Goal: Task Accomplishment & Management: Manage account settings

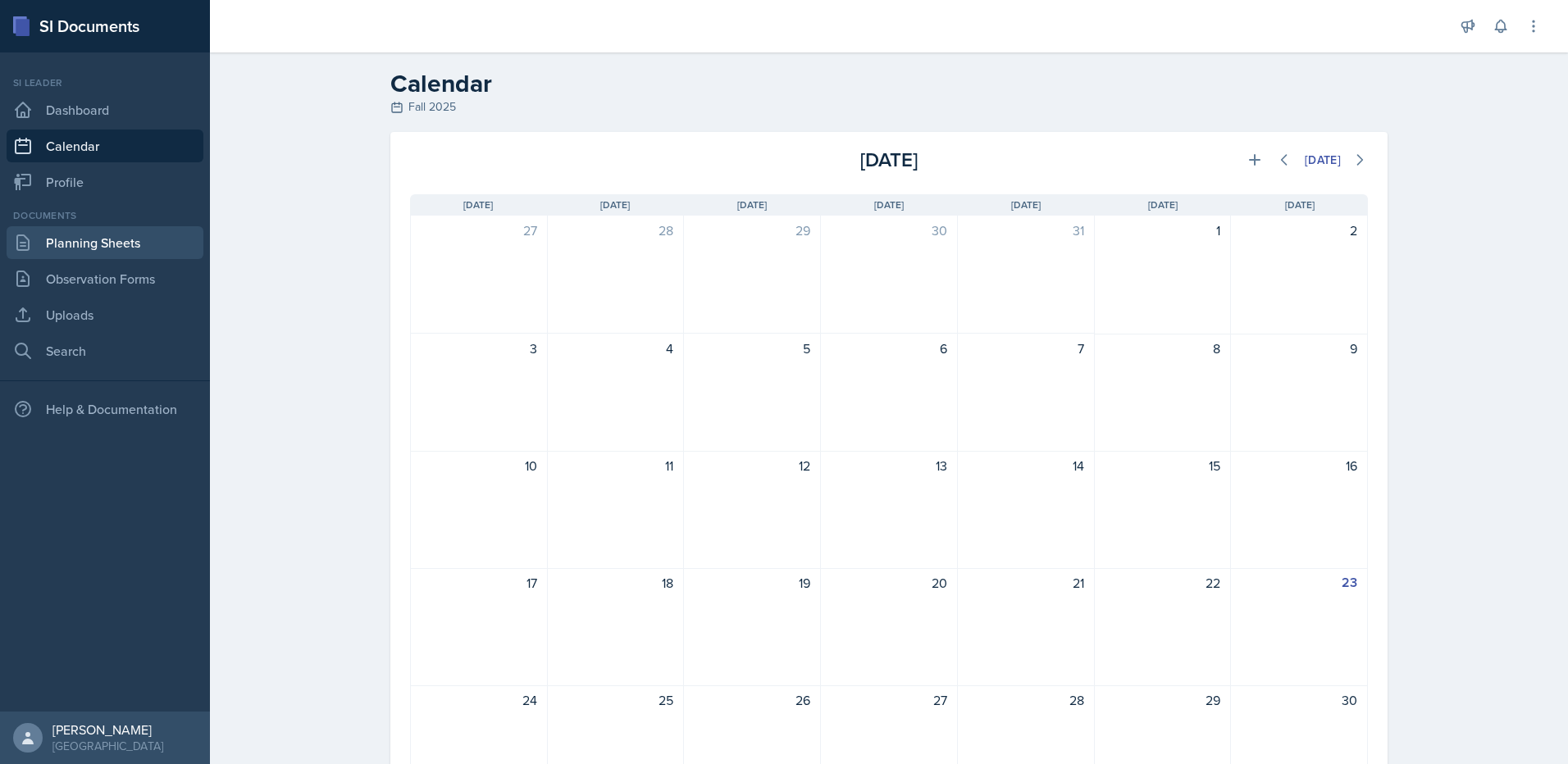
click at [140, 254] on link "Planning Sheets" at bounding box center [105, 242] width 197 height 32
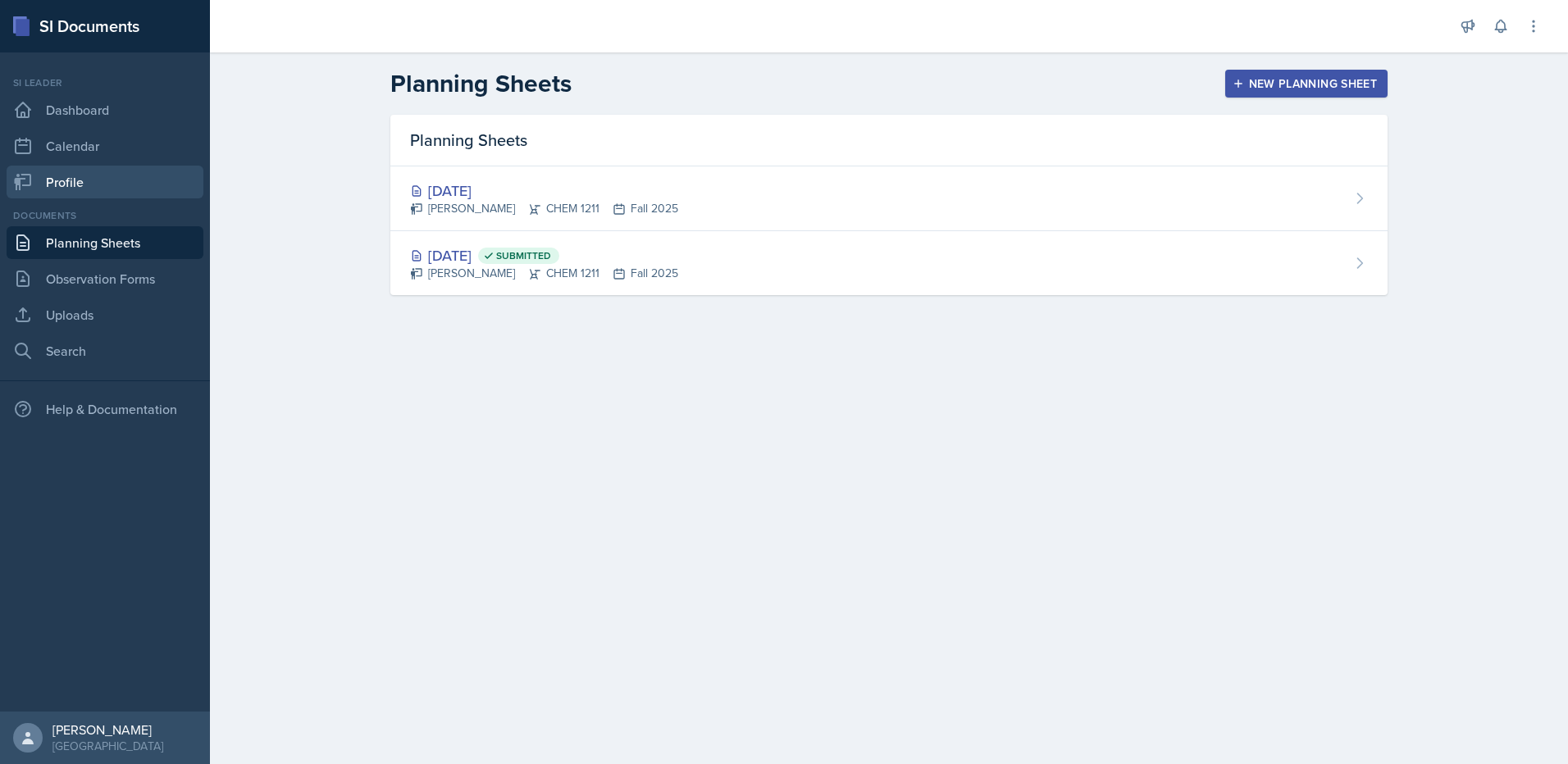
click at [91, 174] on link "Profile" at bounding box center [105, 181] width 197 height 32
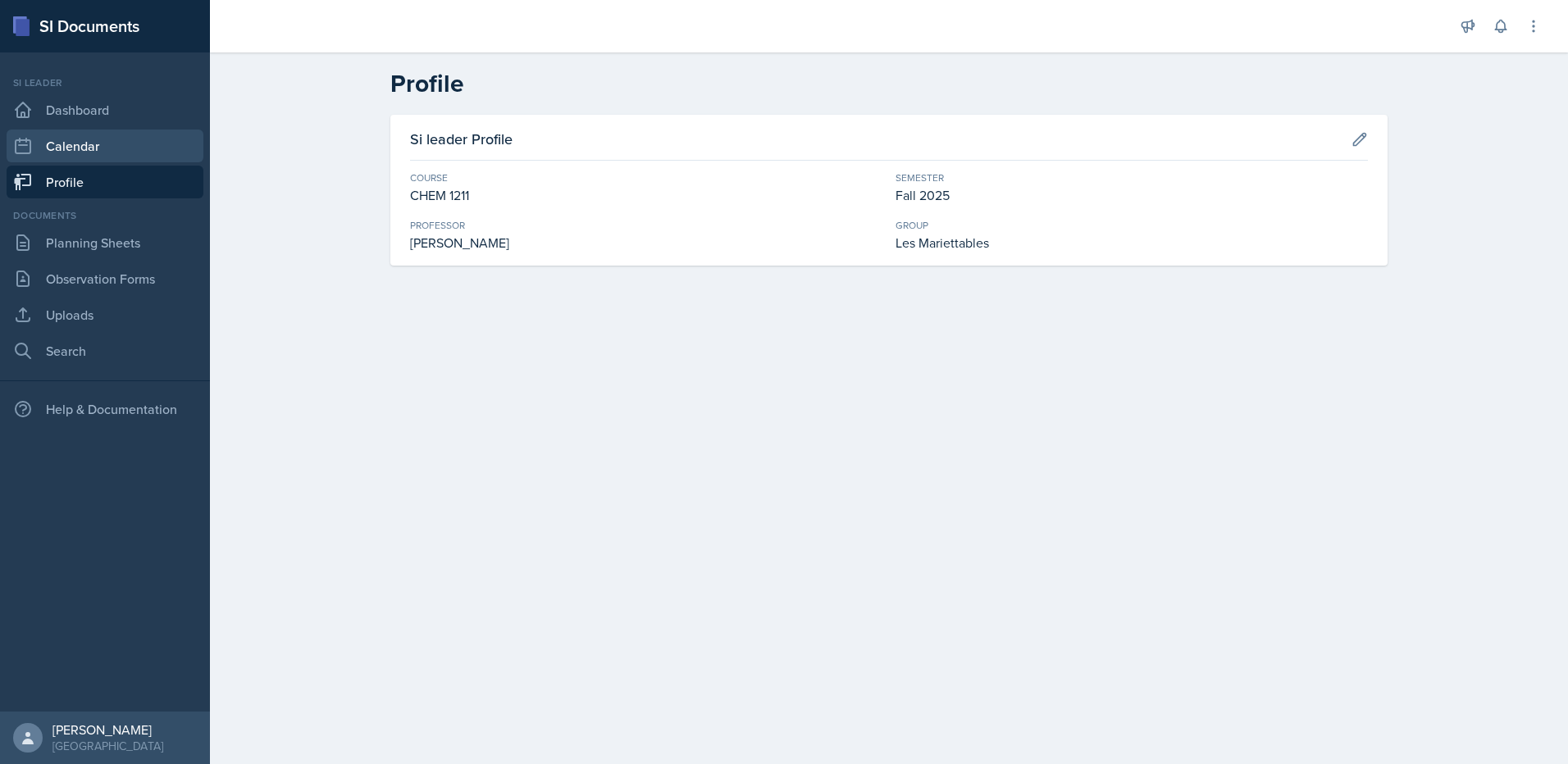
click at [96, 152] on link "Calendar" at bounding box center [105, 145] width 197 height 32
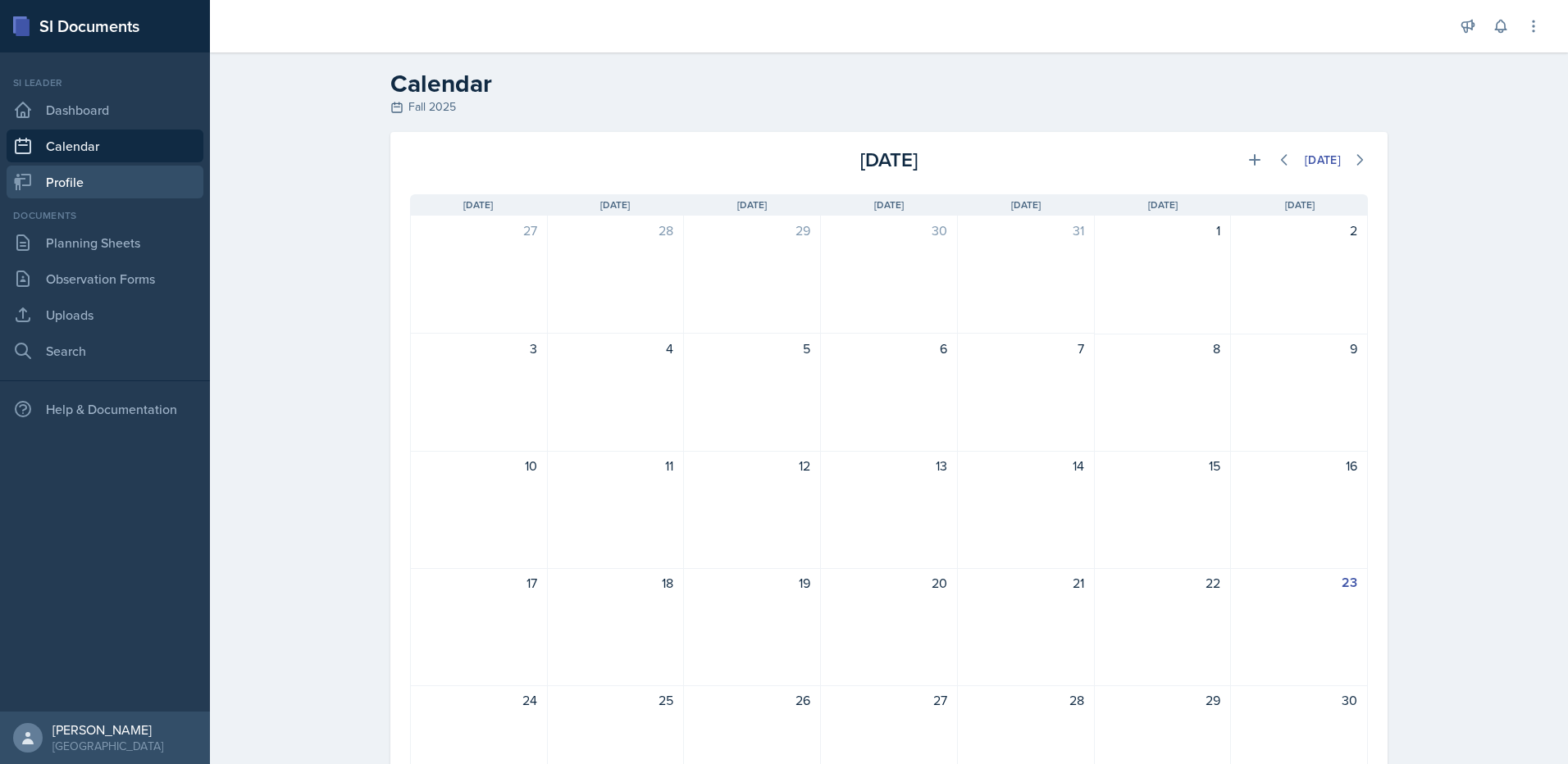
click at [86, 179] on link "Profile" at bounding box center [105, 181] width 197 height 32
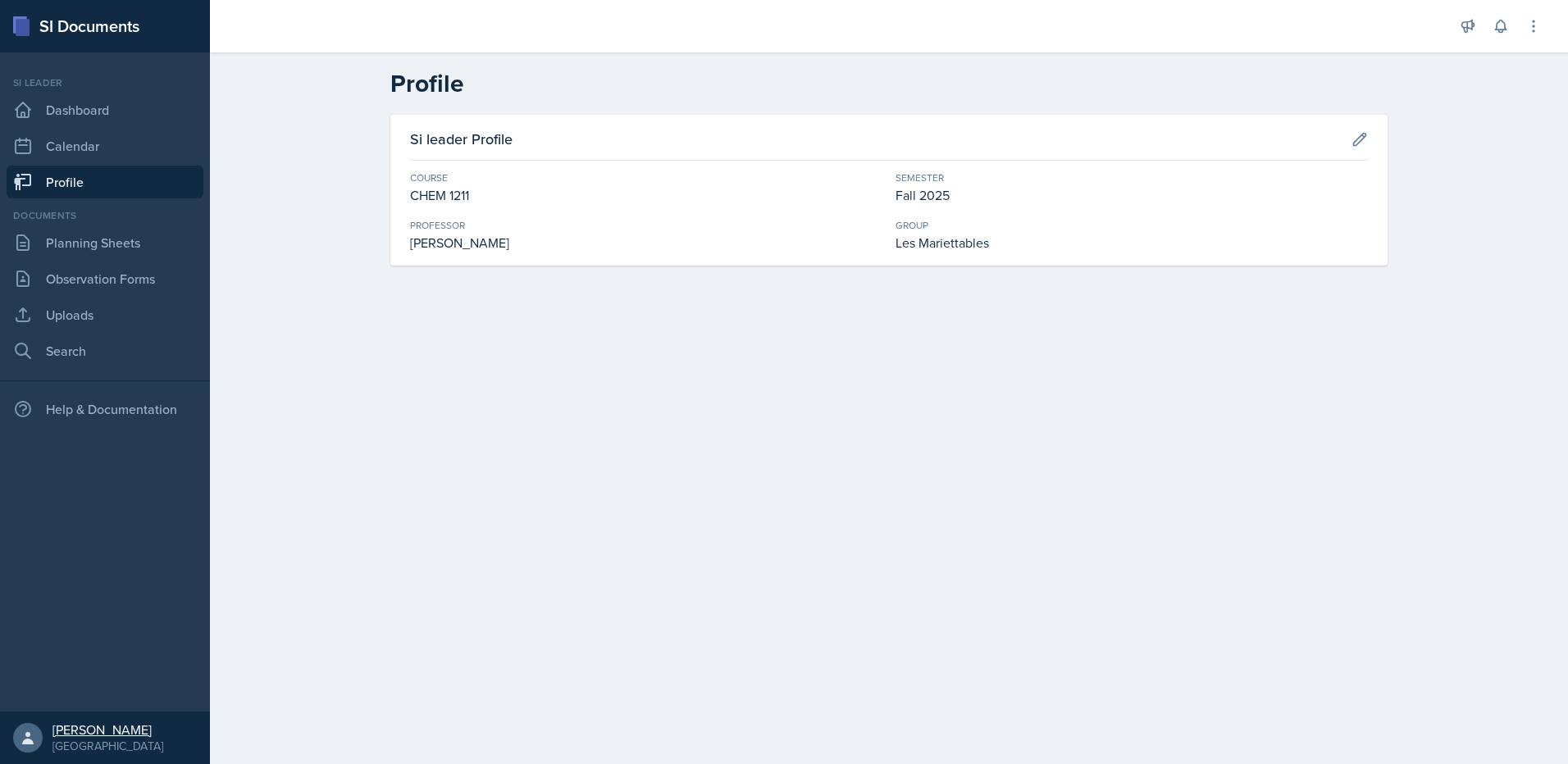
click at [50, 739] on link "Aster Cheung Kennesaw State University" at bounding box center [105, 737] width 210 height 52
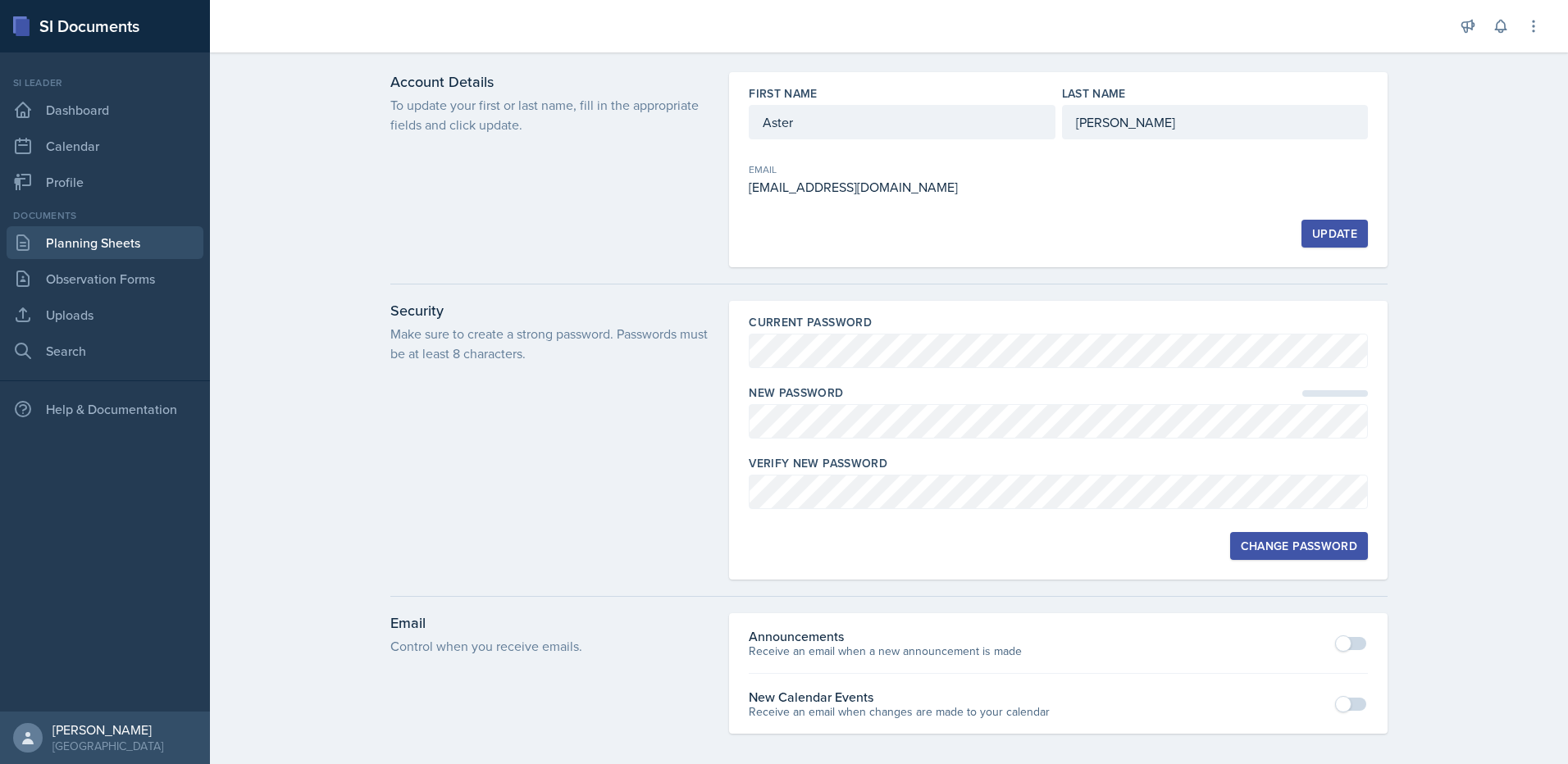
click at [58, 235] on link "Planning Sheets" at bounding box center [105, 242] width 197 height 32
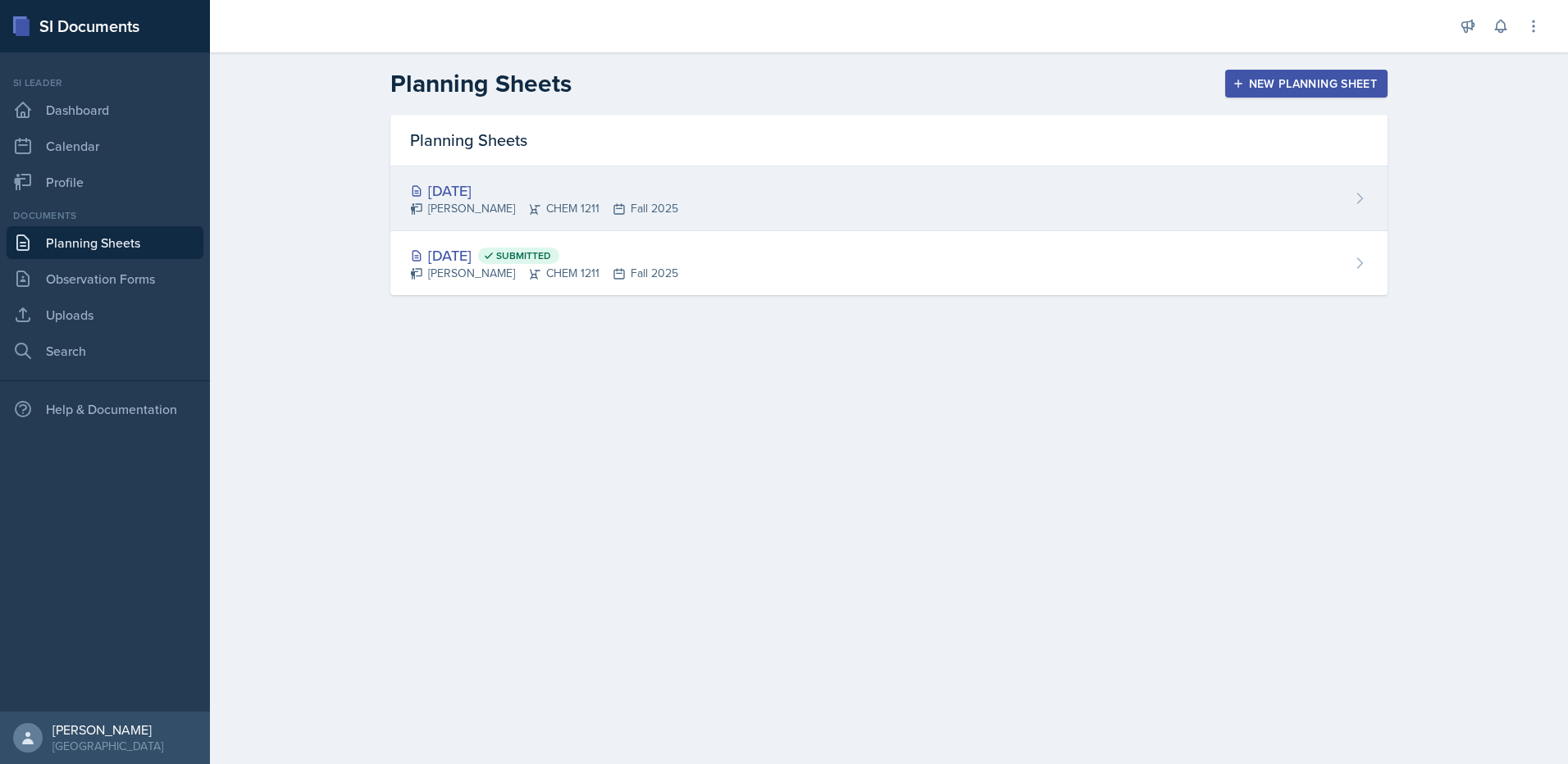
click at [685, 185] on div "[DATE] [PERSON_NAME] CHEM 1211 Fall 2025" at bounding box center [889, 198] width 997 height 65
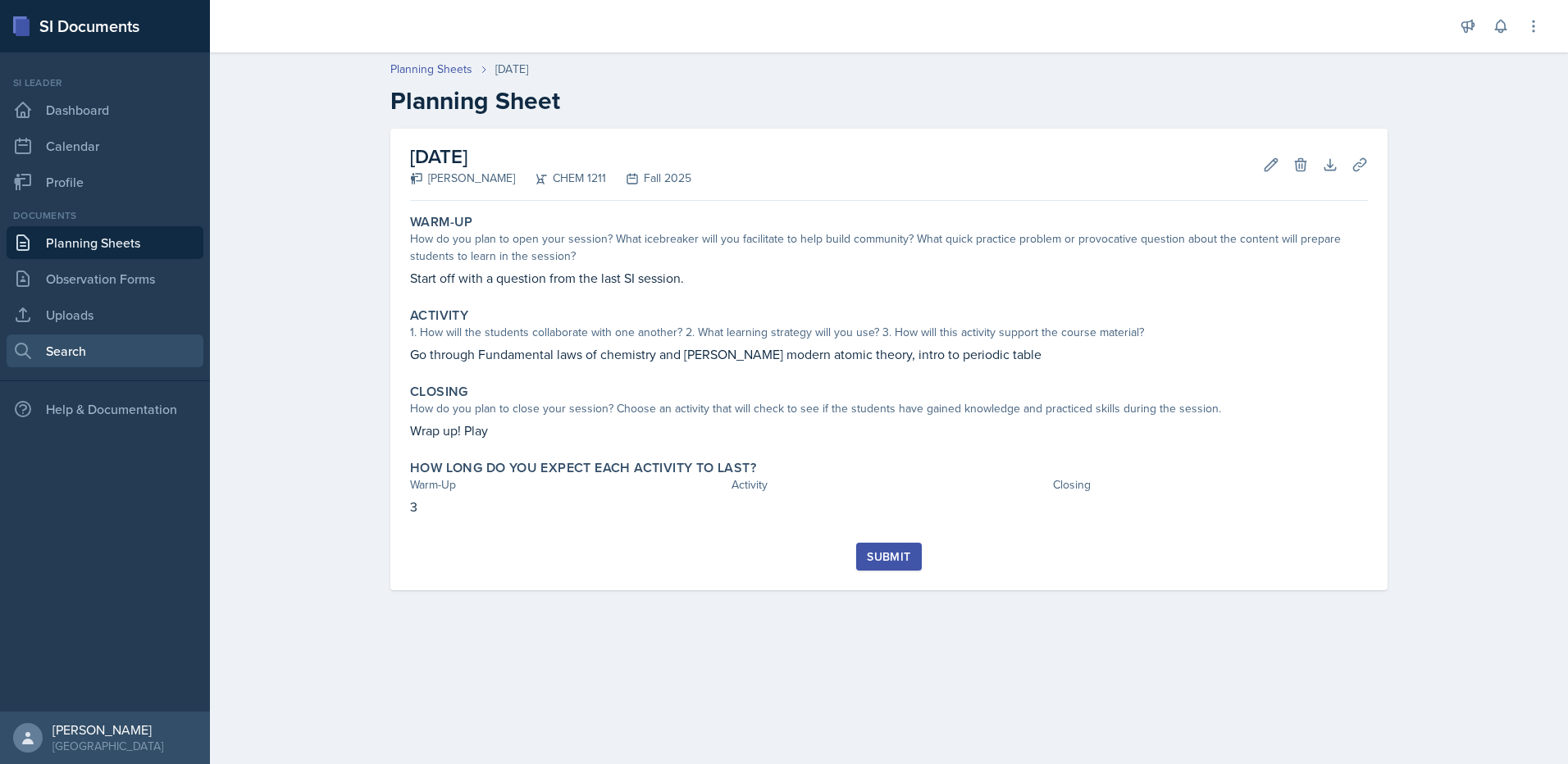
click at [142, 365] on link "Search" at bounding box center [105, 350] width 197 height 32
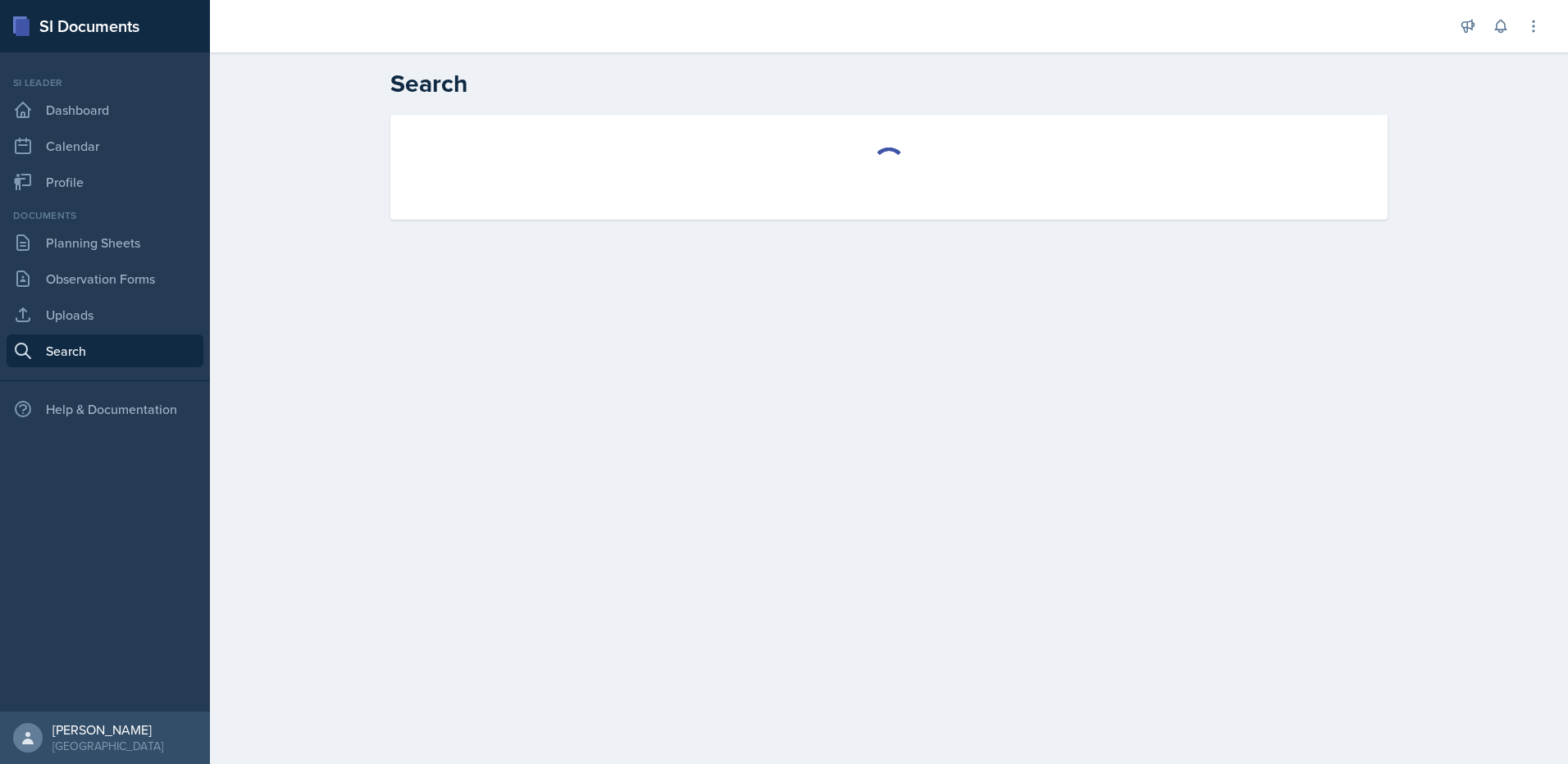
select select "all"
select select "1"
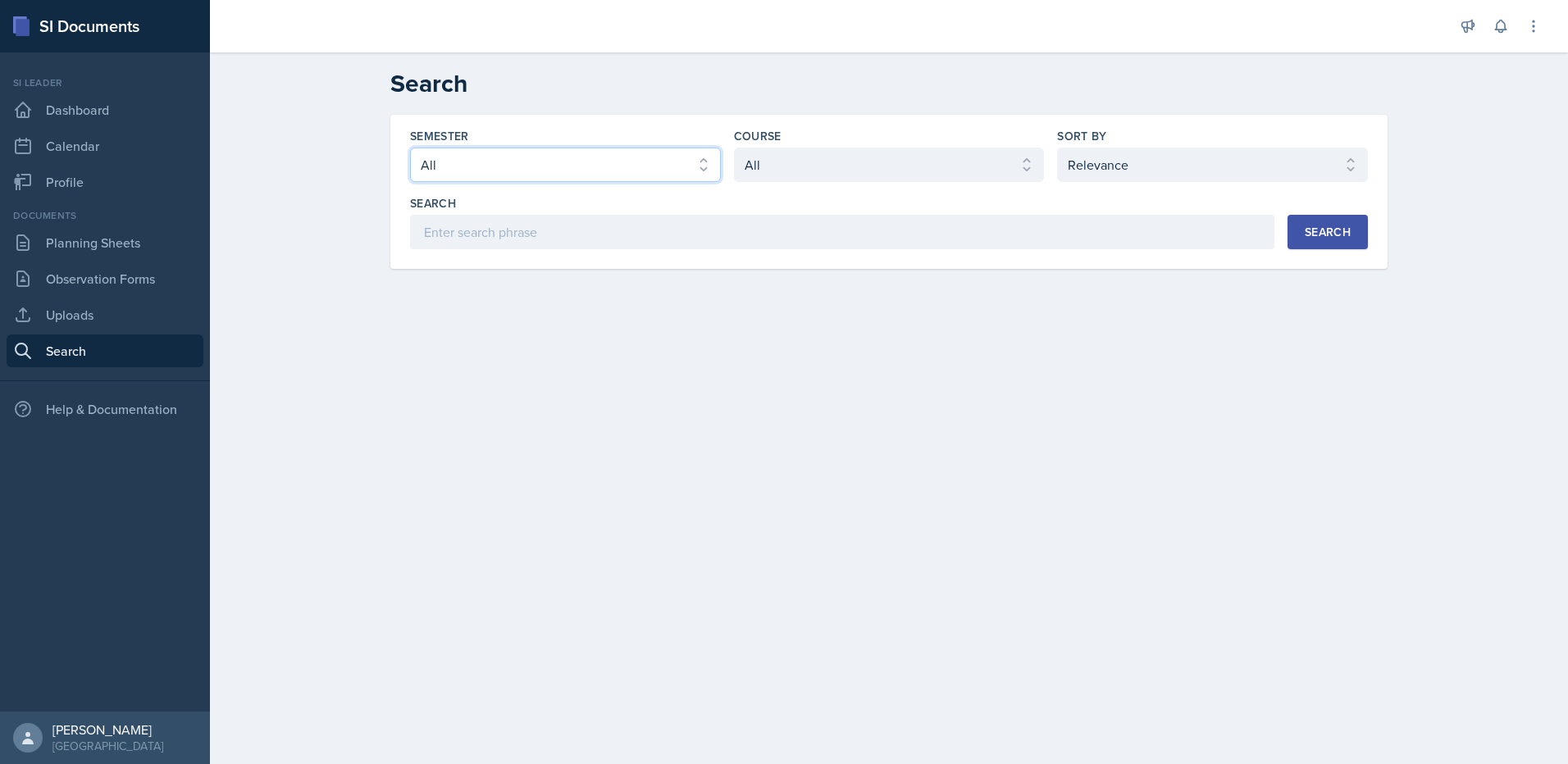
click at [533, 160] on select "Select semester All Fall 2025 Summer 2025 Spring 2025 Fall 2024 Summer 2024 Spr…" at bounding box center [565, 164] width 311 height 34
select select "2bed604d-1099-4043-b1bc-2365e8740244"
click at [410, 148] on select "Select semester All Fall 2025 Summer 2025 Spring 2025 Fall 2024 Summer 2024 Spr…" at bounding box center [565, 164] width 311 height 34
click at [1330, 233] on div "Search" at bounding box center [1327, 232] width 46 height 13
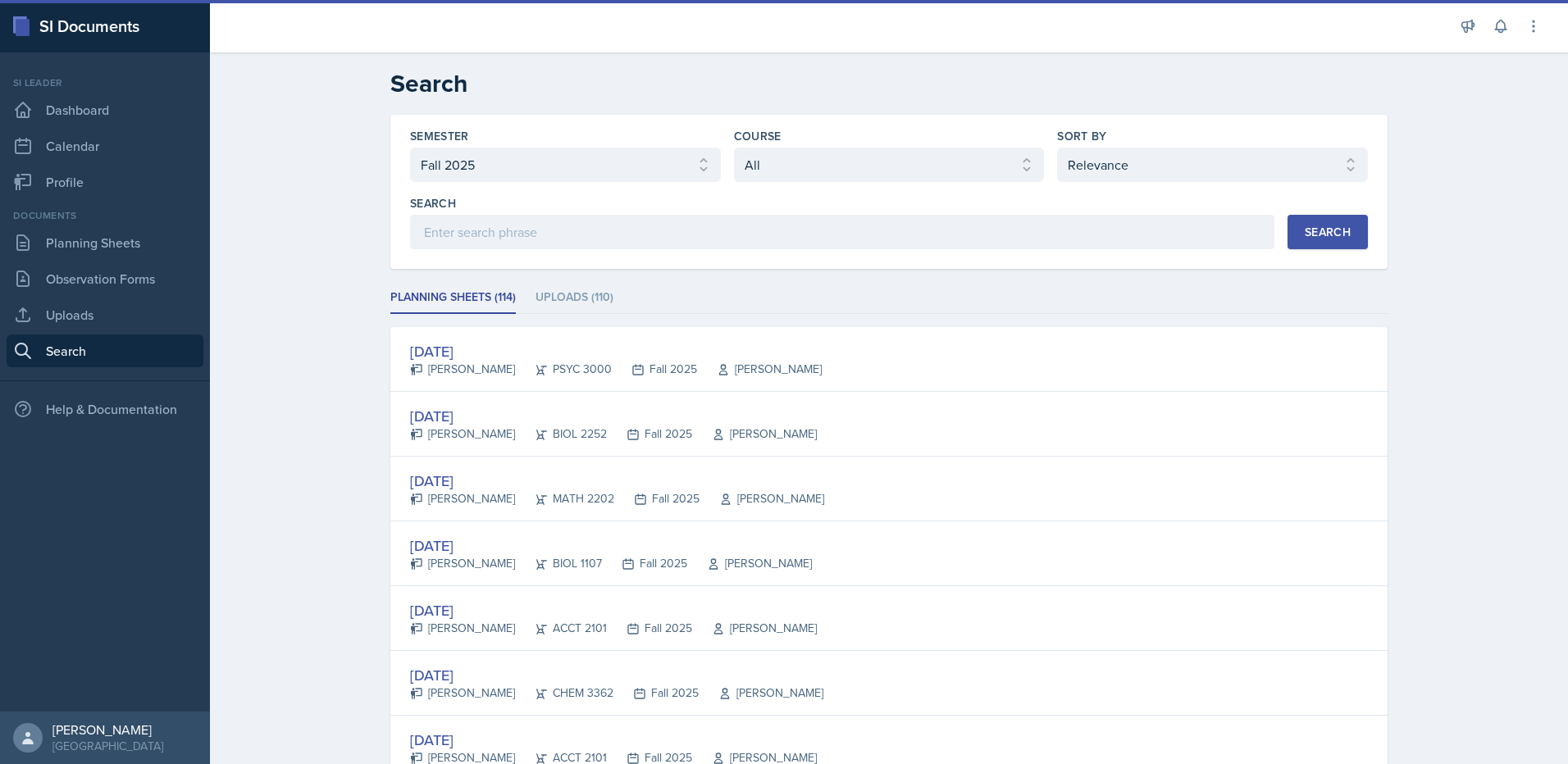
scroll to position [328, 0]
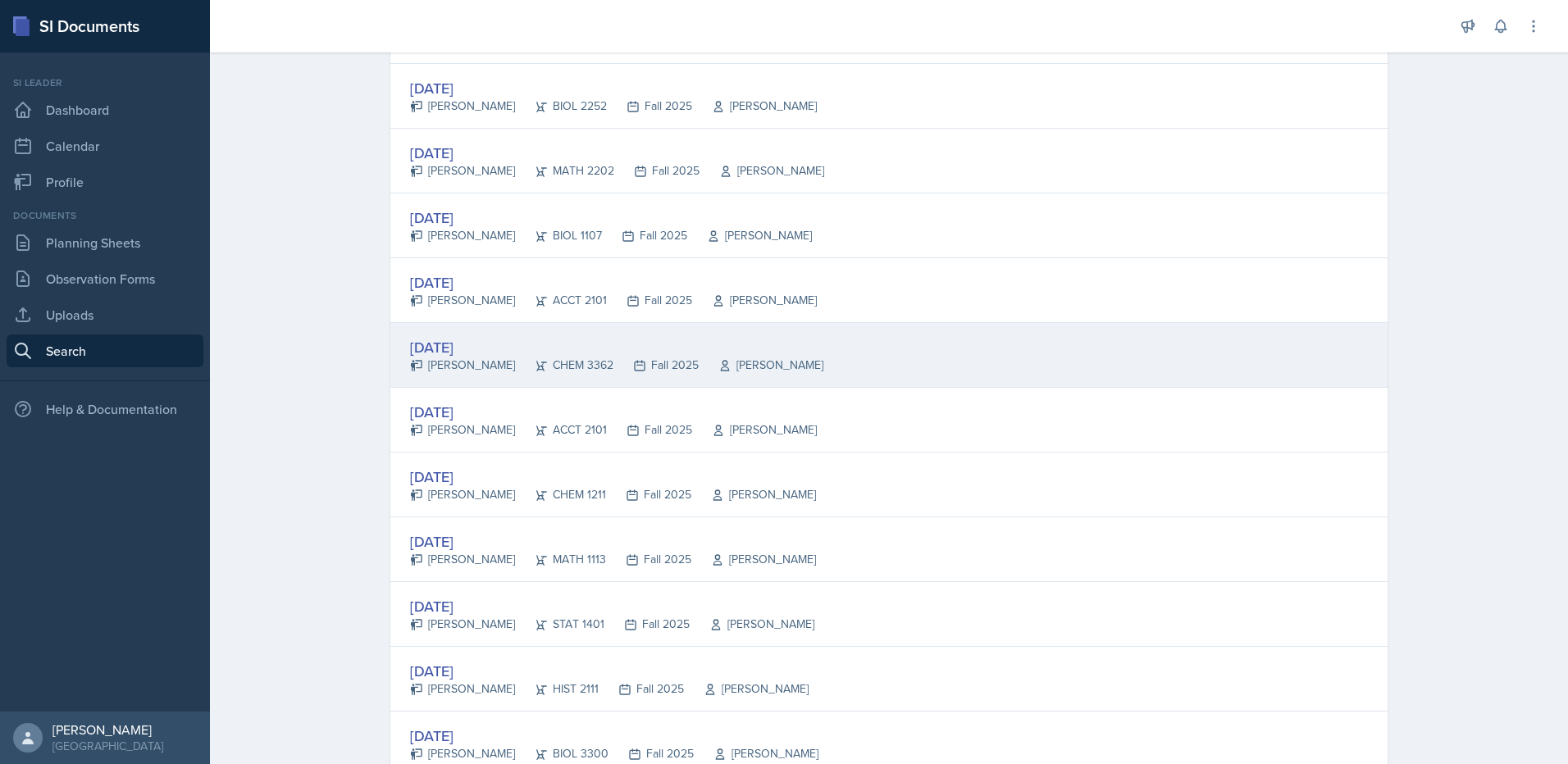
click at [467, 341] on div "[DATE]" at bounding box center [616, 347] width 413 height 22
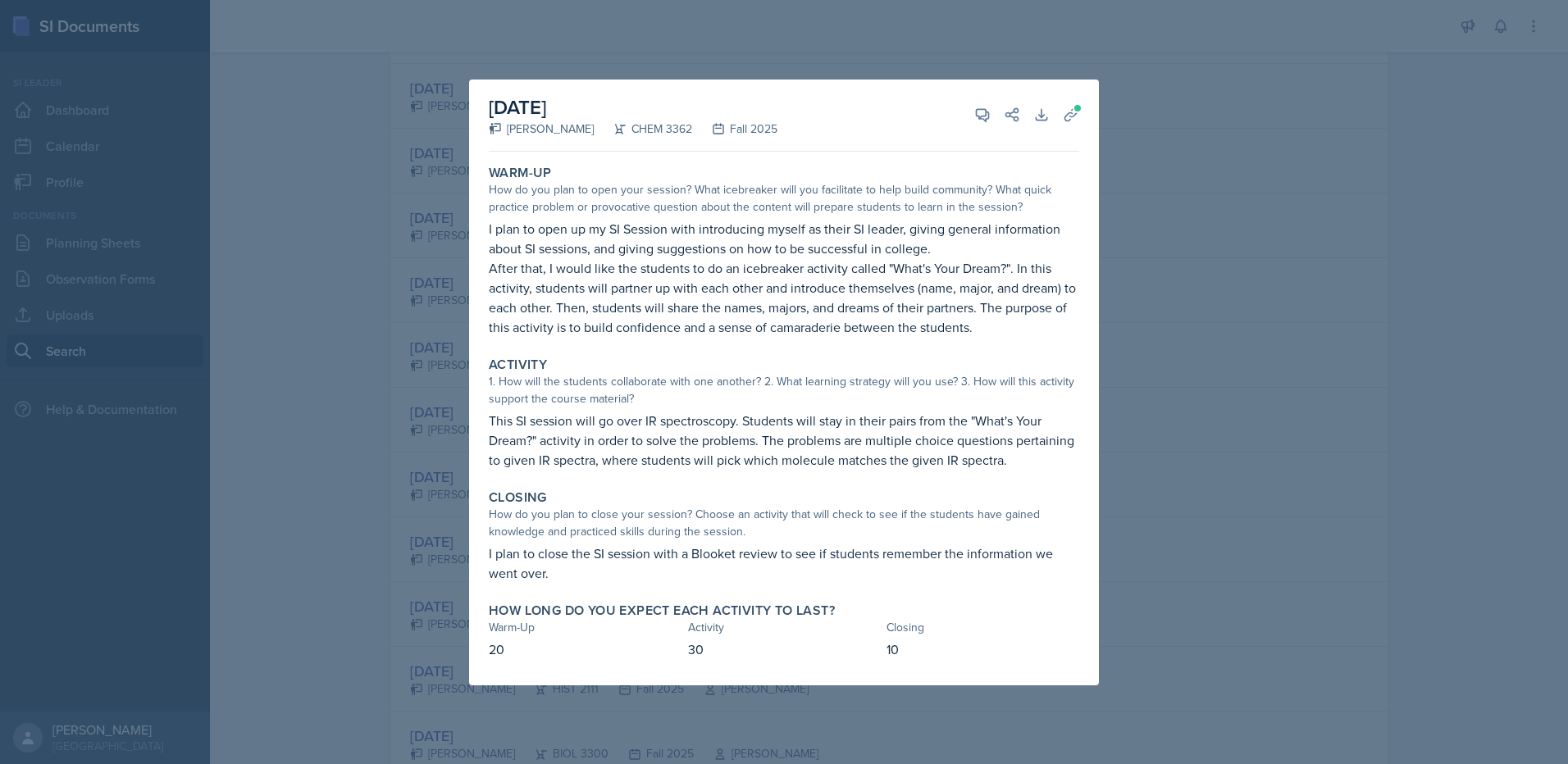
click at [371, 328] on div at bounding box center [784, 382] width 1568 height 764
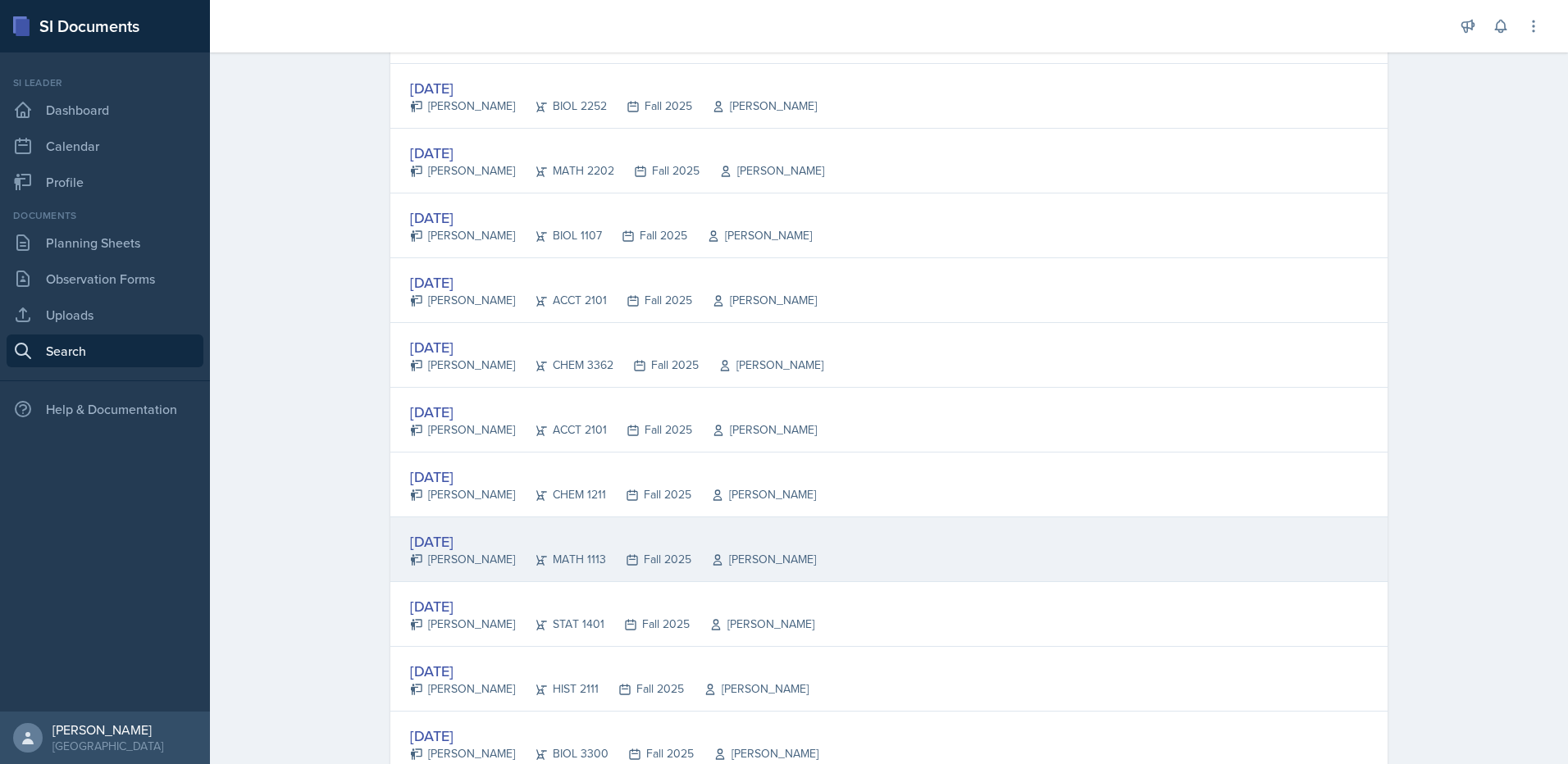
click at [484, 533] on div "[DATE]" at bounding box center [612, 541] width 406 height 22
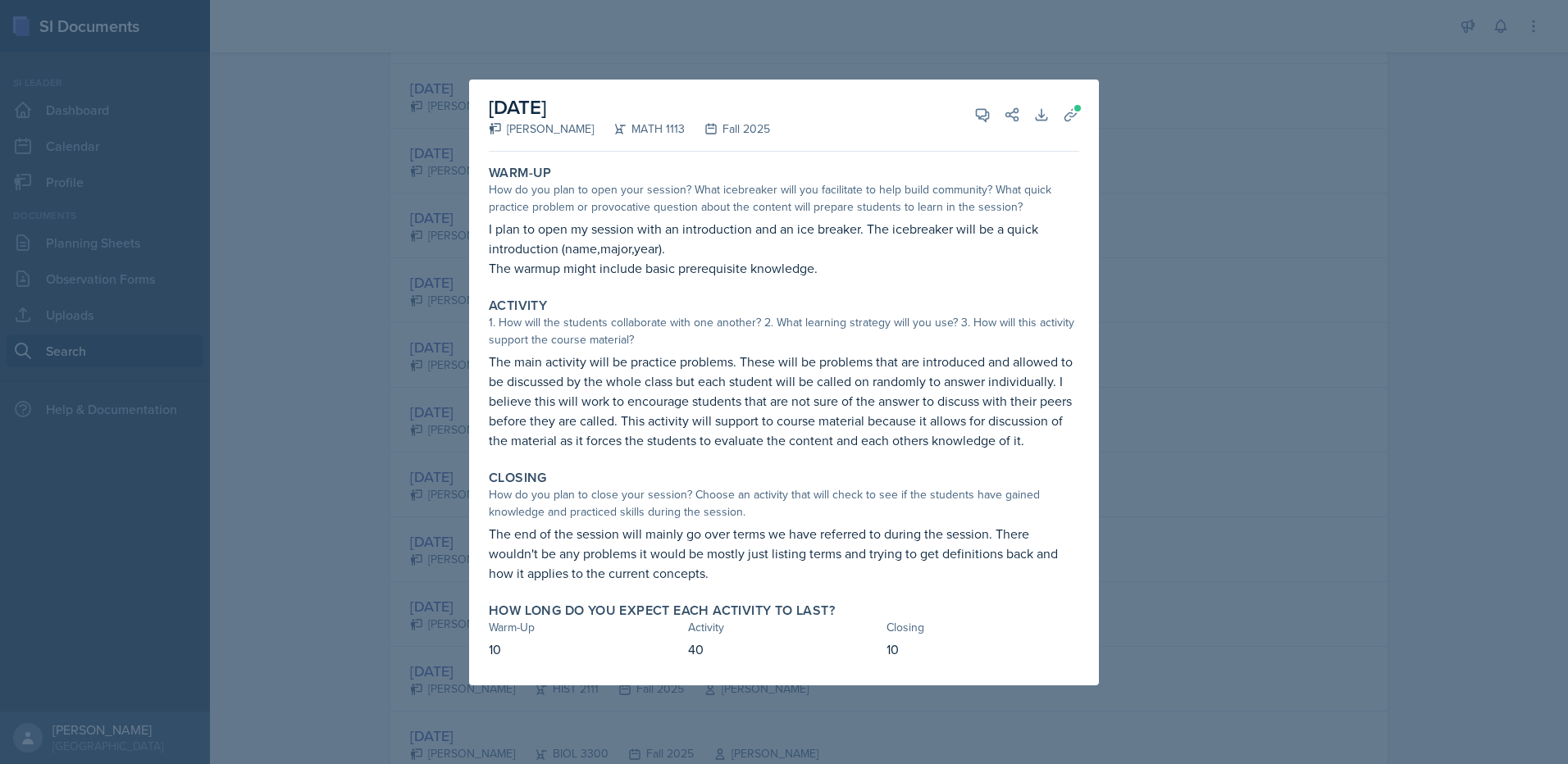
click at [377, 446] on div at bounding box center [784, 382] width 1568 height 764
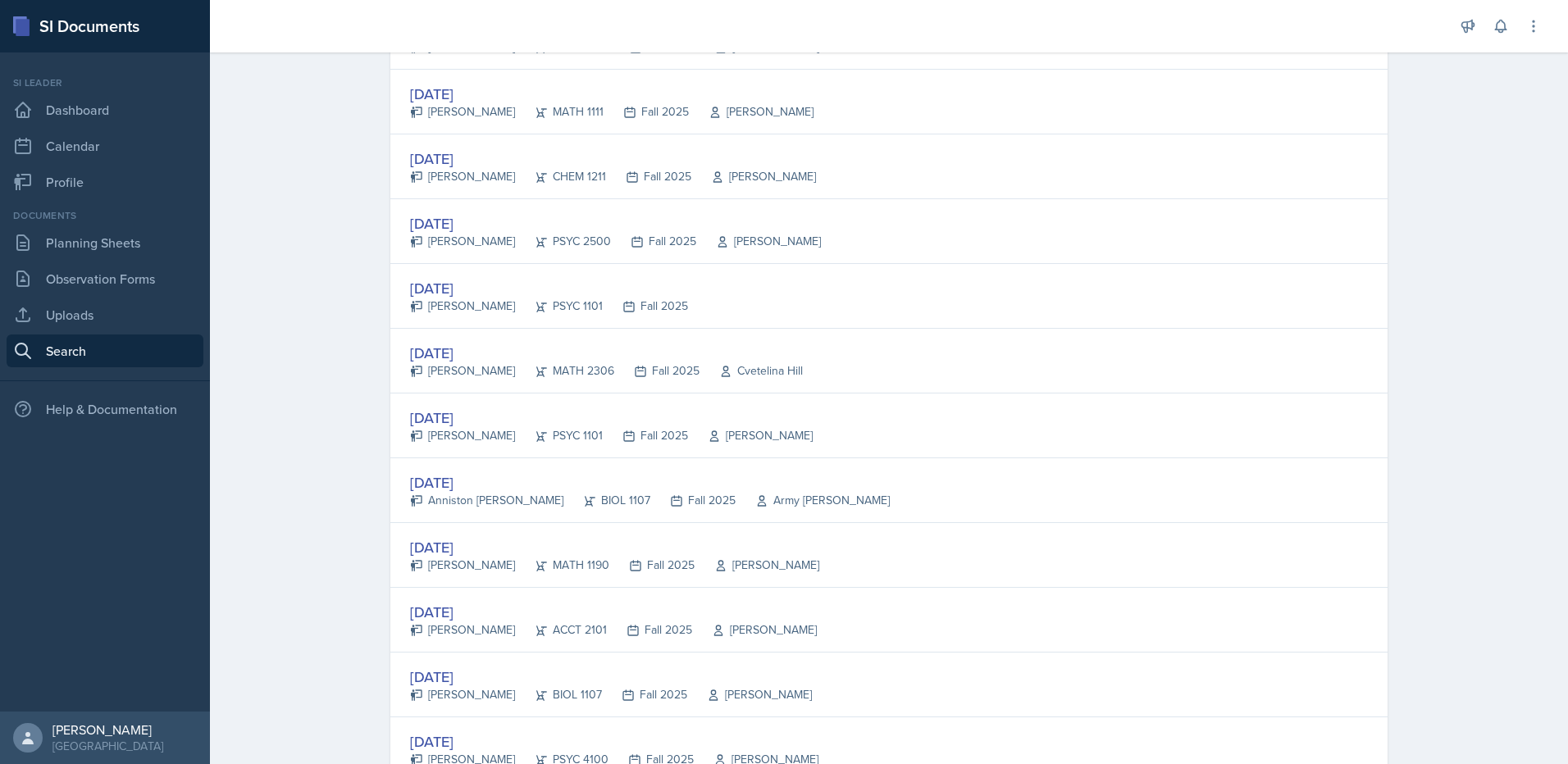
scroll to position [2904, 0]
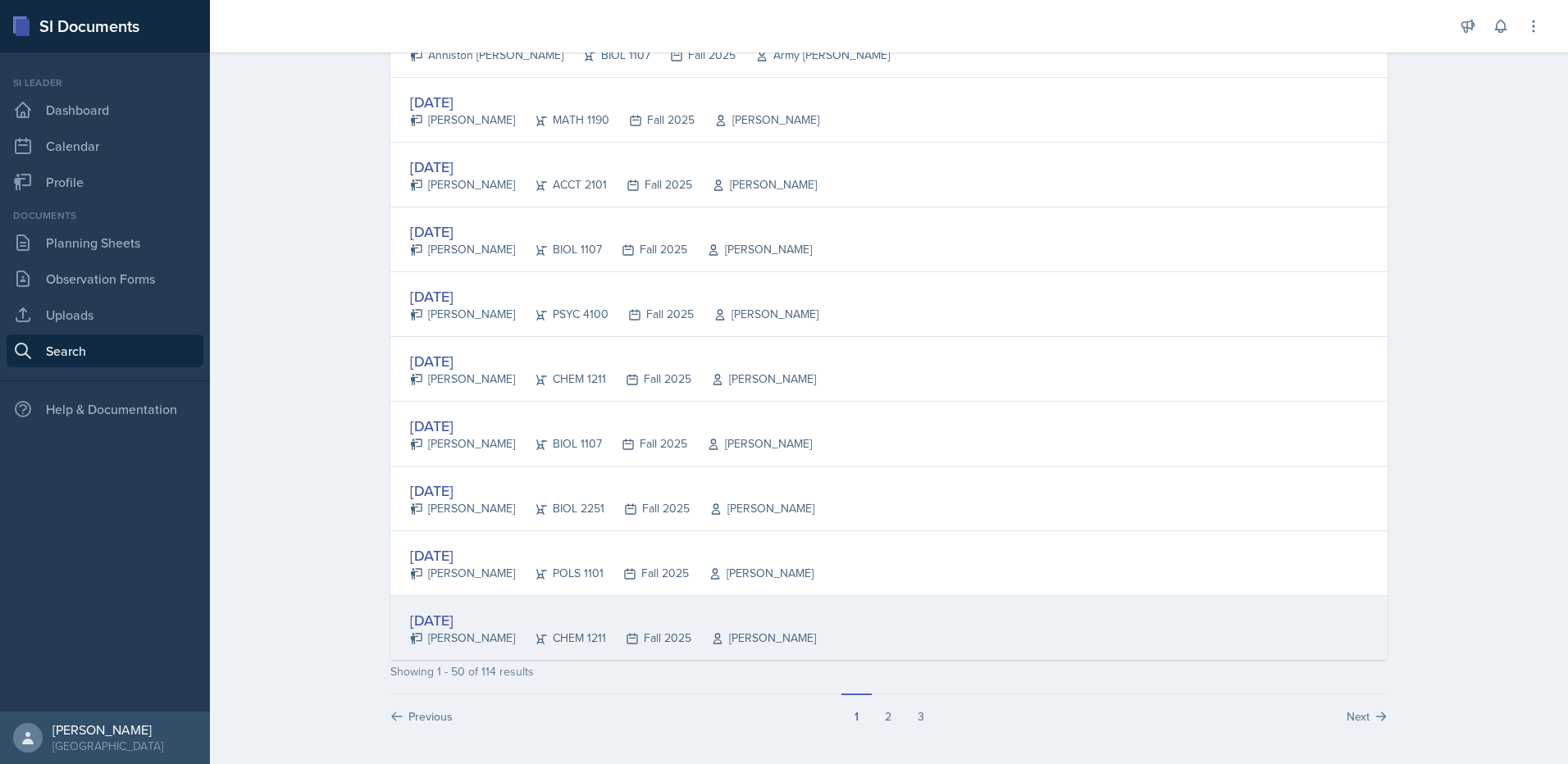
click at [474, 613] on div "[DATE]" at bounding box center [612, 620] width 406 height 22
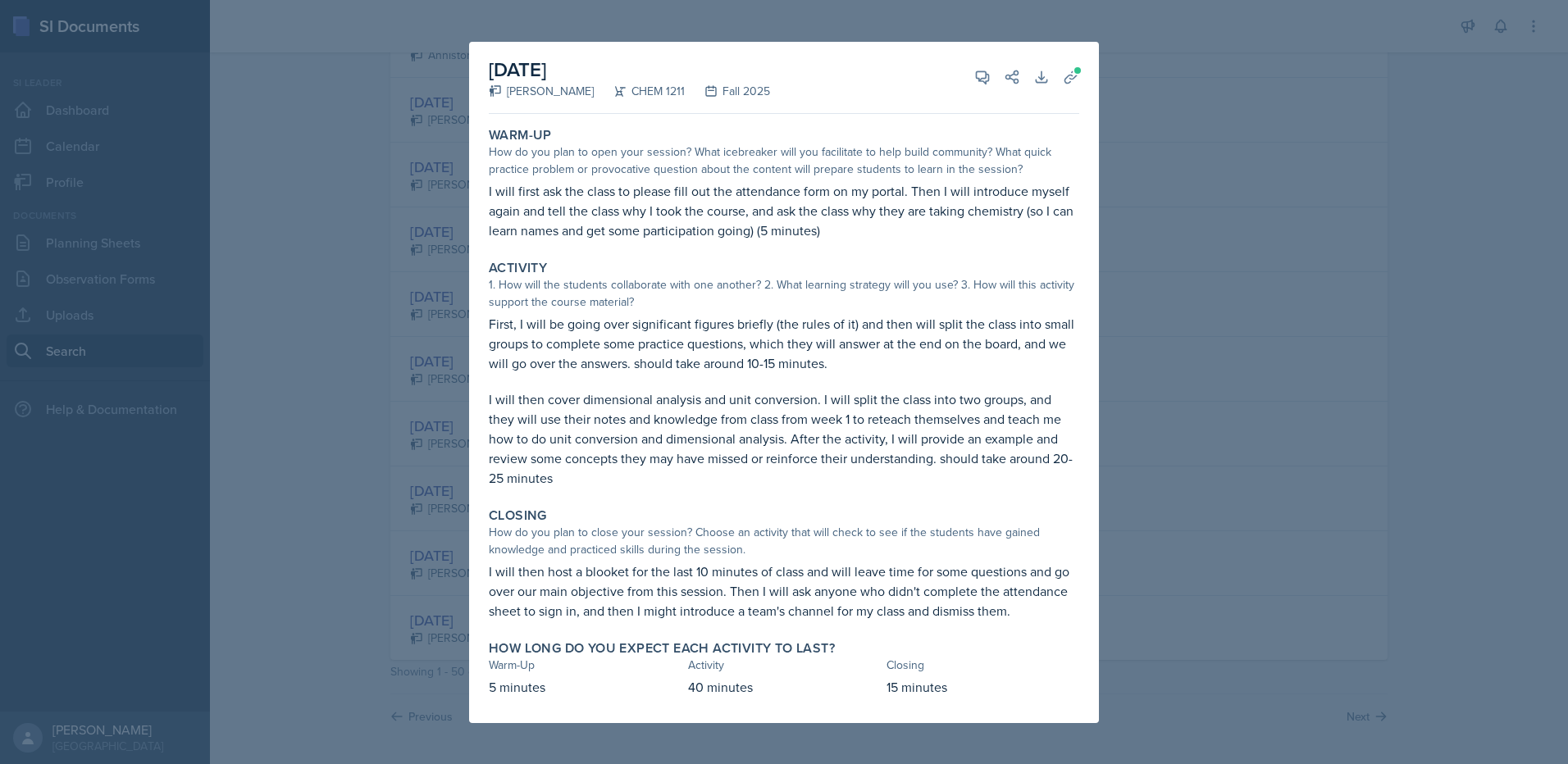
click at [1138, 129] on div at bounding box center [784, 382] width 1568 height 764
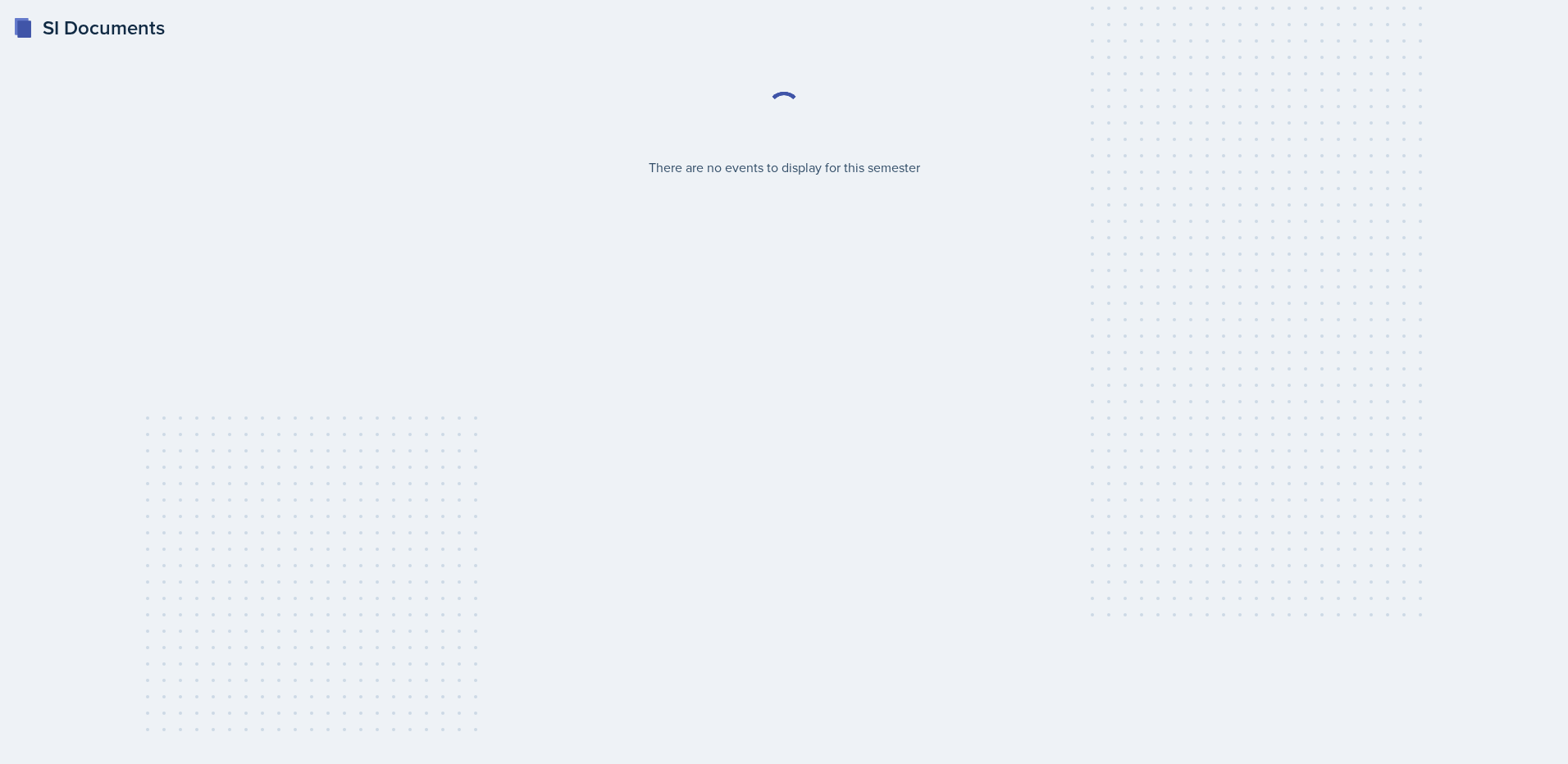
select select "2bed604d-1099-4043-b1bc-2365e8740244"
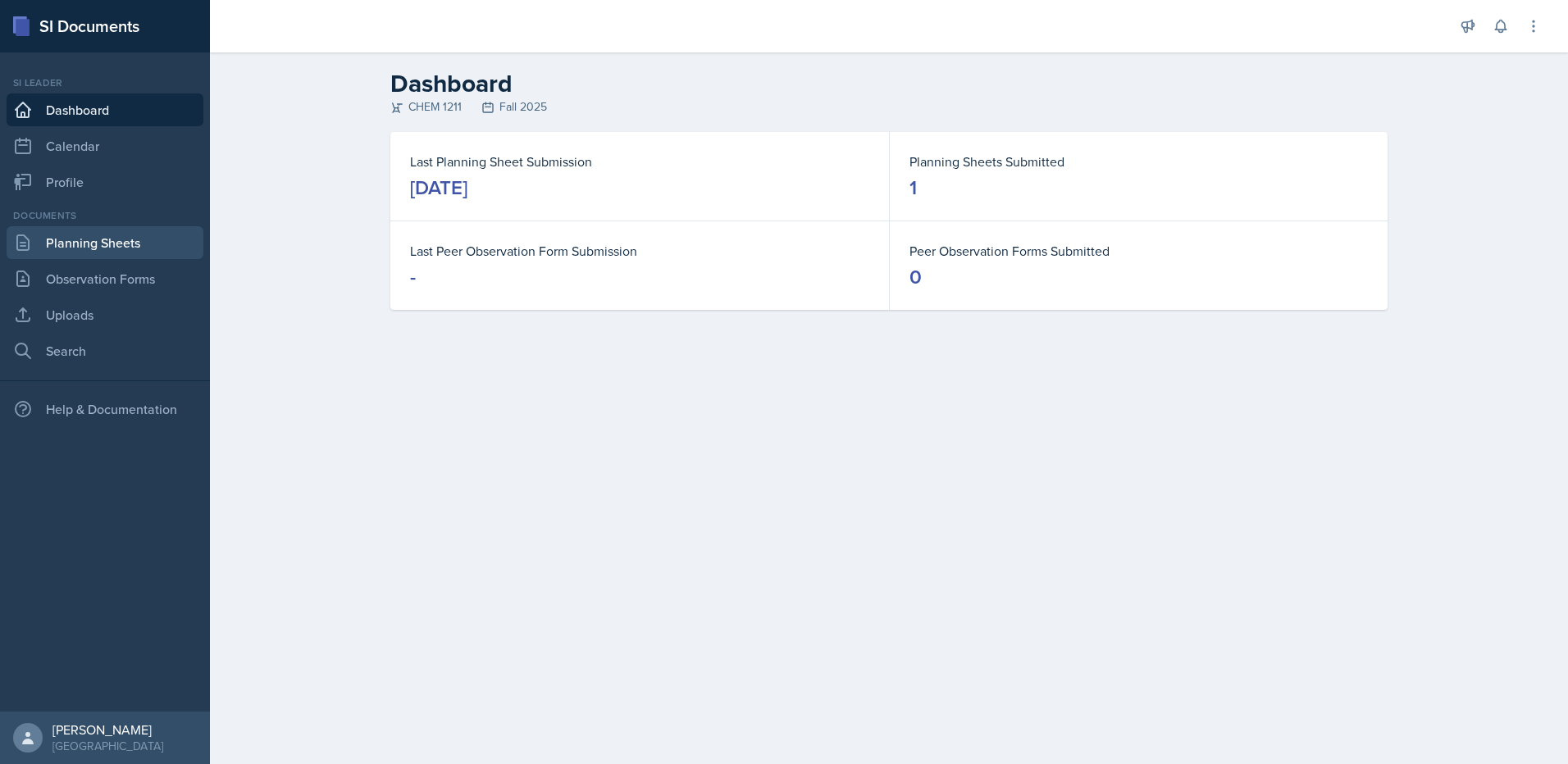
click at [130, 234] on link "Planning Sheets" at bounding box center [105, 242] width 197 height 32
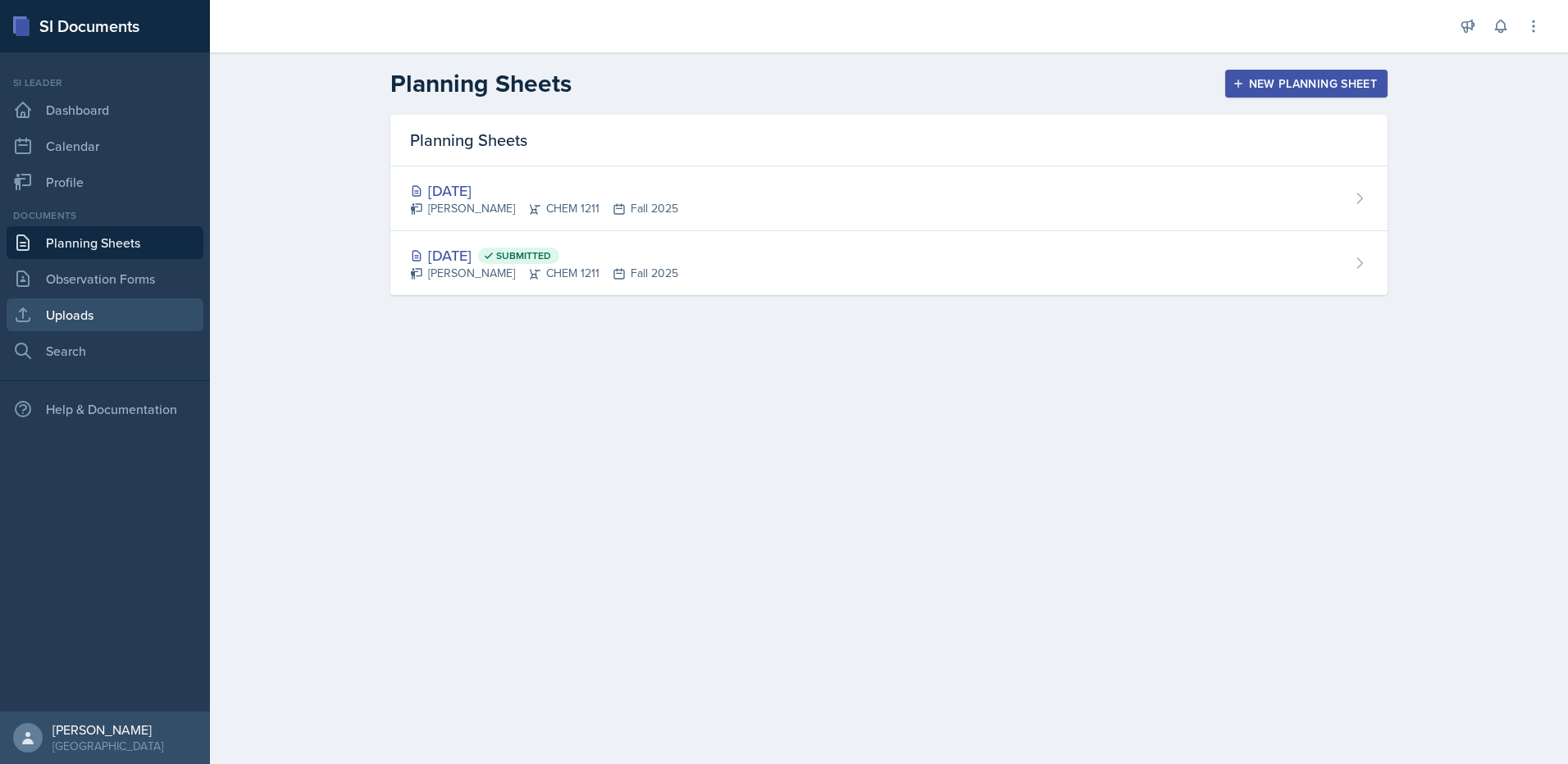
click at [116, 306] on link "Uploads" at bounding box center [105, 314] width 197 height 32
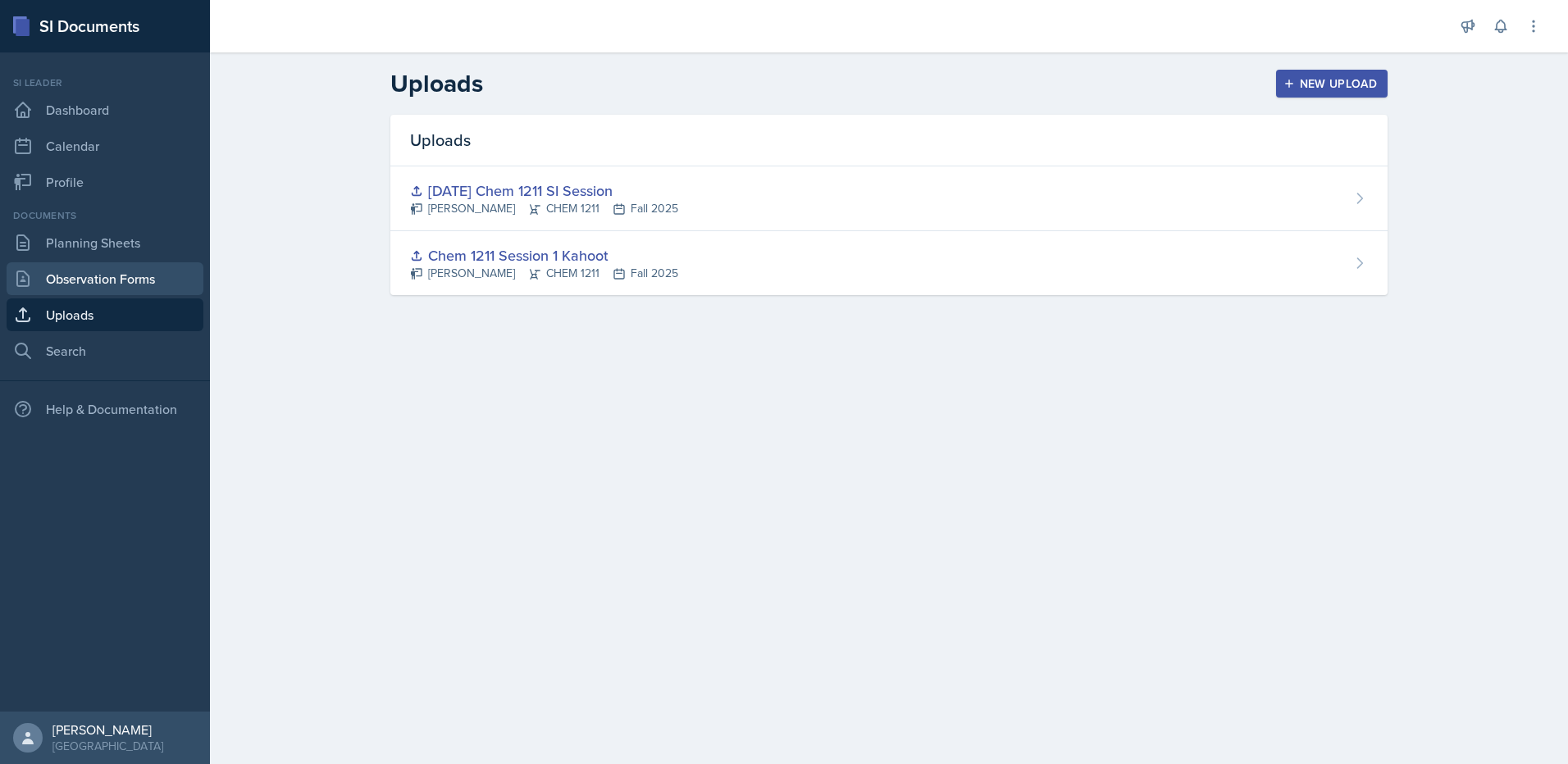
click at [106, 283] on link "Observation Forms" at bounding box center [105, 278] width 197 height 32
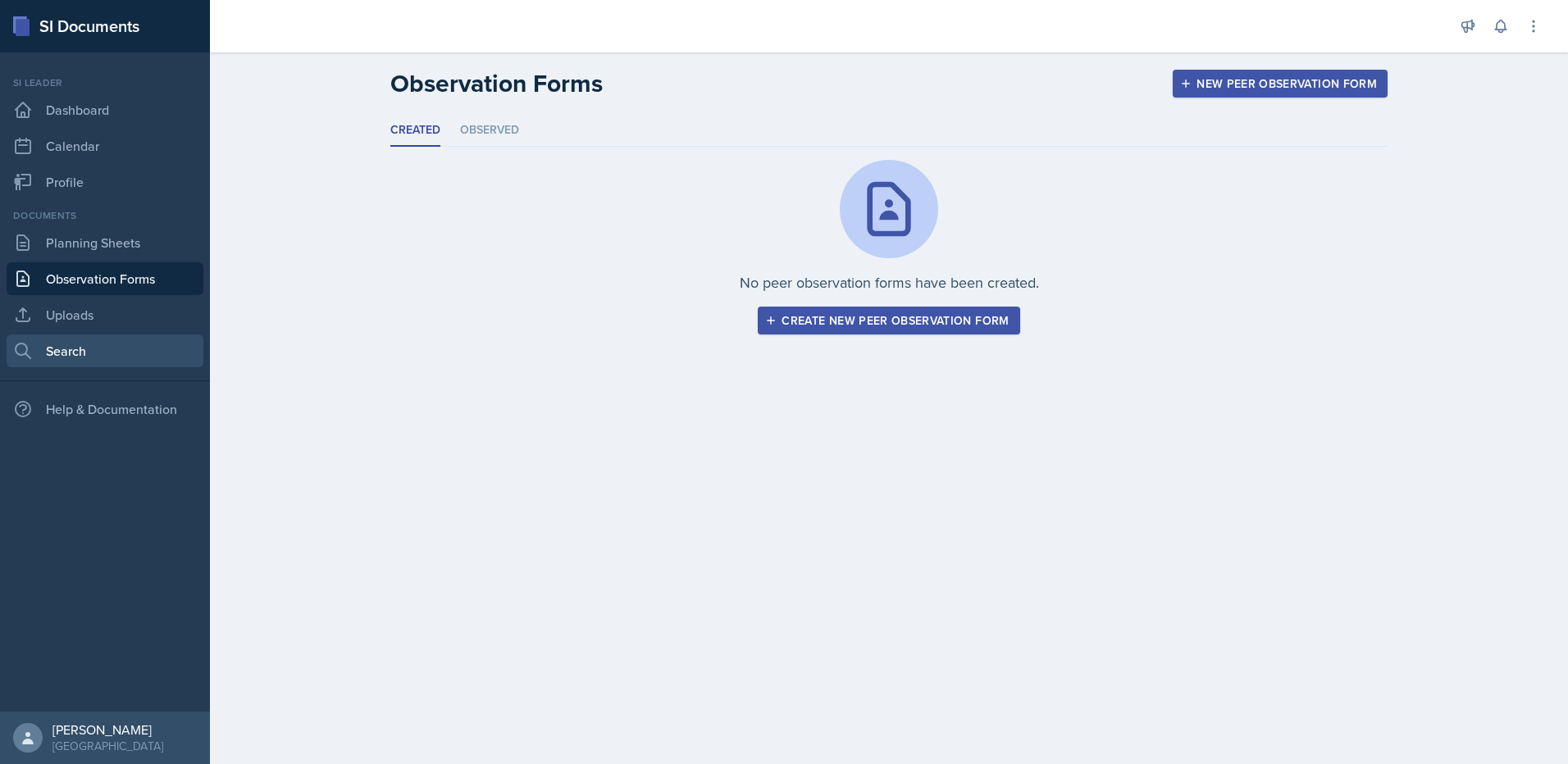
click at [109, 339] on link "Search" at bounding box center [105, 350] width 197 height 32
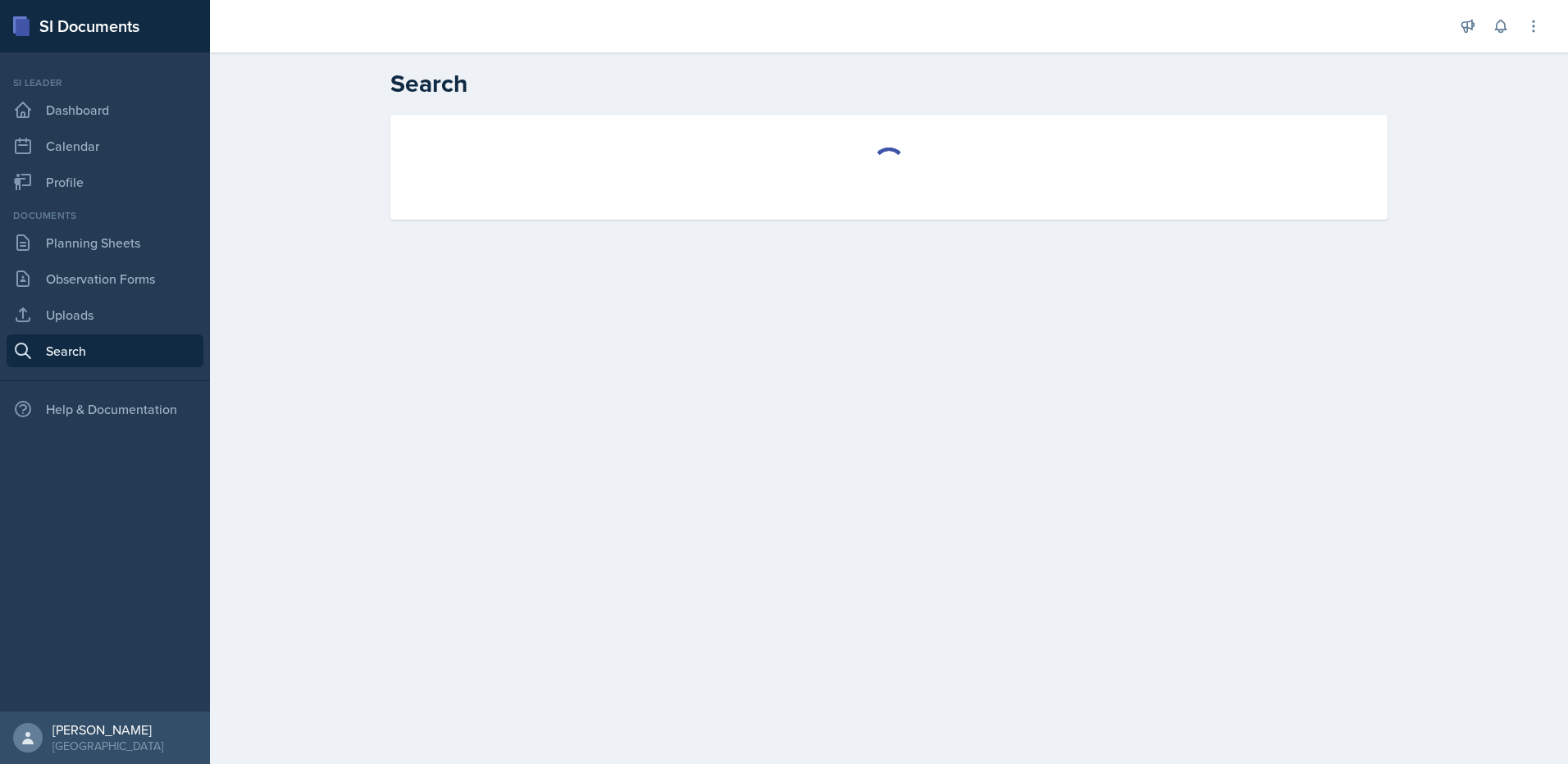
select select "all"
select select "1"
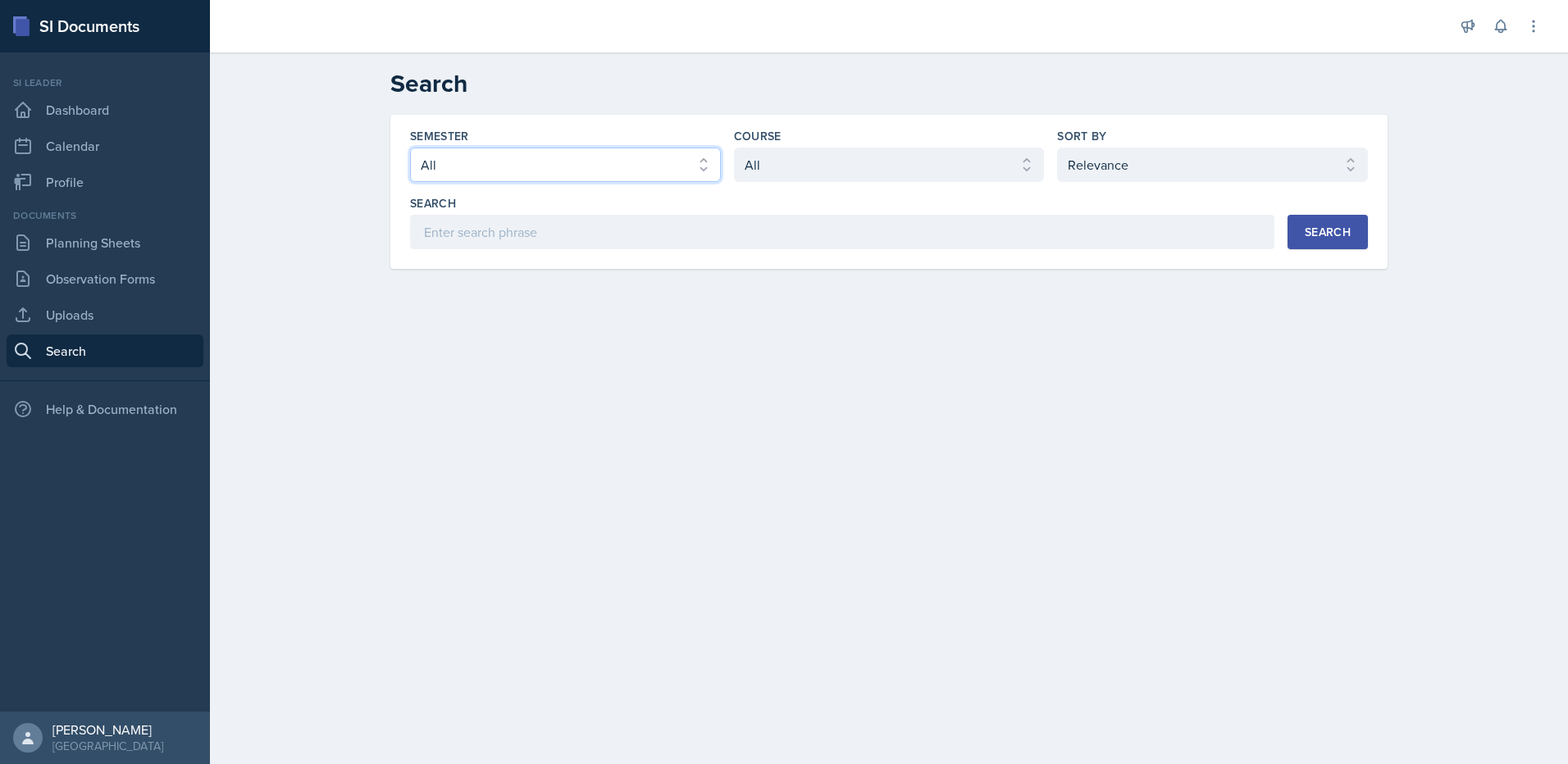
click at [626, 159] on select "Select semester All Fall 2025 Summer 2025 Spring 2025 Fall 2024 Summer 2024 Spr…" at bounding box center [565, 164] width 311 height 34
click at [731, 173] on div "Semester Select semester All Fall 2025 Summer 2025 Spring 2025 Fall 2024 Summer…" at bounding box center [888, 154] width 958 height 54
click at [656, 178] on select "Select semester All Fall 2025 Summer 2025 Spring 2025 Fall 2024 Summer 2024 Spr…" at bounding box center [565, 164] width 311 height 34
select select "2bed604d-1099-4043-b1bc-2365e8740244"
click at [410, 148] on select "Select semester All Fall 2025 Summer 2025 Spring 2025 Fall 2024 Summer 2024 Spr…" at bounding box center [565, 164] width 311 height 34
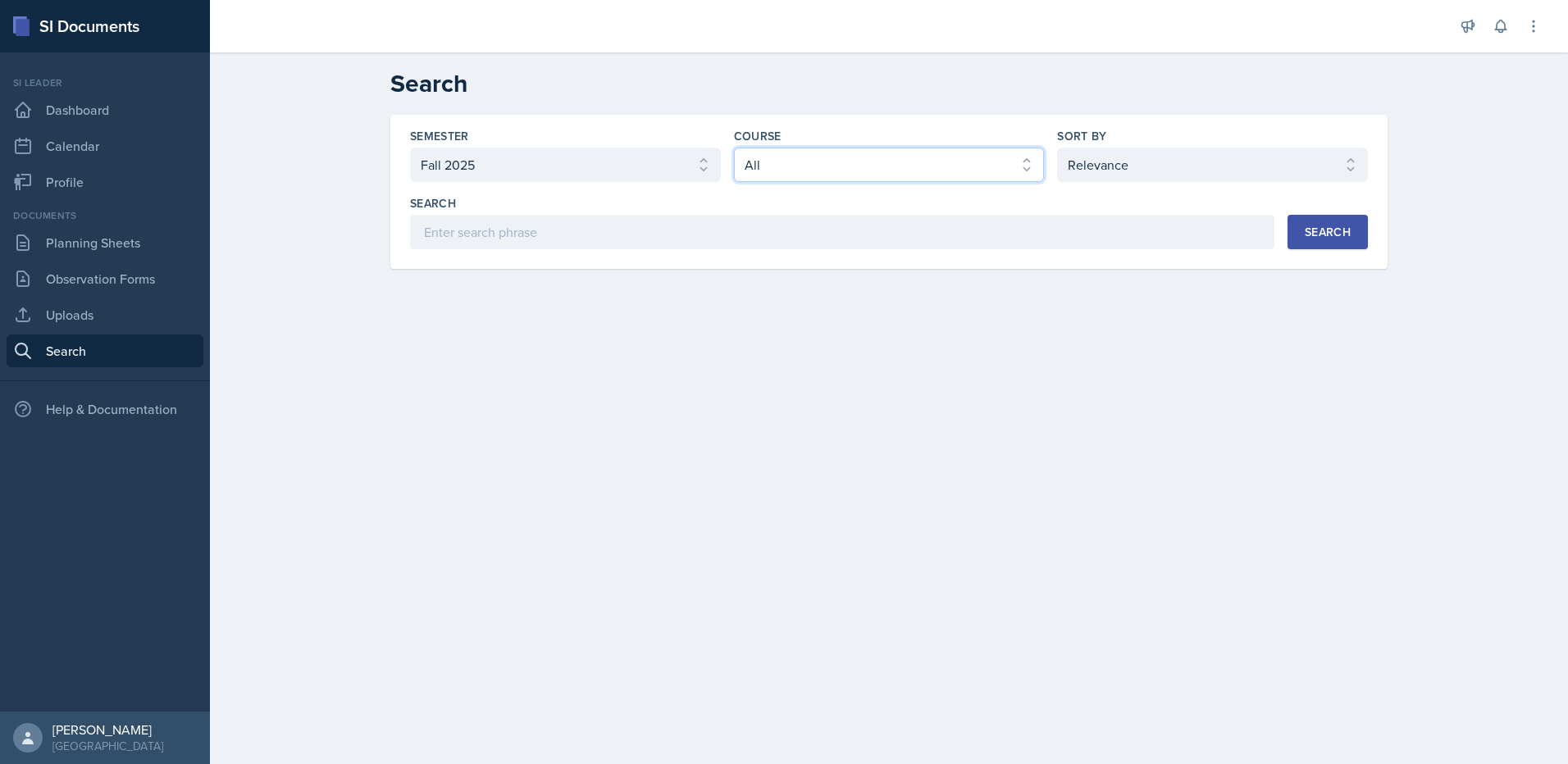
click at [742, 159] on select "Select course All ACCT 2101 ACCT 2102 ACCT 4050 ANTH 1102 ANTH 3301 ARCH 1000 A…" at bounding box center [889, 164] width 311 height 34
select select "3d8cb279-65cd-49af-8cf0-21e75e9e675e"
click at [734, 148] on select "Select course All ACCT 2101 ACCT 2102 ACCT 4050 ANTH 1102 ANTH 3301 ARCH 1000 A…" at bounding box center [889, 164] width 311 height 34
click at [1301, 237] on button "Search" at bounding box center [1328, 232] width 81 height 34
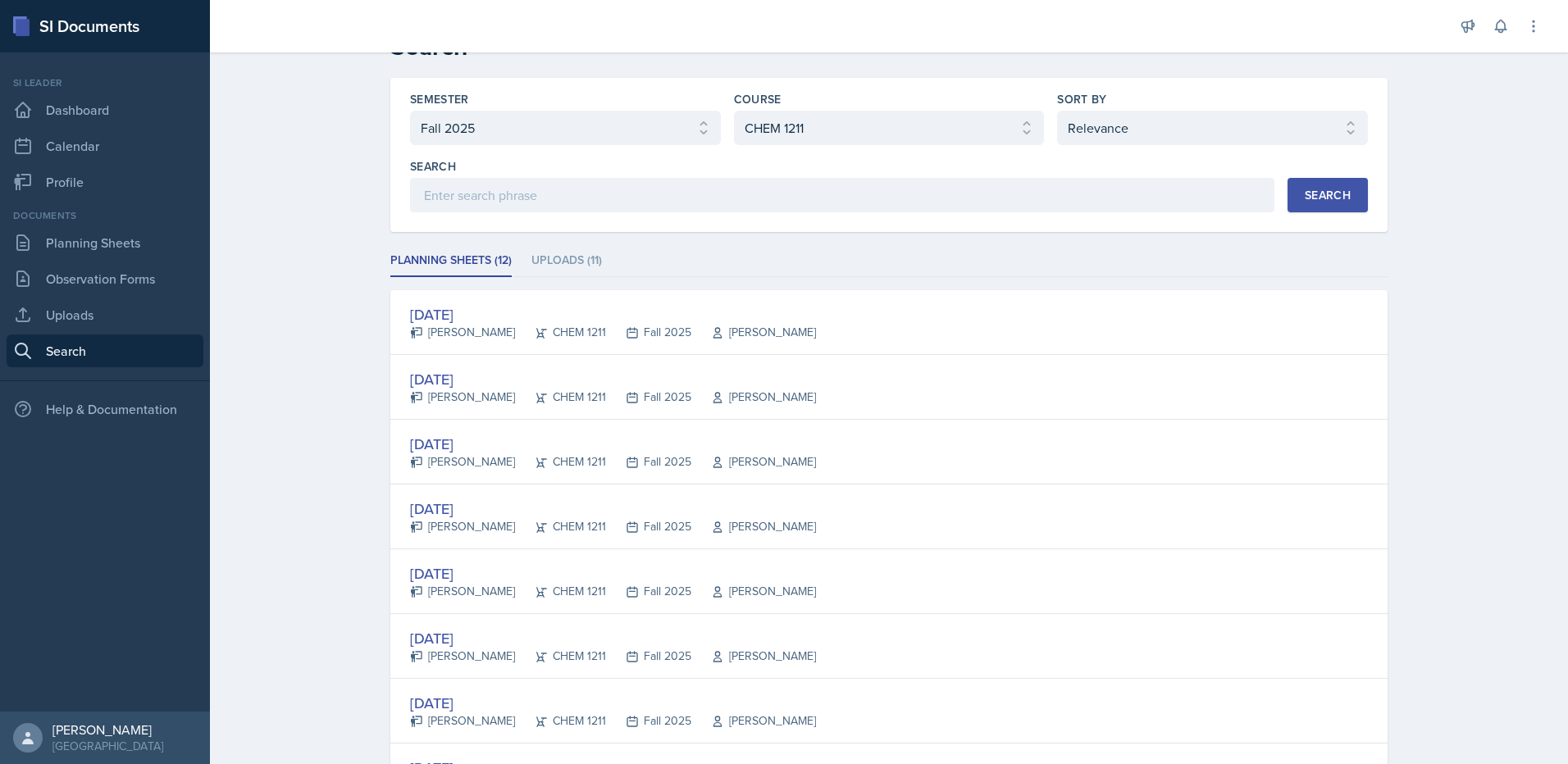
scroll to position [33, 0]
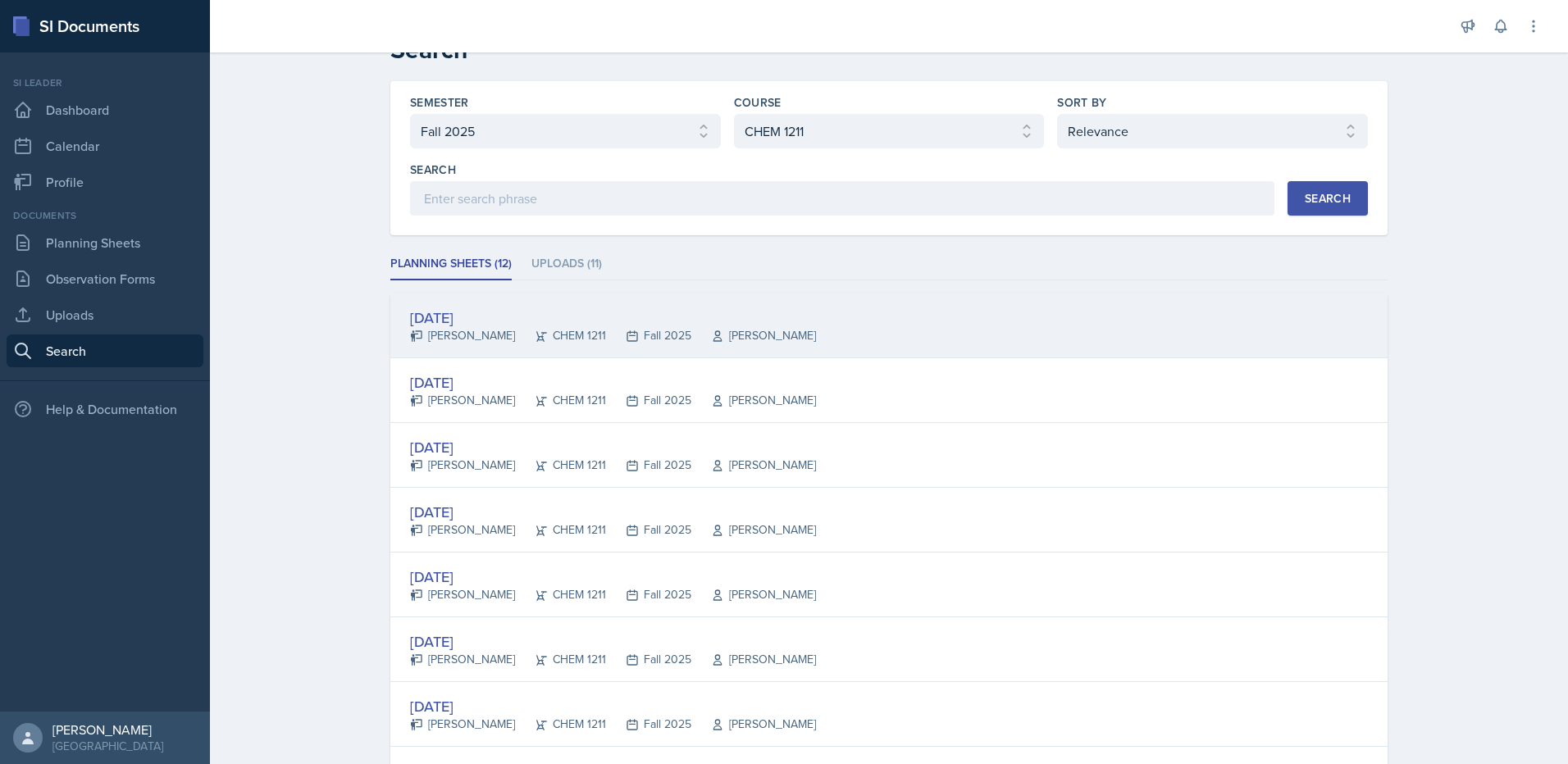
click at [469, 319] on div "[DATE]" at bounding box center [612, 317] width 406 height 22
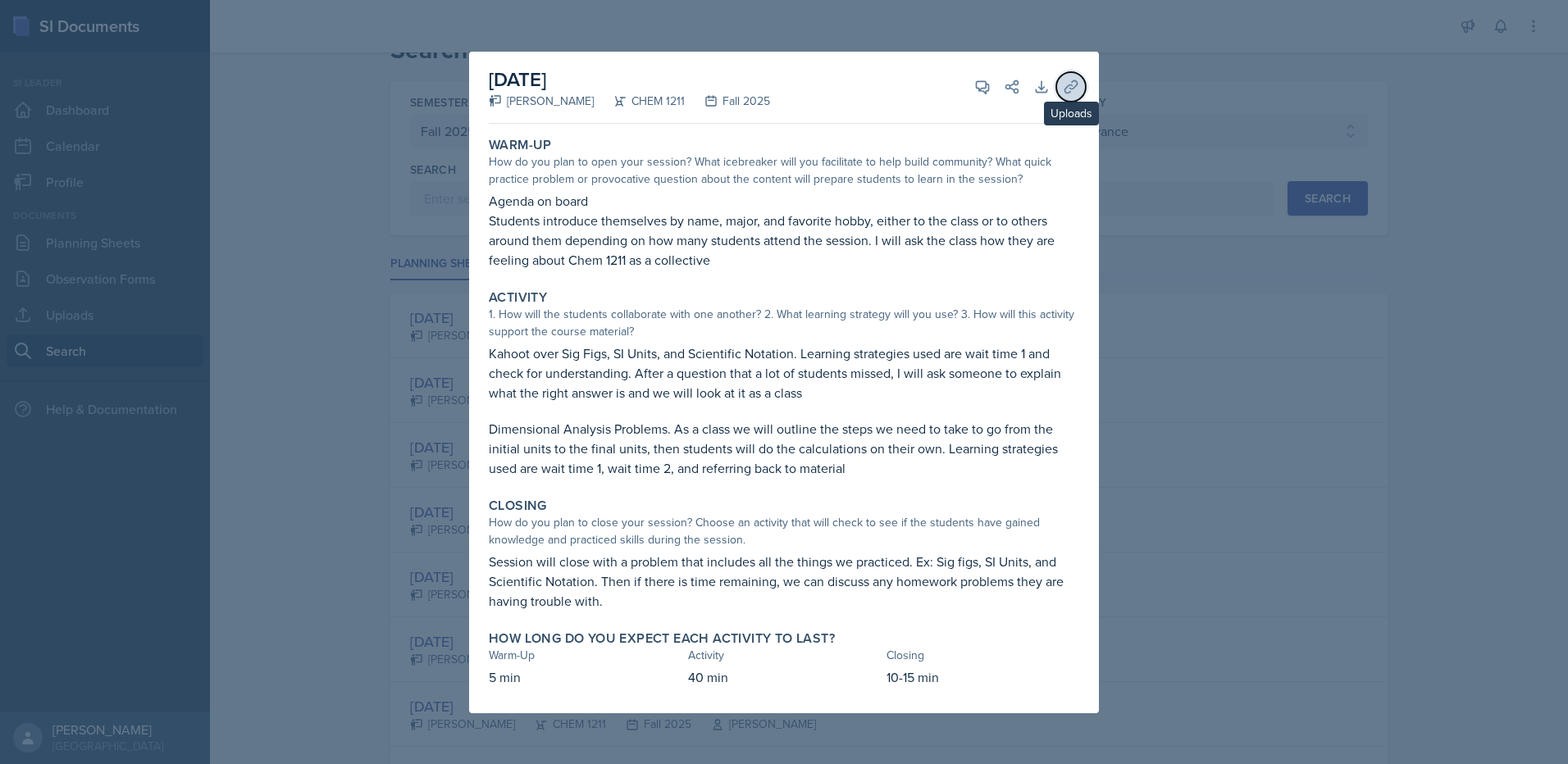
click at [1073, 89] on icon at bounding box center [1070, 87] width 12 height 12
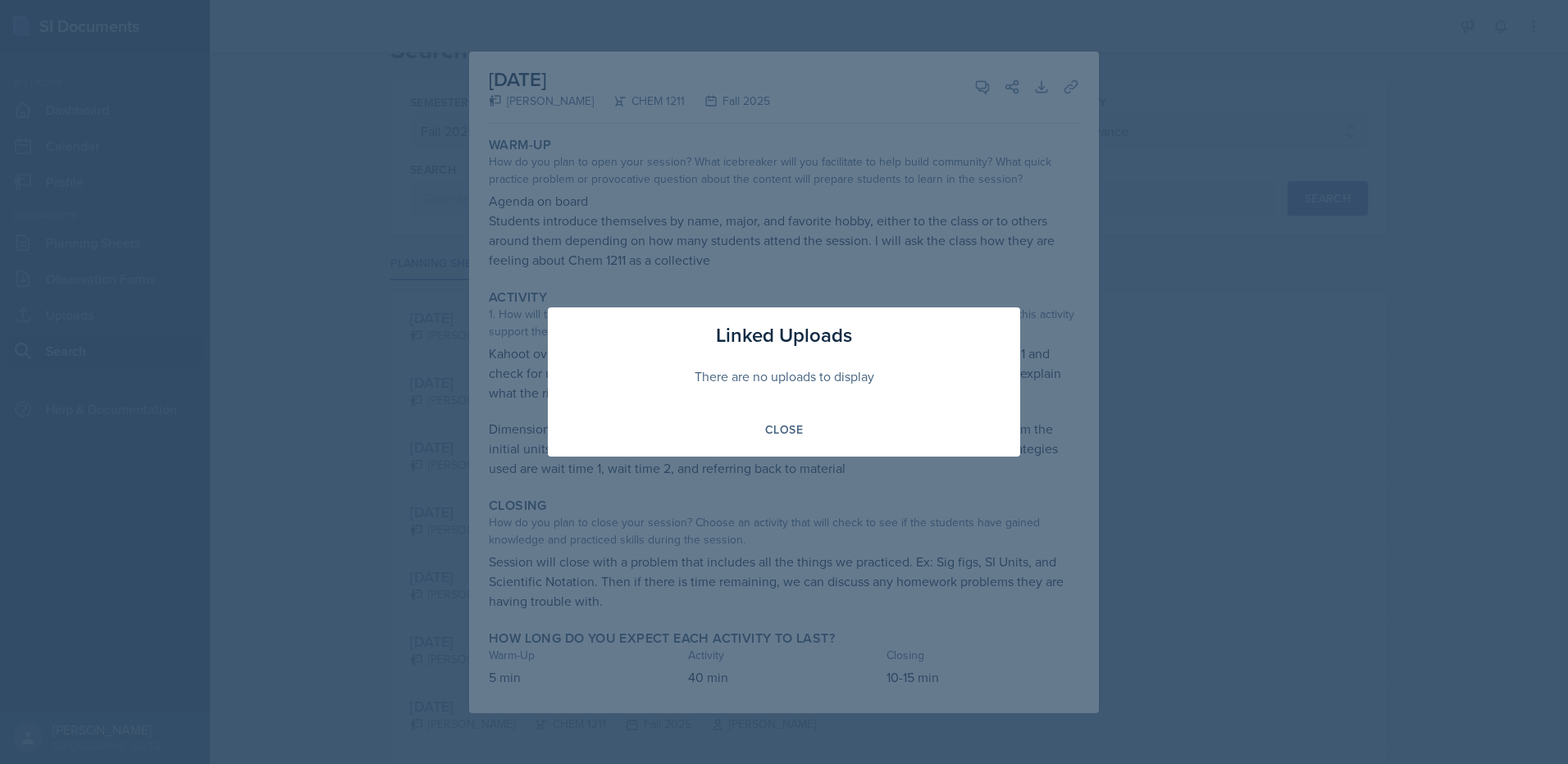
click at [1012, 191] on div at bounding box center [784, 382] width 1568 height 764
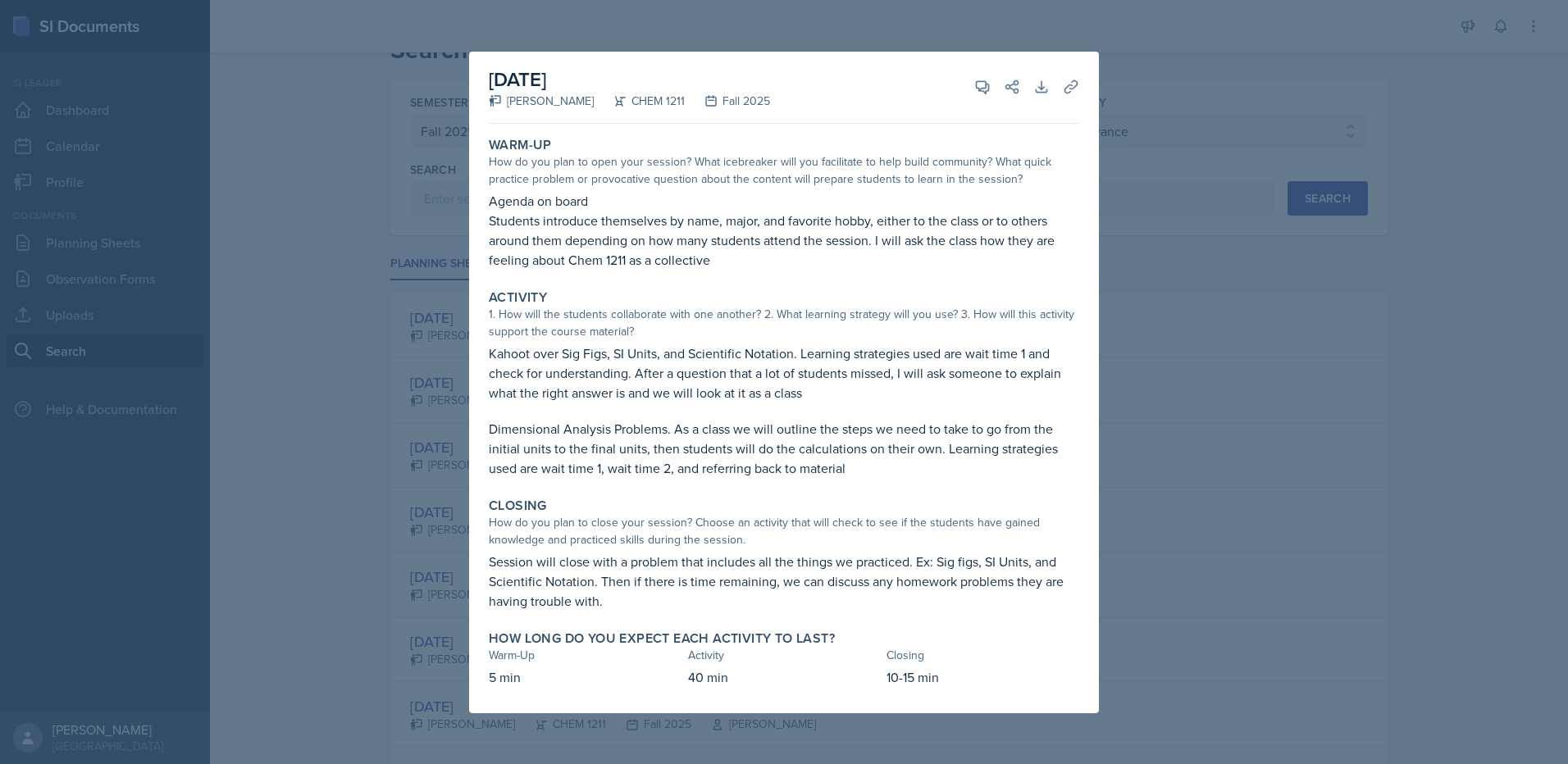
click at [1195, 341] on div at bounding box center [784, 382] width 1568 height 764
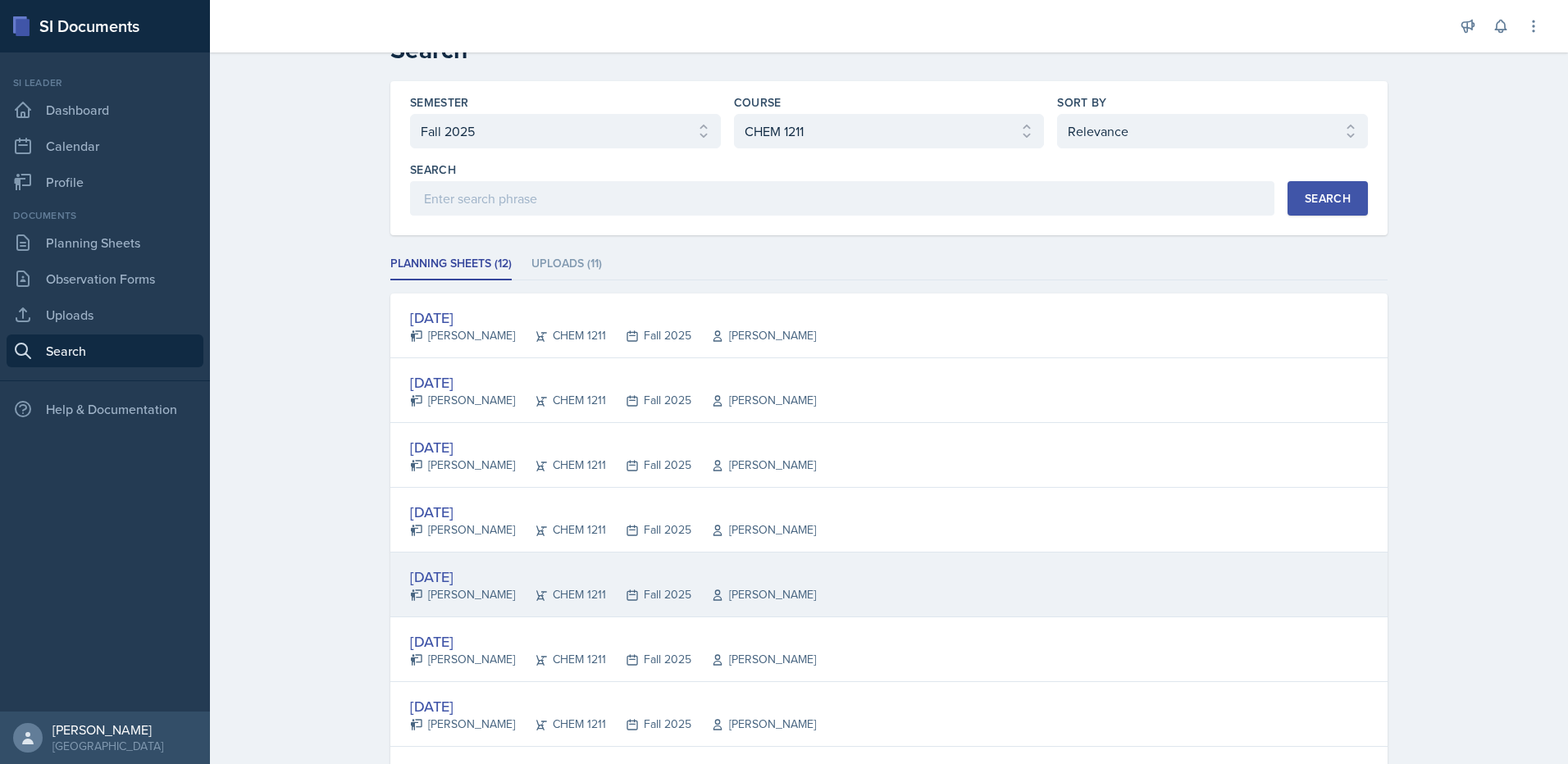
click at [490, 577] on div "[DATE]" at bounding box center [612, 576] width 406 height 22
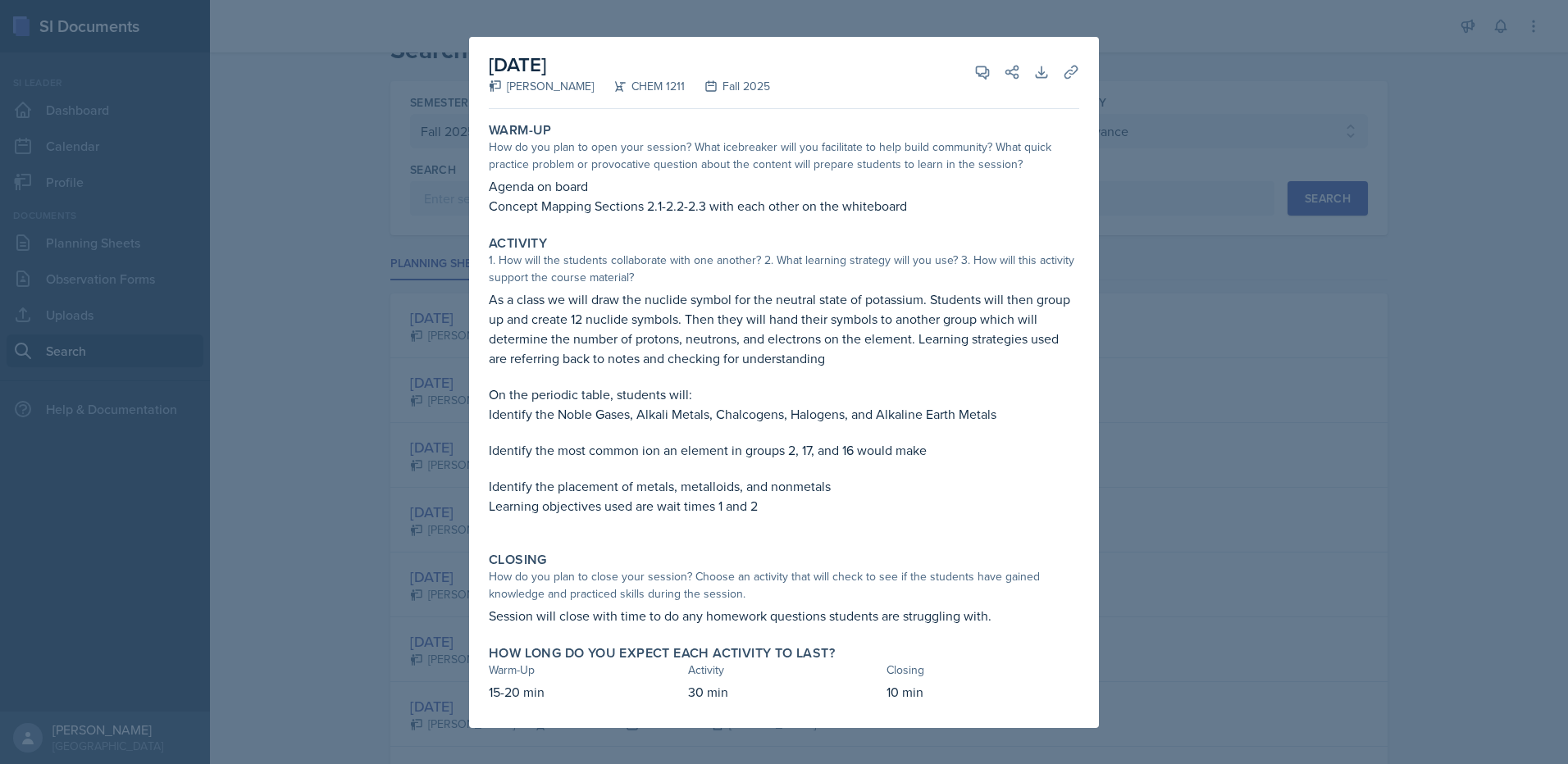
click at [1218, 438] on div at bounding box center [784, 382] width 1568 height 764
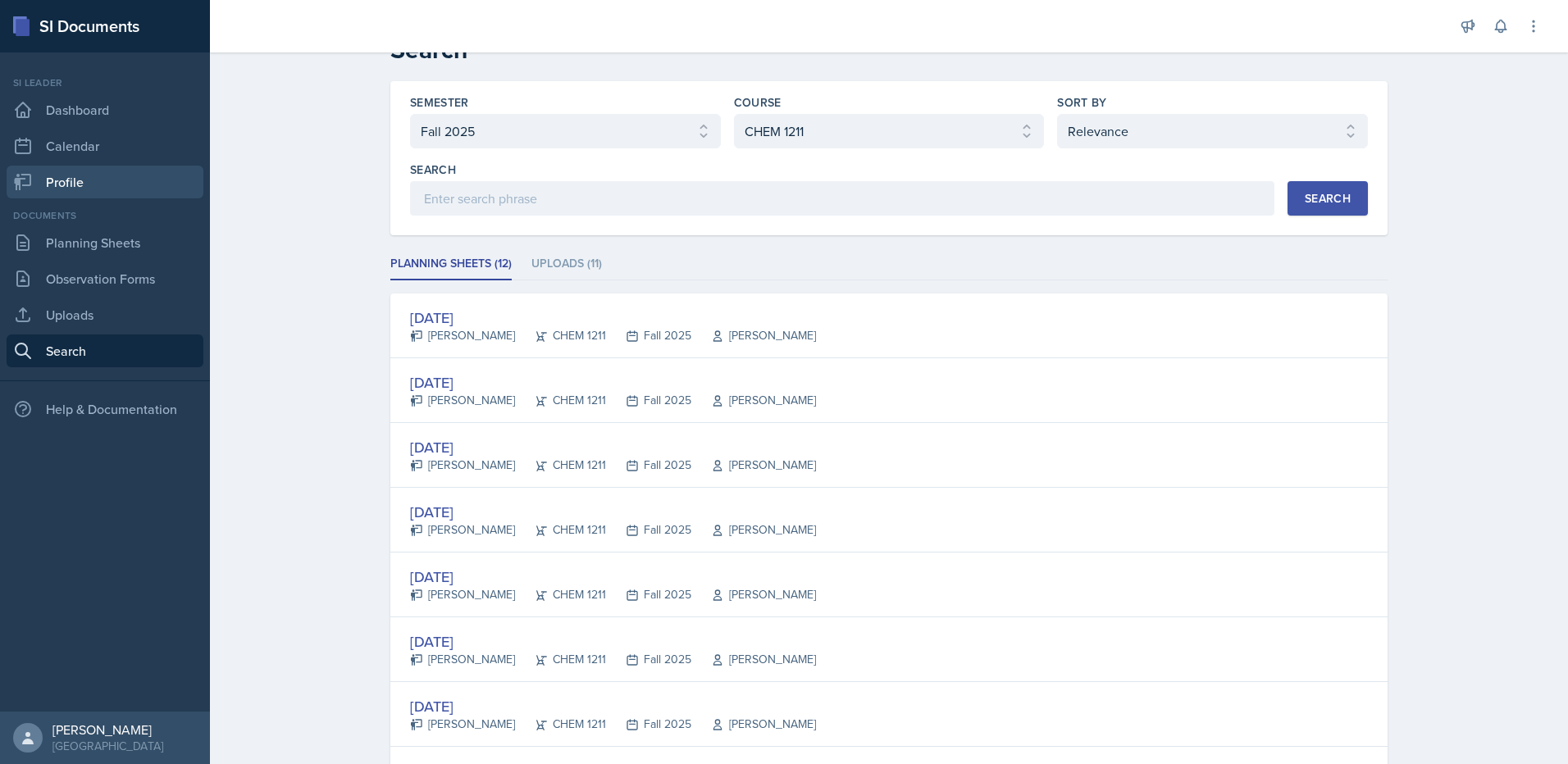
click at [129, 183] on link "Profile" at bounding box center [105, 181] width 197 height 32
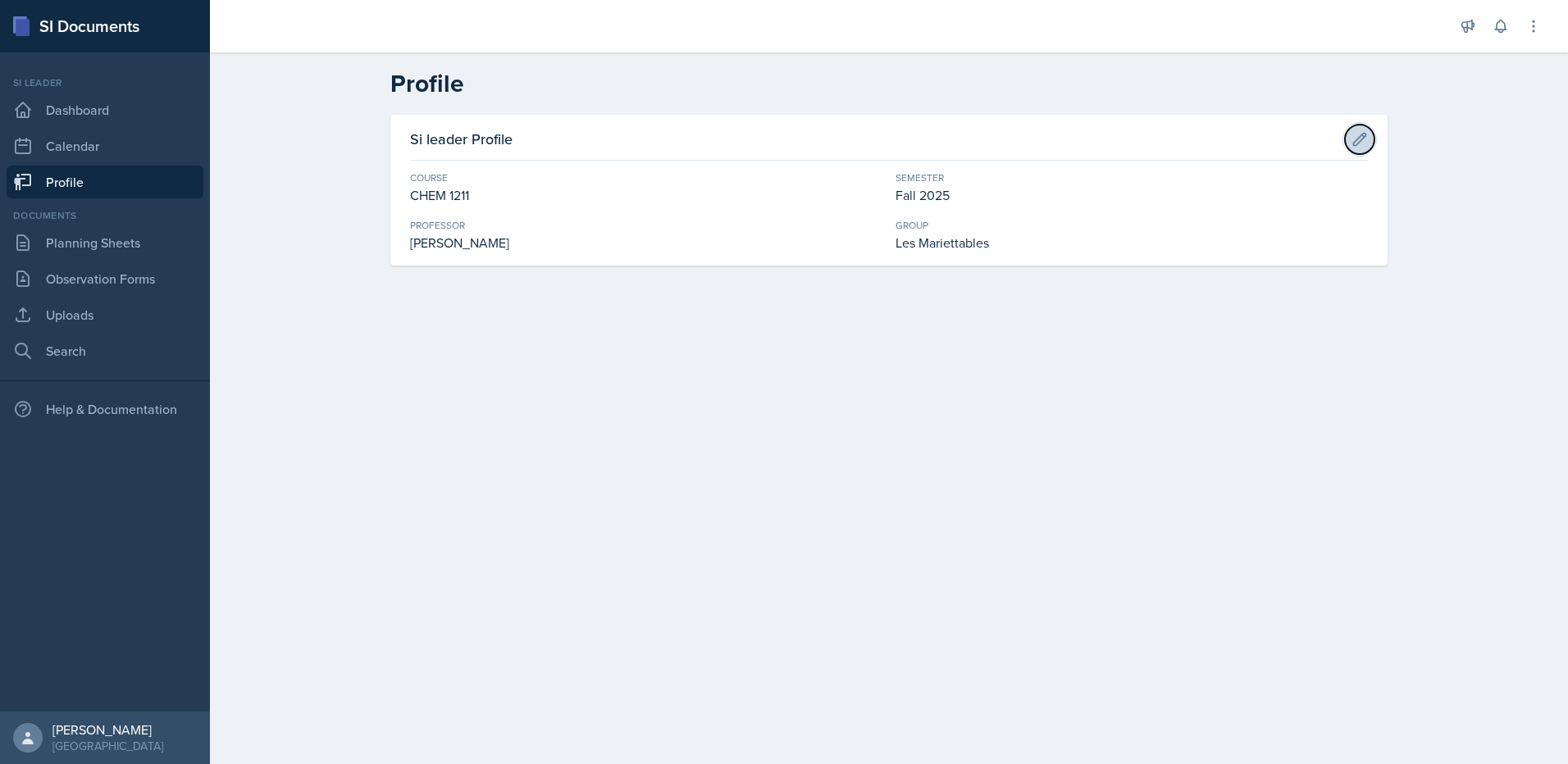
click at [1354, 130] on button at bounding box center [1360, 140] width 30 height 30
click at [476, 257] on input "[PERSON_NAME]" at bounding box center [646, 254] width 472 height 34
type input "[PERSON_NAME]"
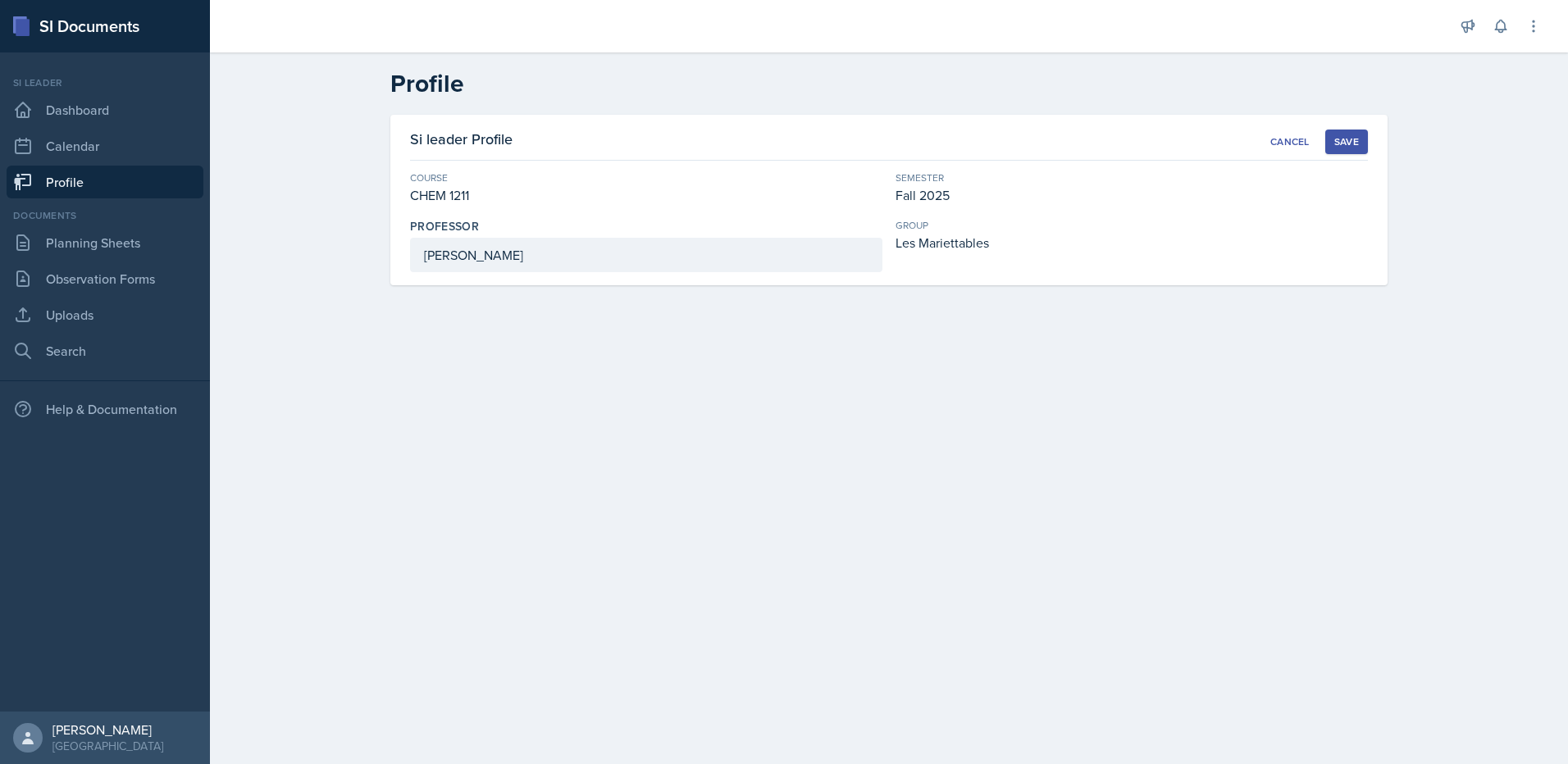
click at [1338, 139] on div "Save" at bounding box center [1347, 142] width 25 height 13
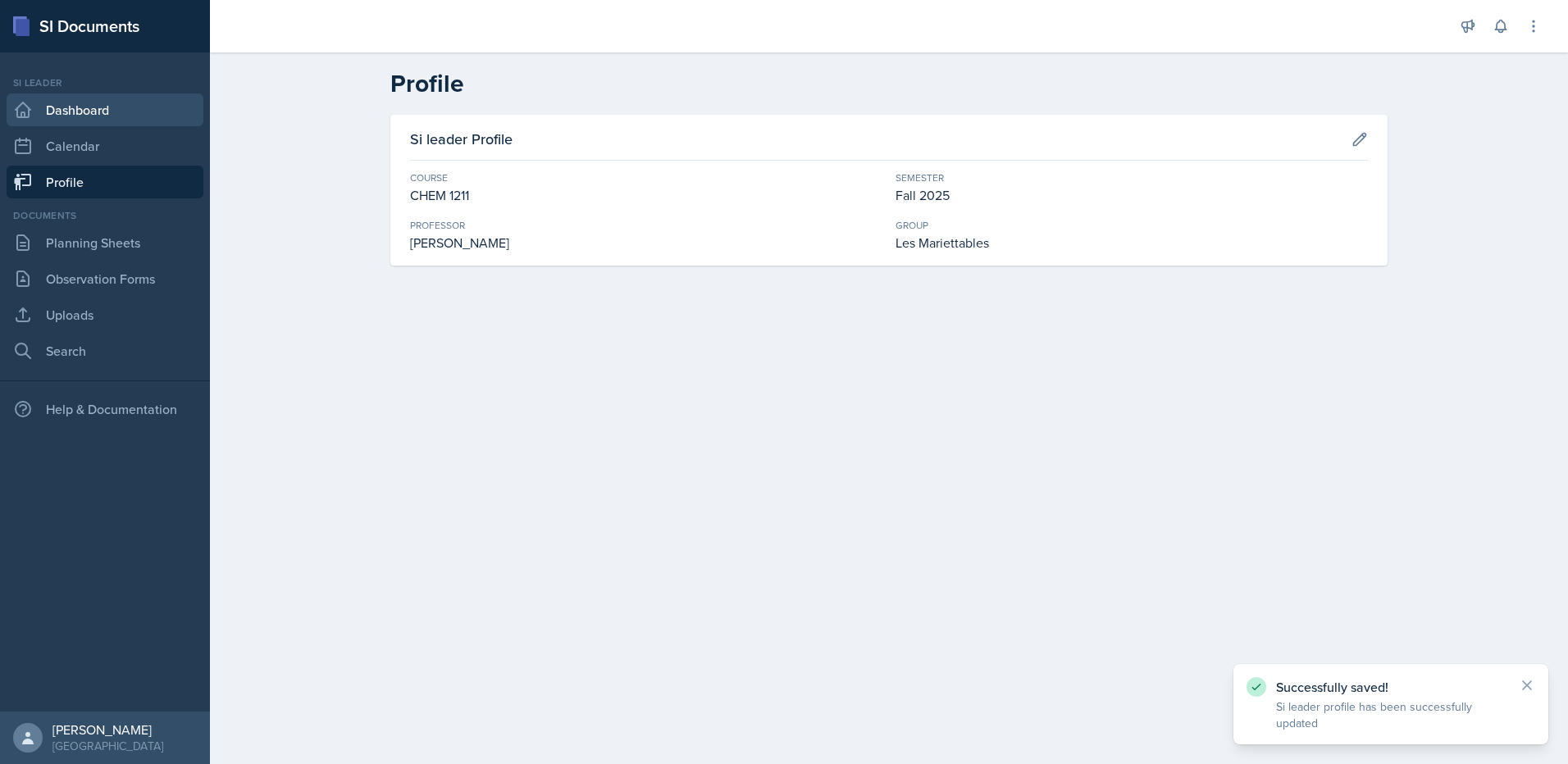
click at [126, 114] on link "Dashboard" at bounding box center [105, 110] width 197 height 32
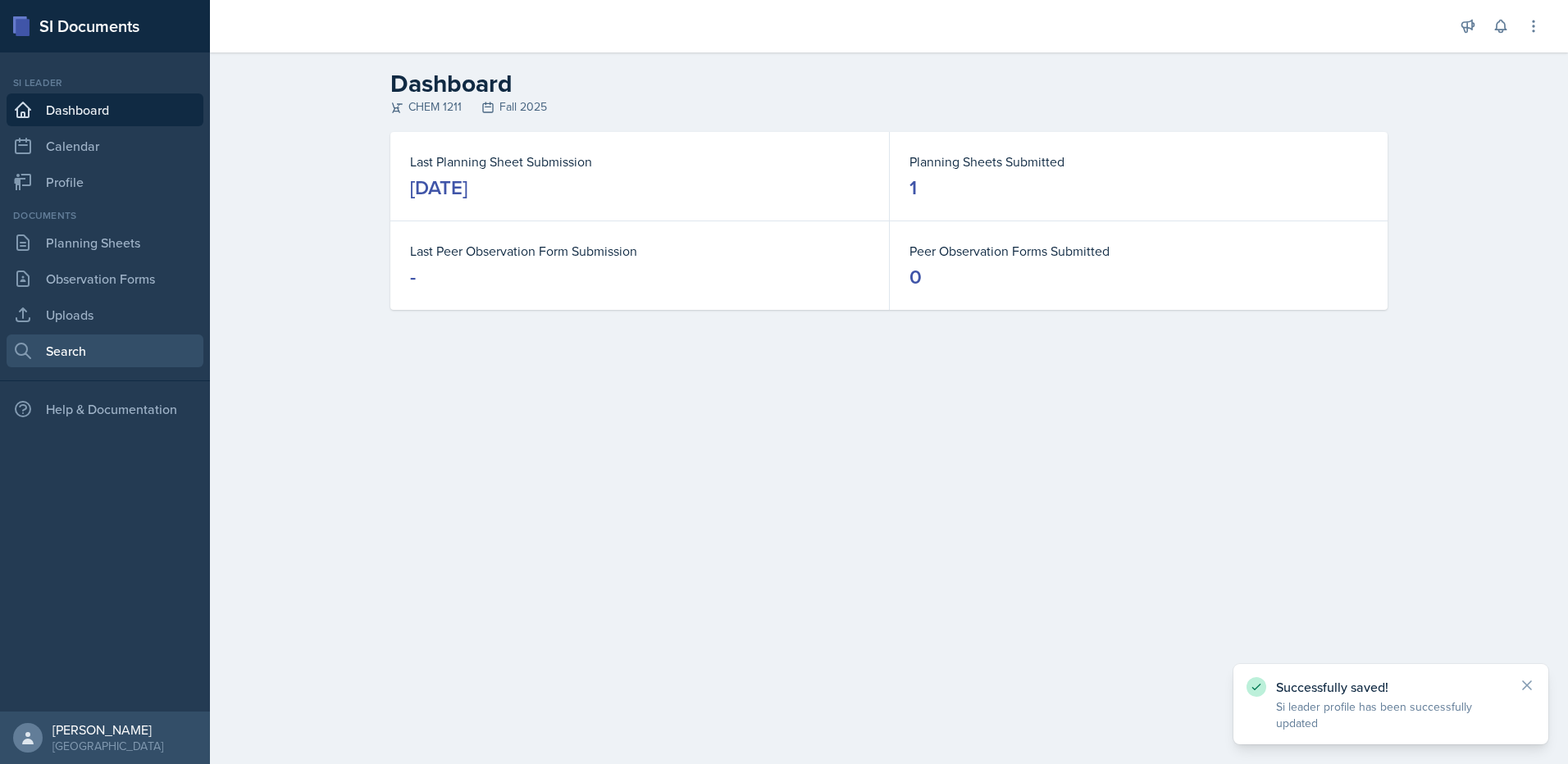
click at [111, 361] on link "Search" at bounding box center [105, 350] width 197 height 32
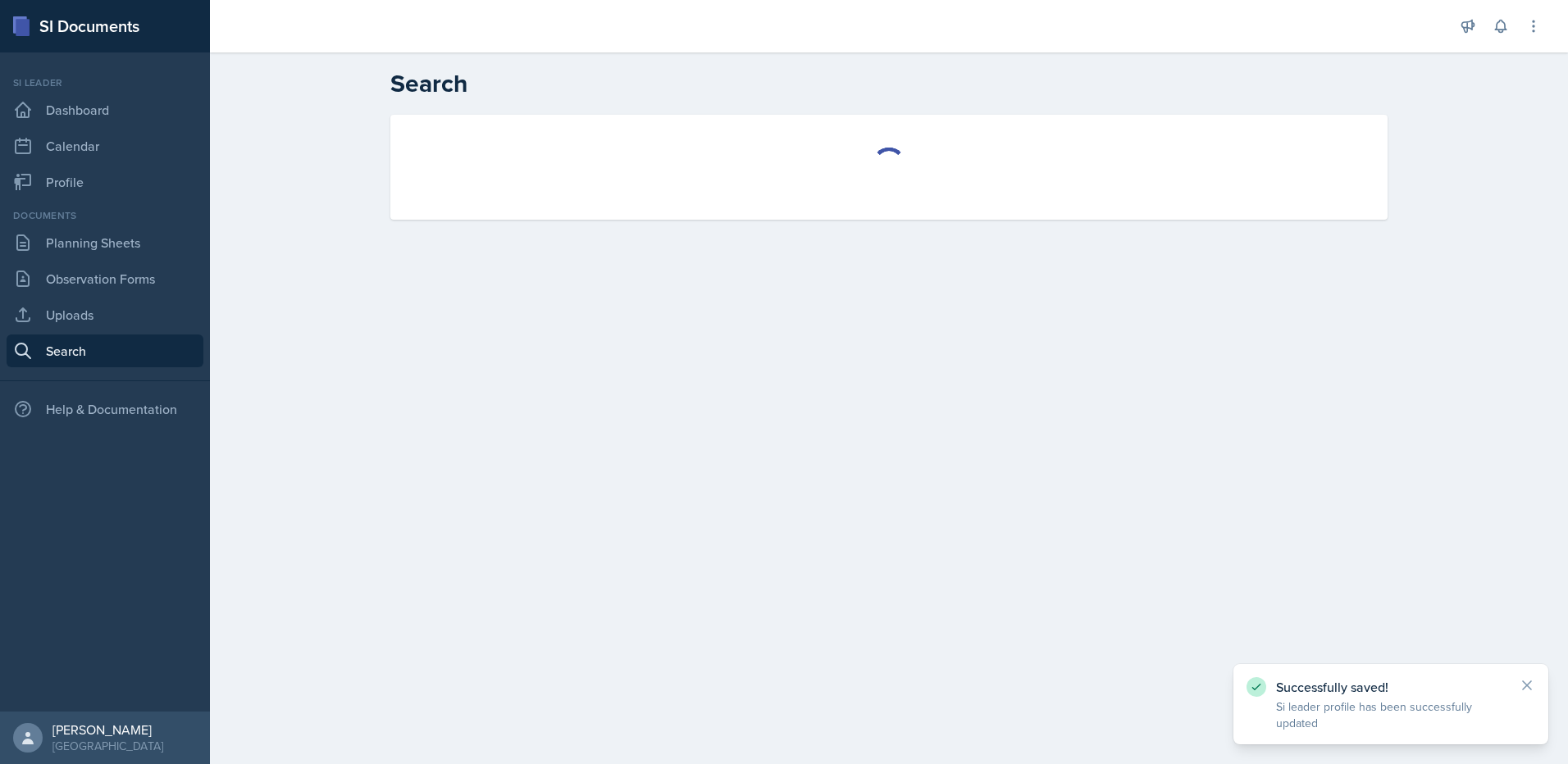
select select "all"
select select "1"
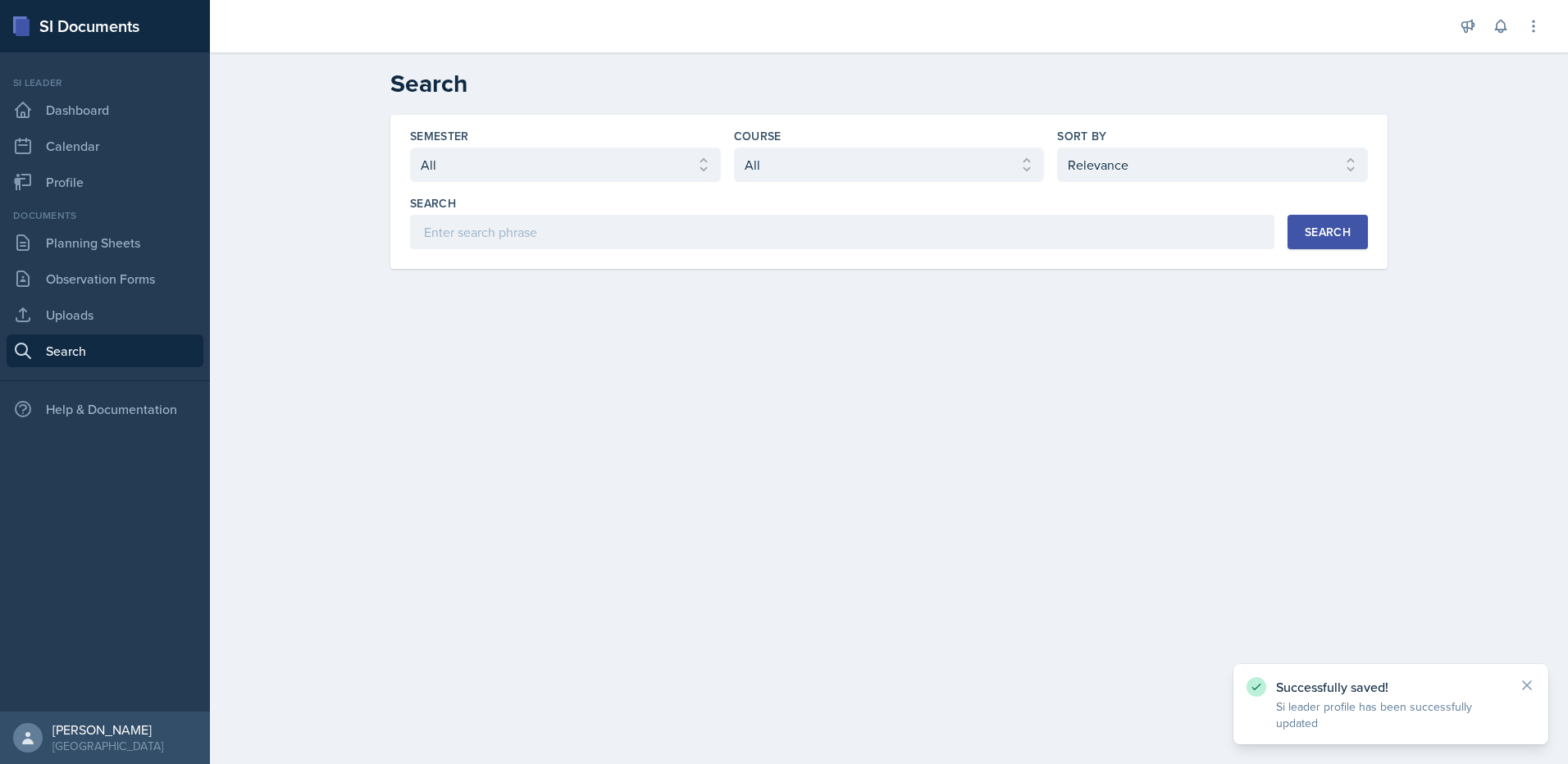
click at [660, 135] on div "Semester" at bounding box center [565, 136] width 311 height 17
click at [682, 163] on select "Select semester All Fall 2025 Summer 2025 Spring 2025 Fall 2024 Summer 2024 Spr…" at bounding box center [565, 164] width 311 height 34
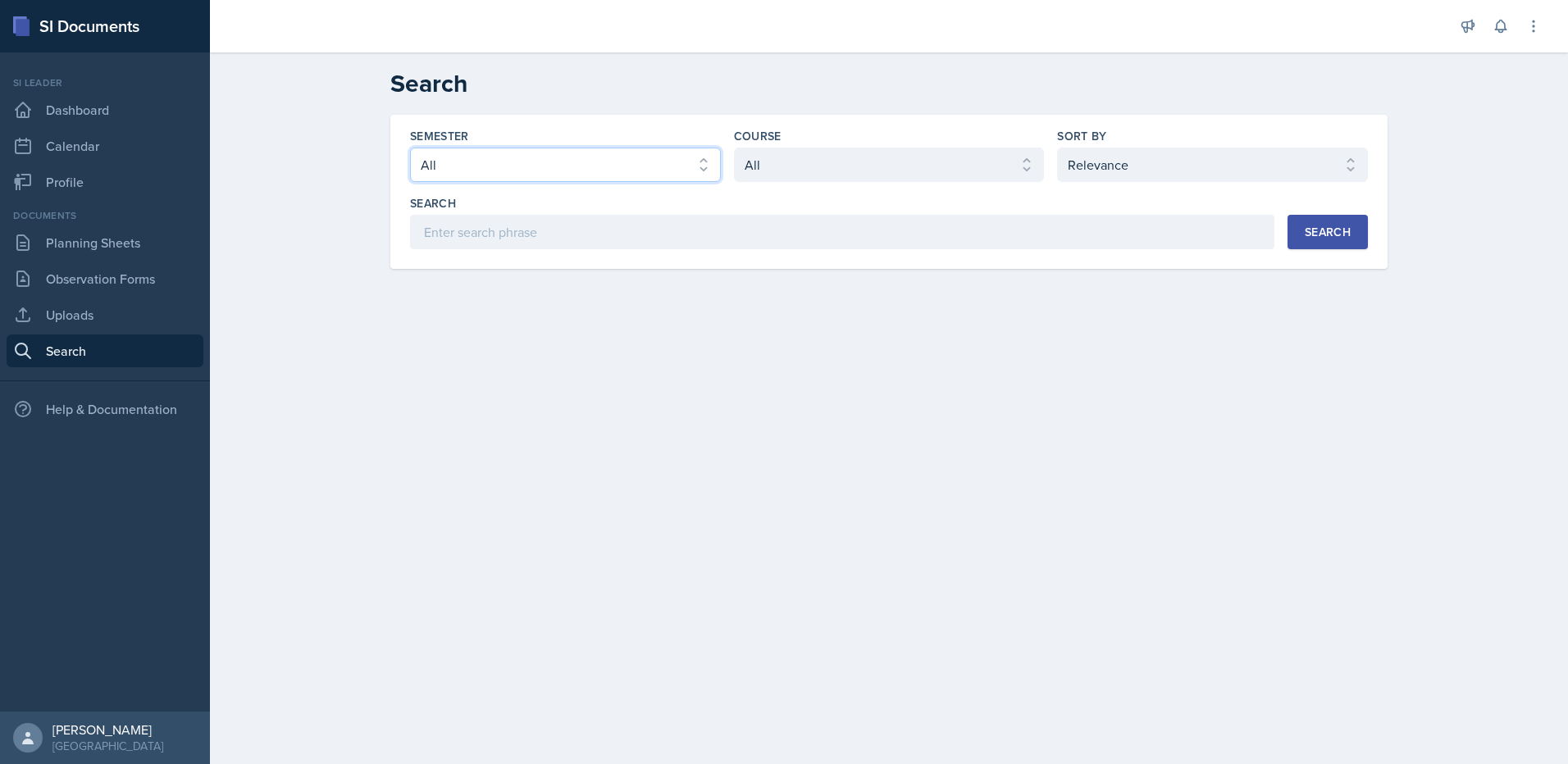
select select "2bed604d-1099-4043-b1bc-2365e8740244"
click at [410, 148] on select "Select semester All Fall 2025 Summer 2025 Spring 2025 Fall 2024 Summer 2024 Spr…" at bounding box center [565, 164] width 311 height 34
click at [911, 144] on div "Course" at bounding box center [889, 136] width 311 height 17
click at [900, 162] on select "Select course All ACCT 2101 ACCT 2102 ACCT 4050 ANTH 1102 ANTH 3301 ARCH 1000 A…" at bounding box center [889, 164] width 311 height 34
select select "3d8cb279-65cd-49af-8cf0-21e75e9e675e"
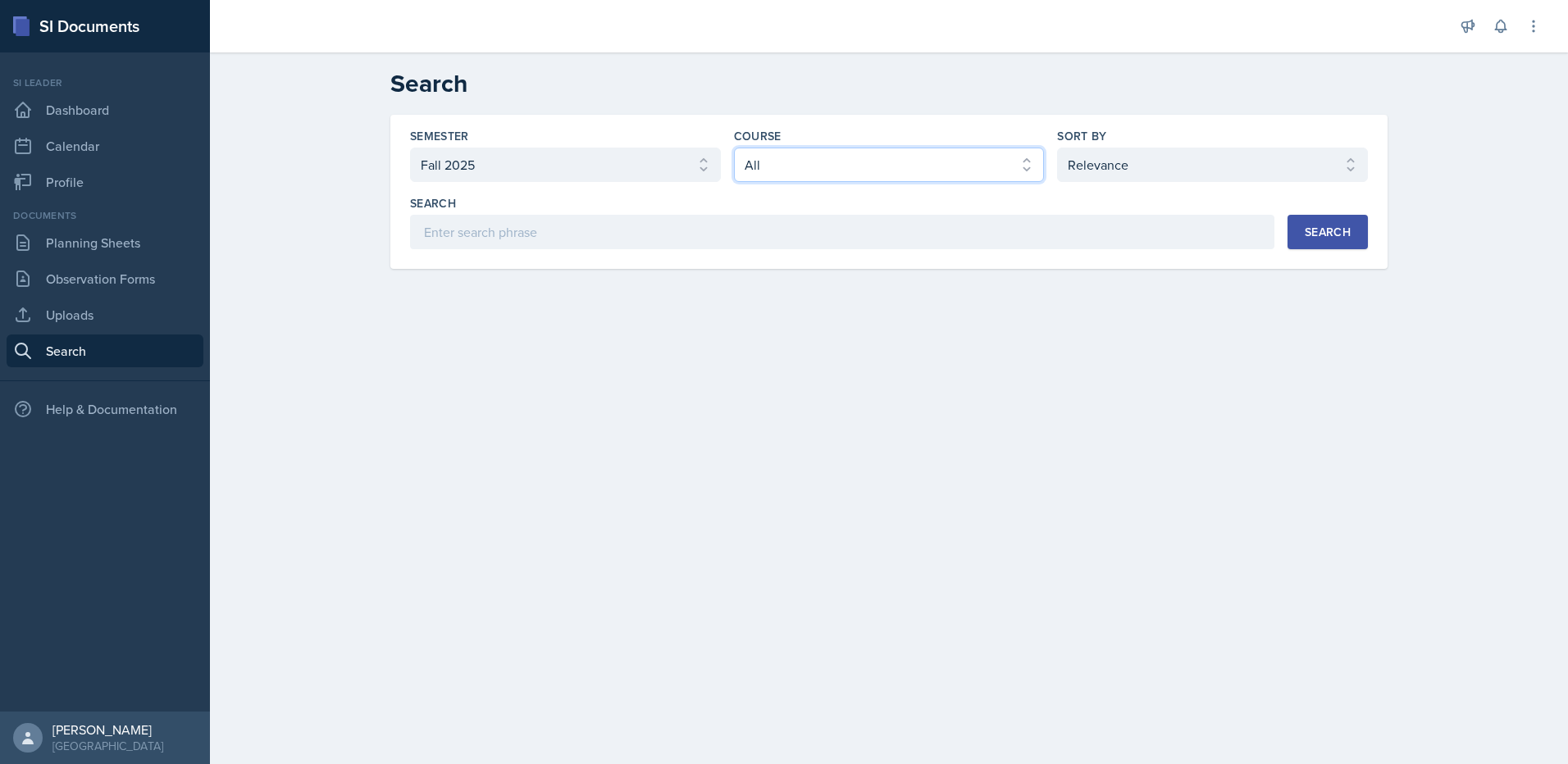
click at [734, 148] on select "Select course All ACCT 2101 ACCT 2102 ACCT 4050 ANTH 1102 ANTH 3301 ARCH 1000 A…" at bounding box center [889, 164] width 311 height 34
click at [1328, 230] on div "Search" at bounding box center [1327, 232] width 46 height 13
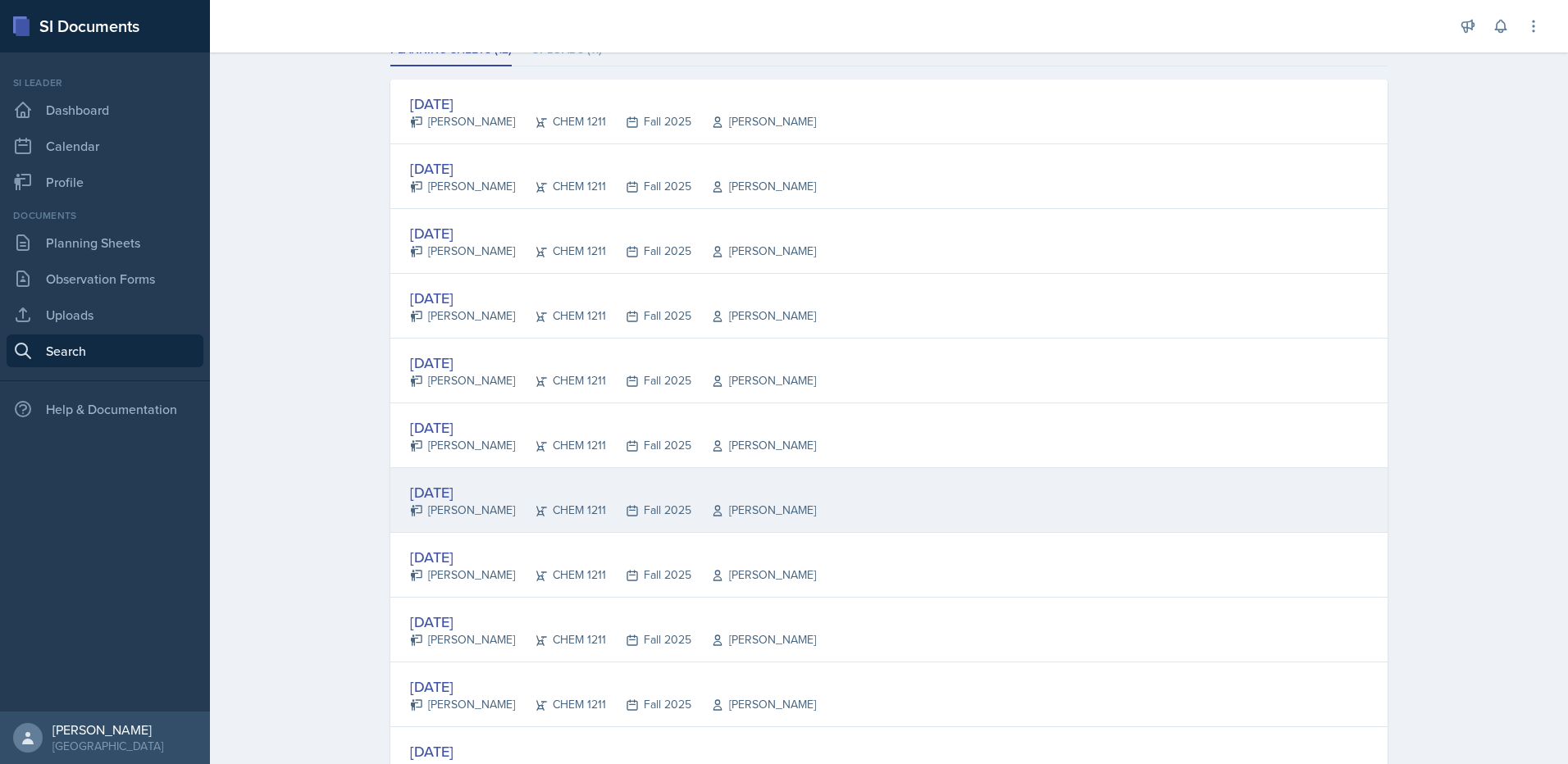
scroll to position [246, 0]
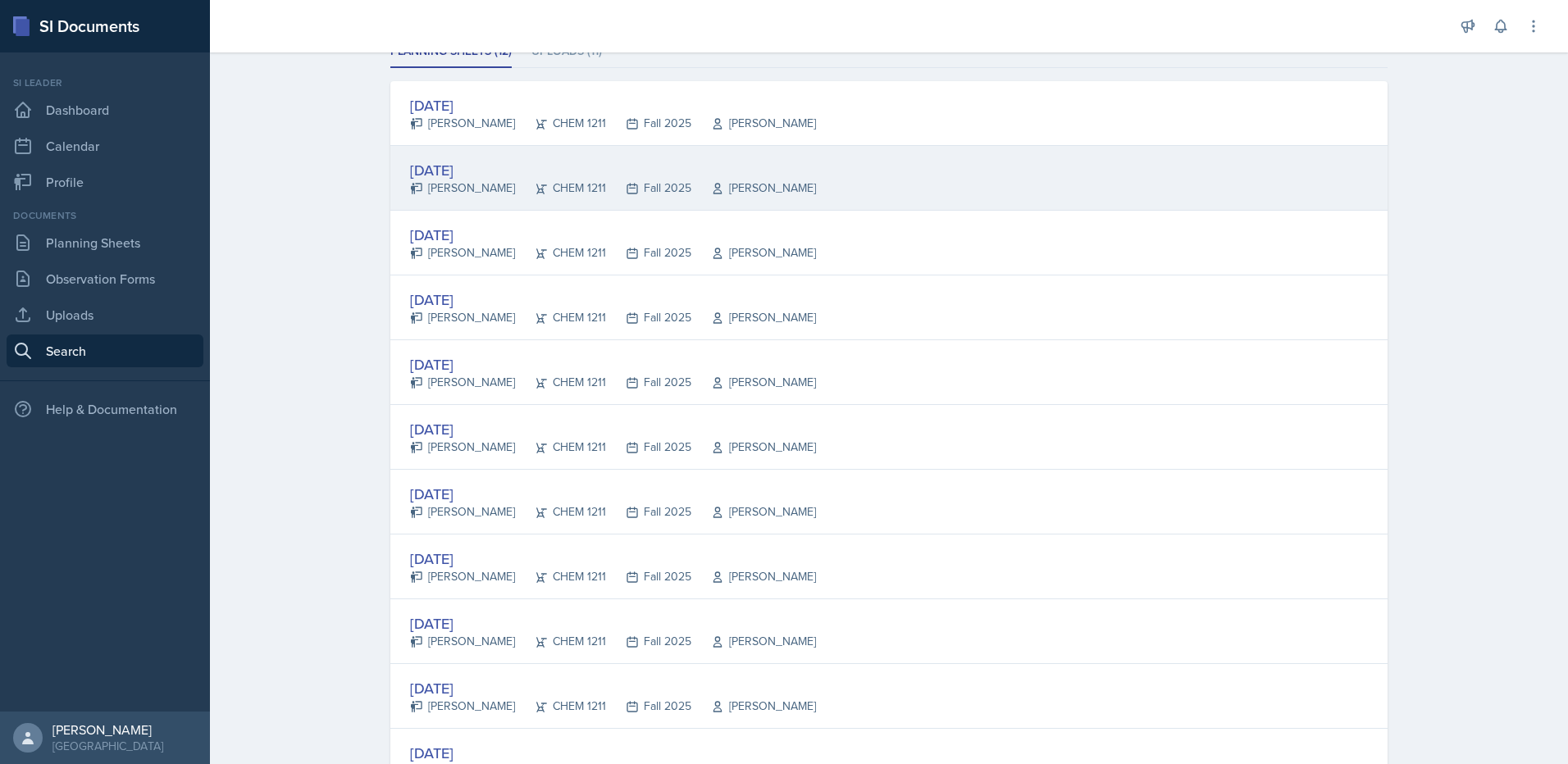
click at [461, 174] on div "[DATE]" at bounding box center [612, 169] width 406 height 22
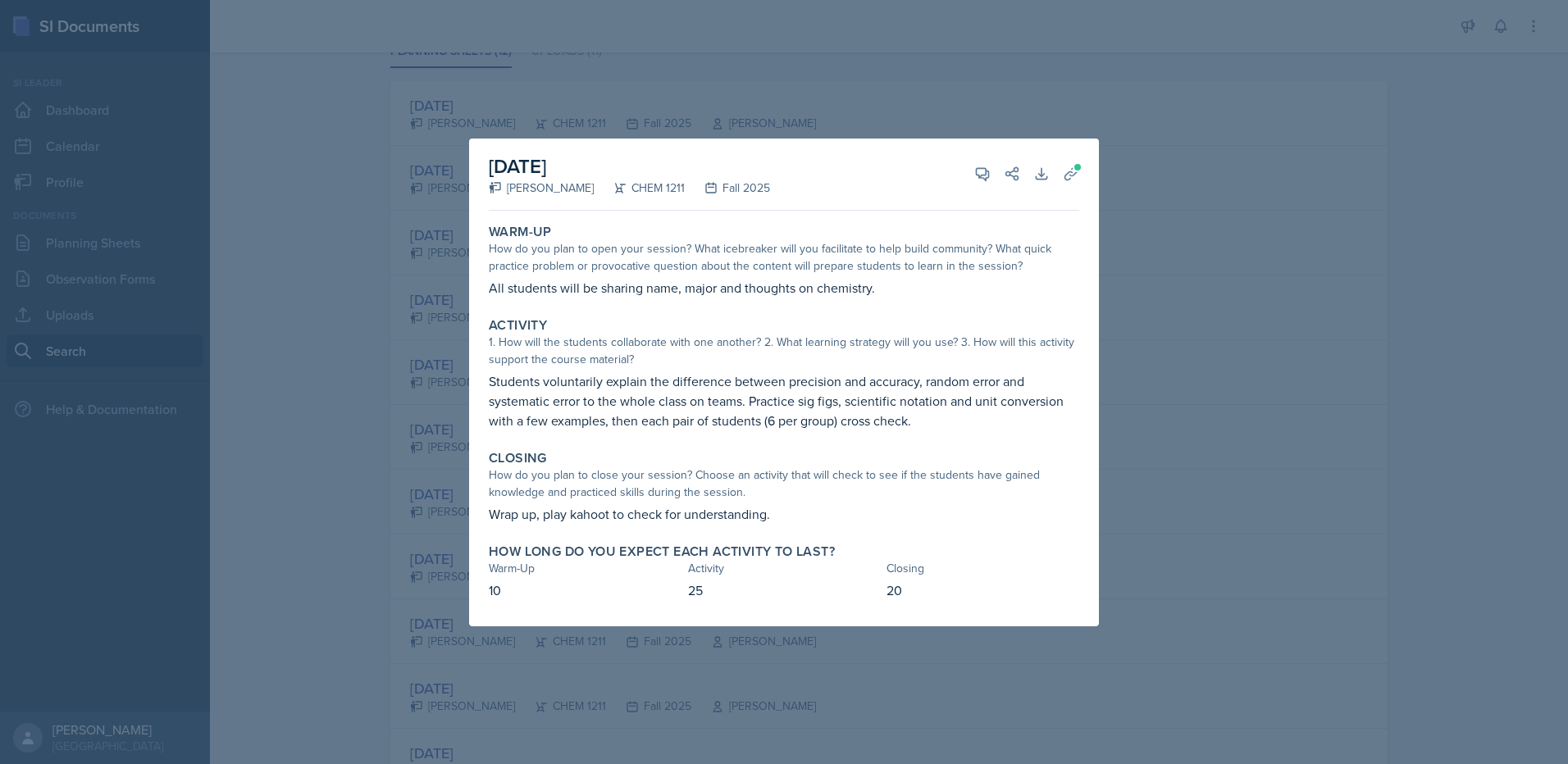
click at [1153, 208] on div at bounding box center [784, 382] width 1568 height 764
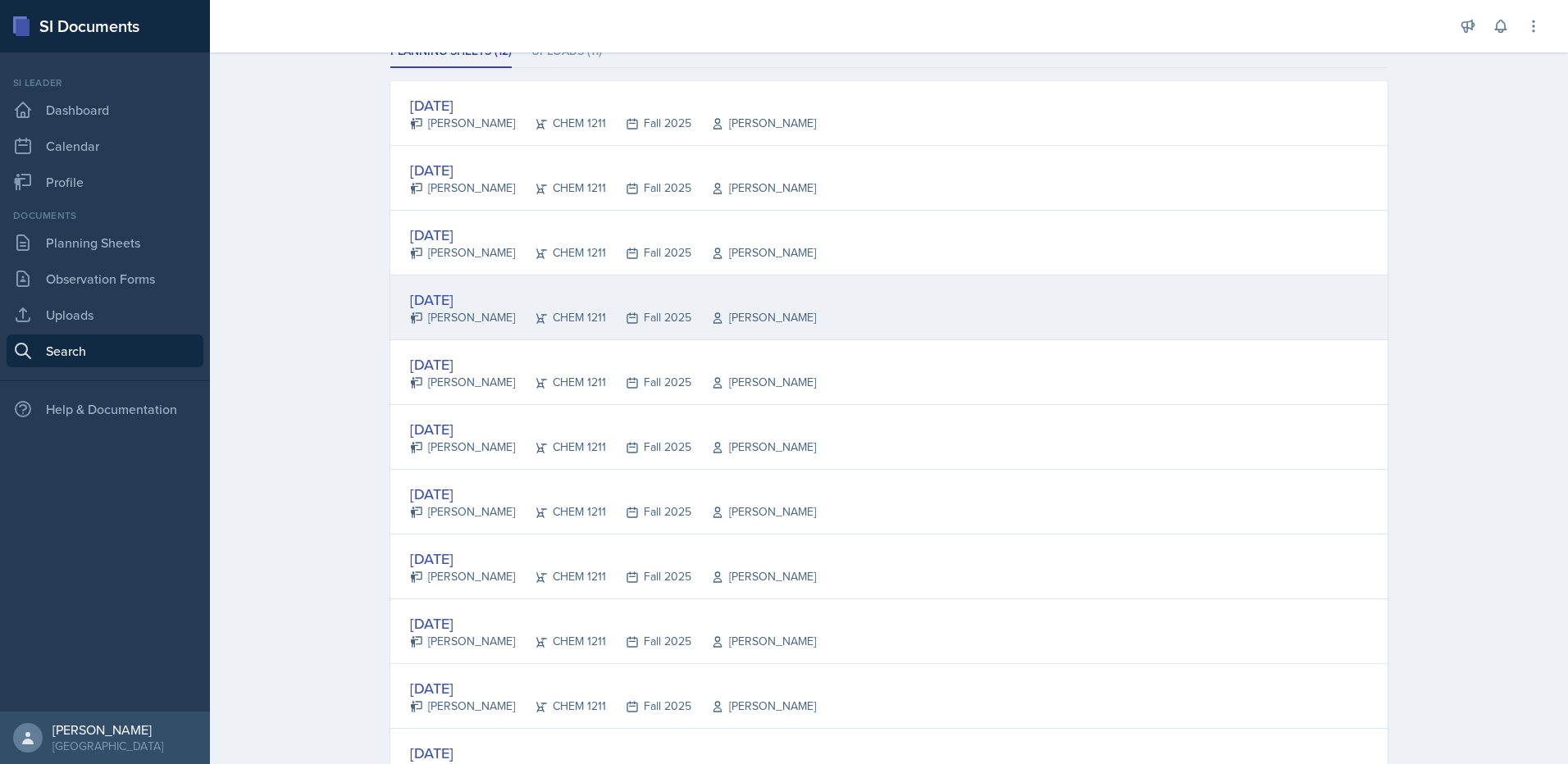
click at [450, 301] on div "[DATE]" at bounding box center [612, 299] width 406 height 22
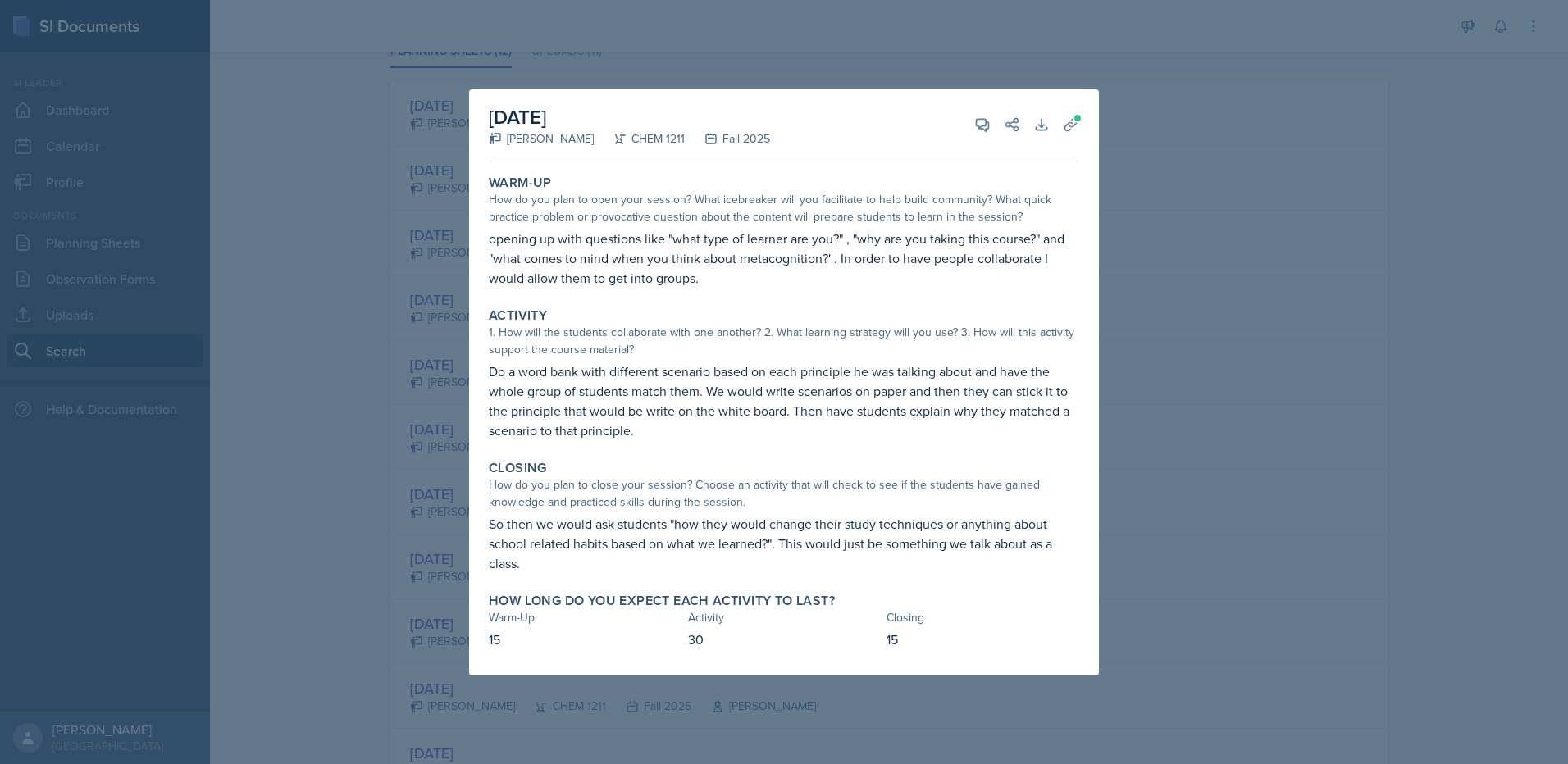
click at [382, 325] on div at bounding box center [784, 382] width 1568 height 764
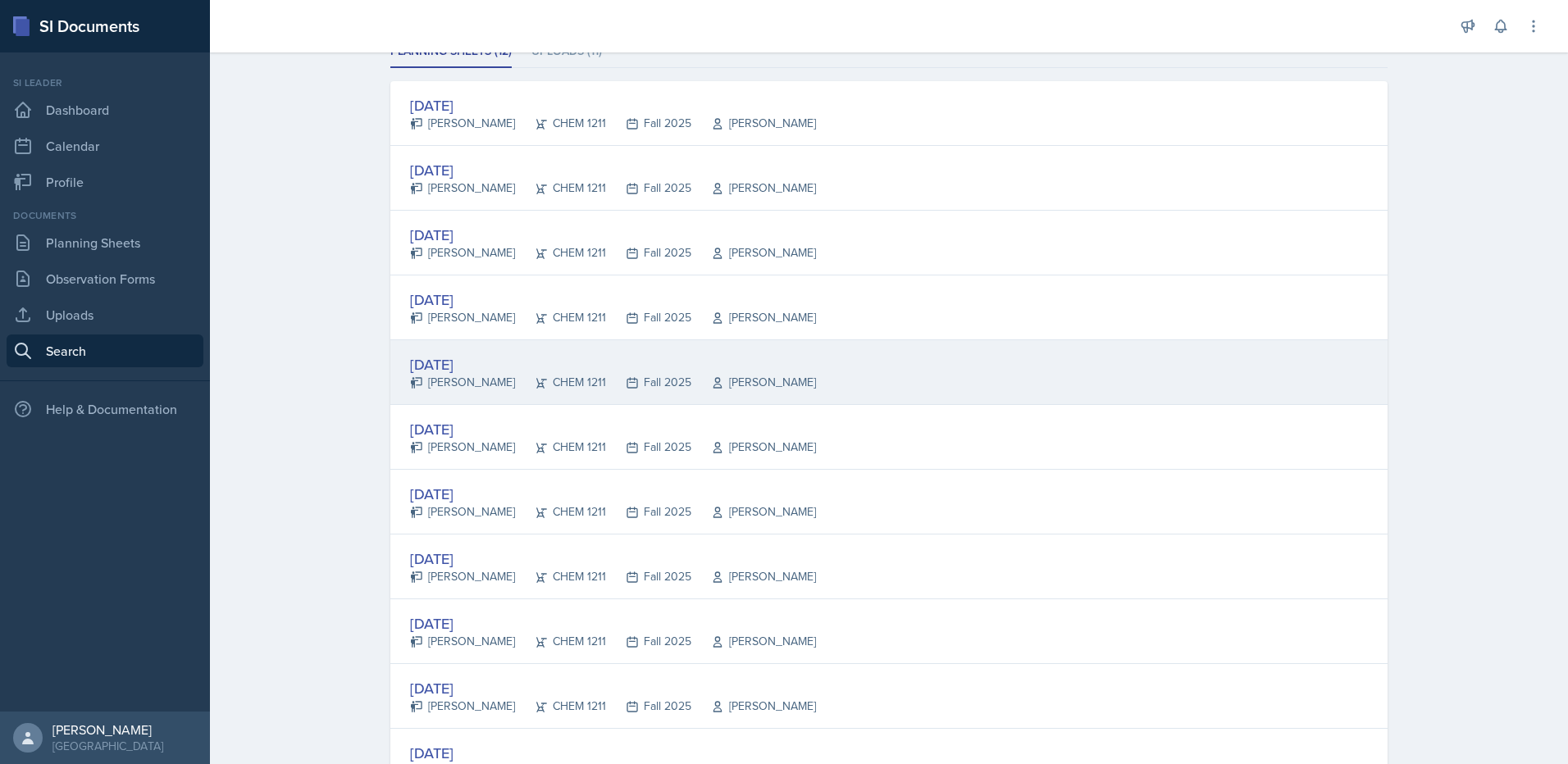
click at [465, 365] on div "[DATE]" at bounding box center [612, 364] width 406 height 22
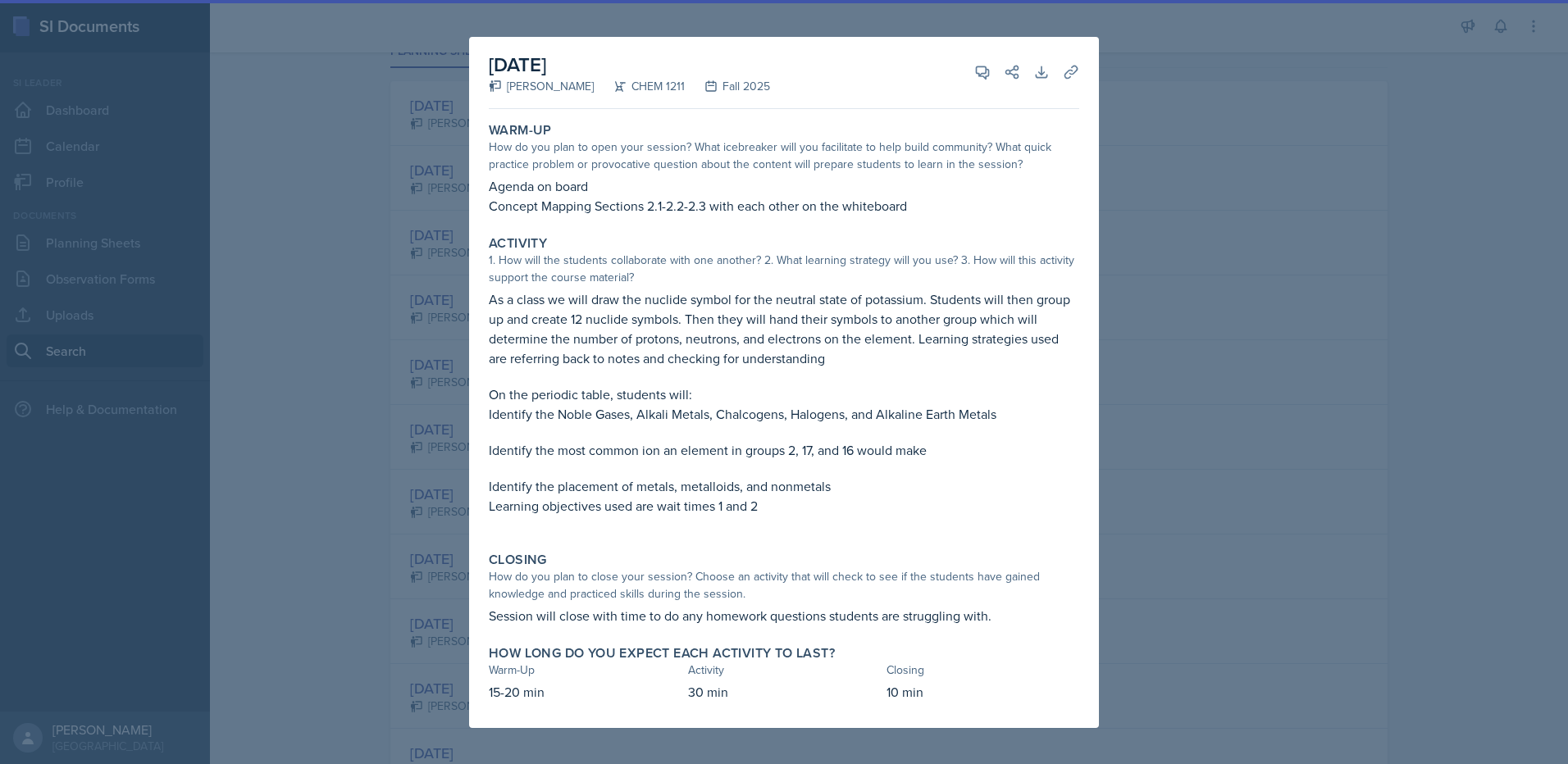
click at [323, 370] on div at bounding box center [784, 382] width 1568 height 764
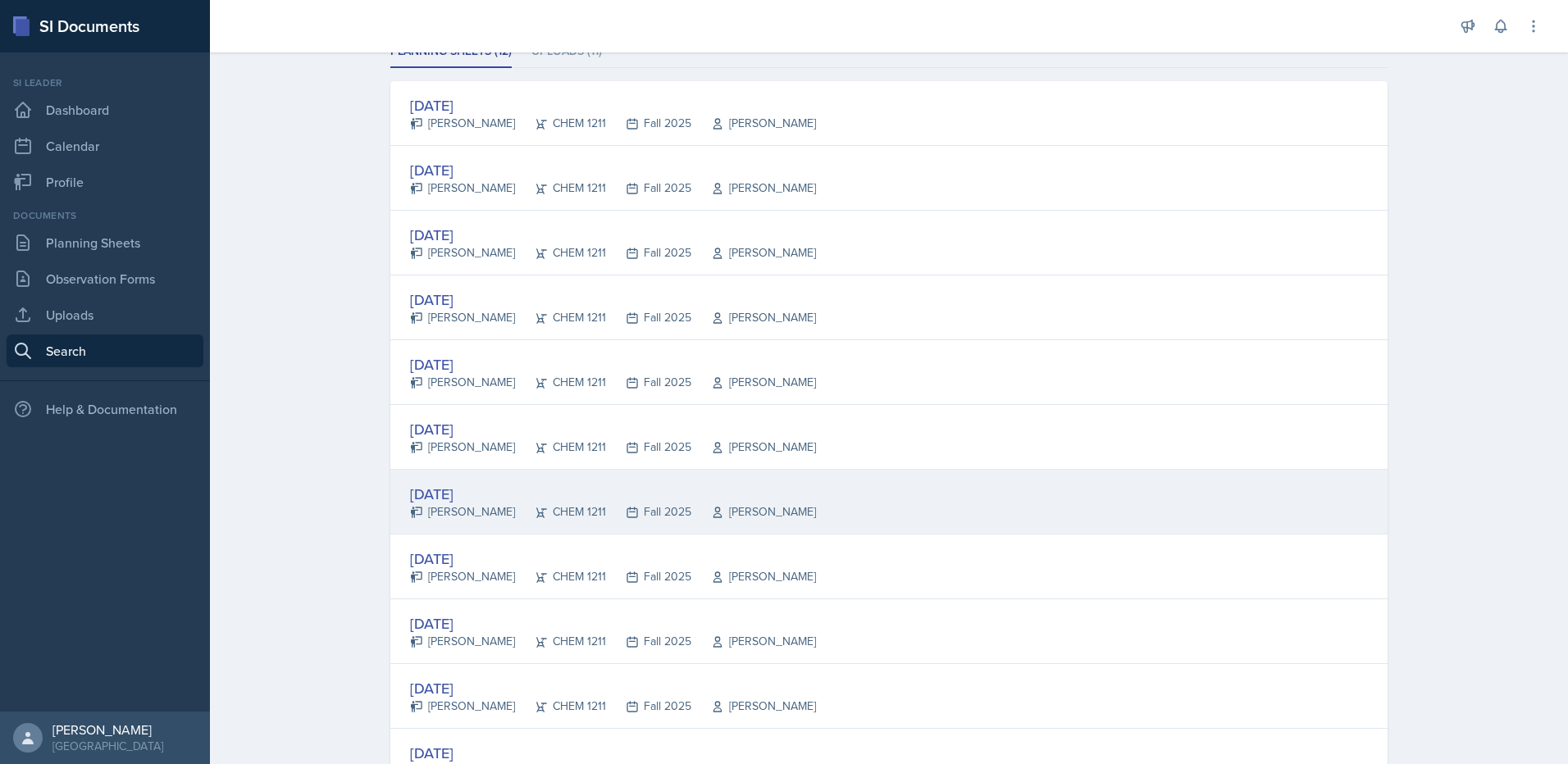
click at [450, 482] on div "[DATE]" at bounding box center [612, 493] width 406 height 22
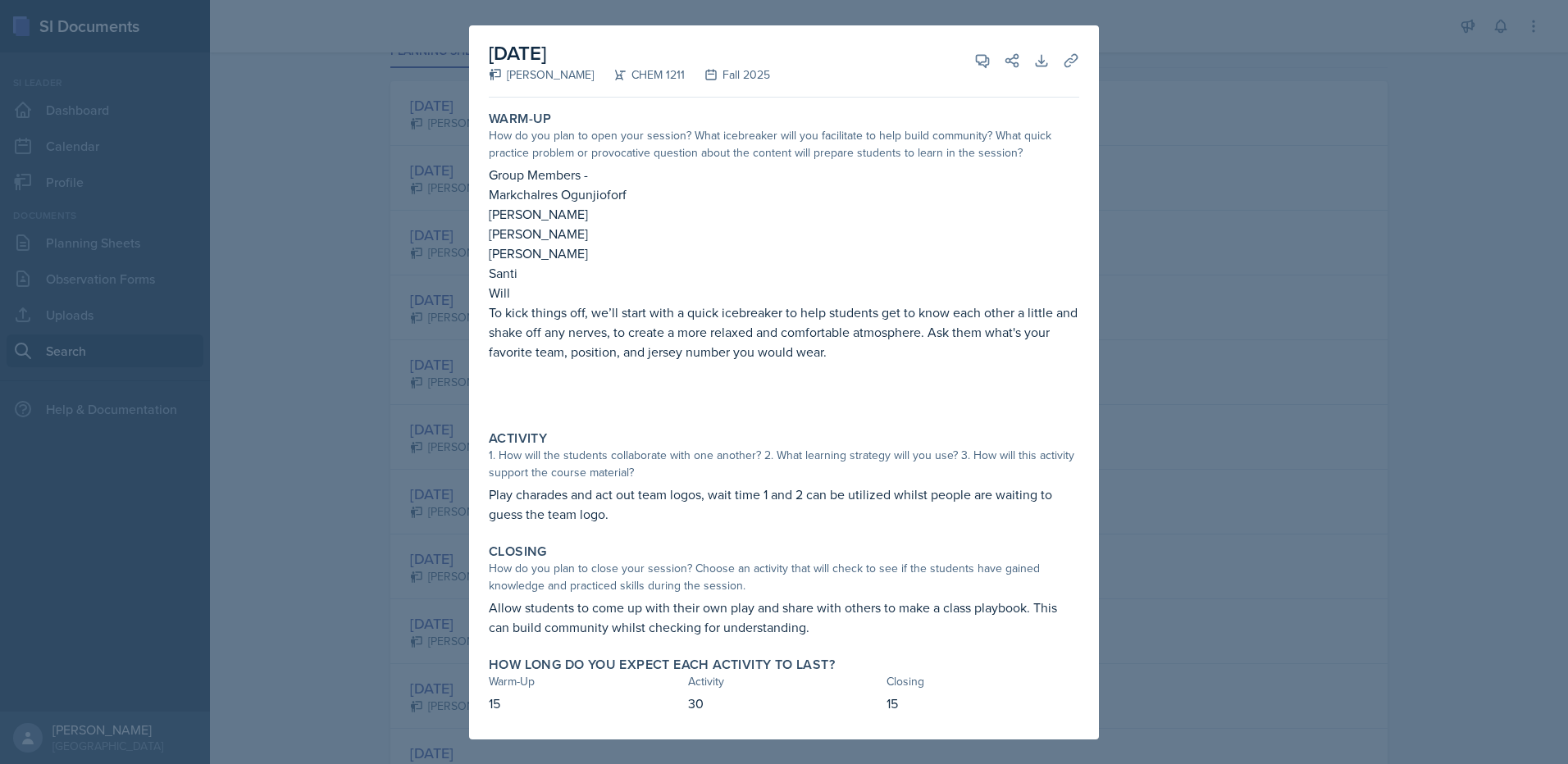
click at [381, 263] on div at bounding box center [784, 382] width 1568 height 764
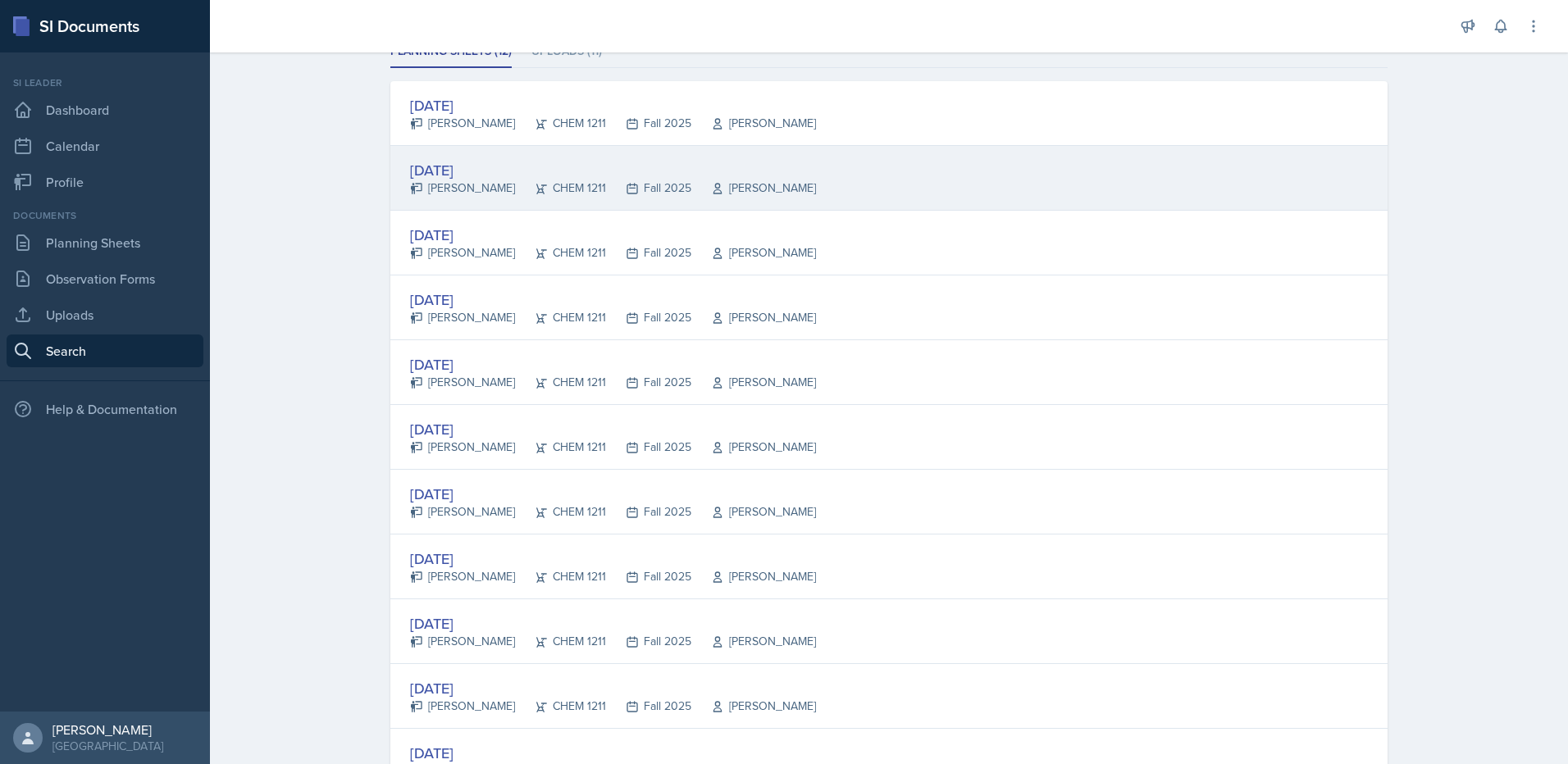
scroll to position [164, 0]
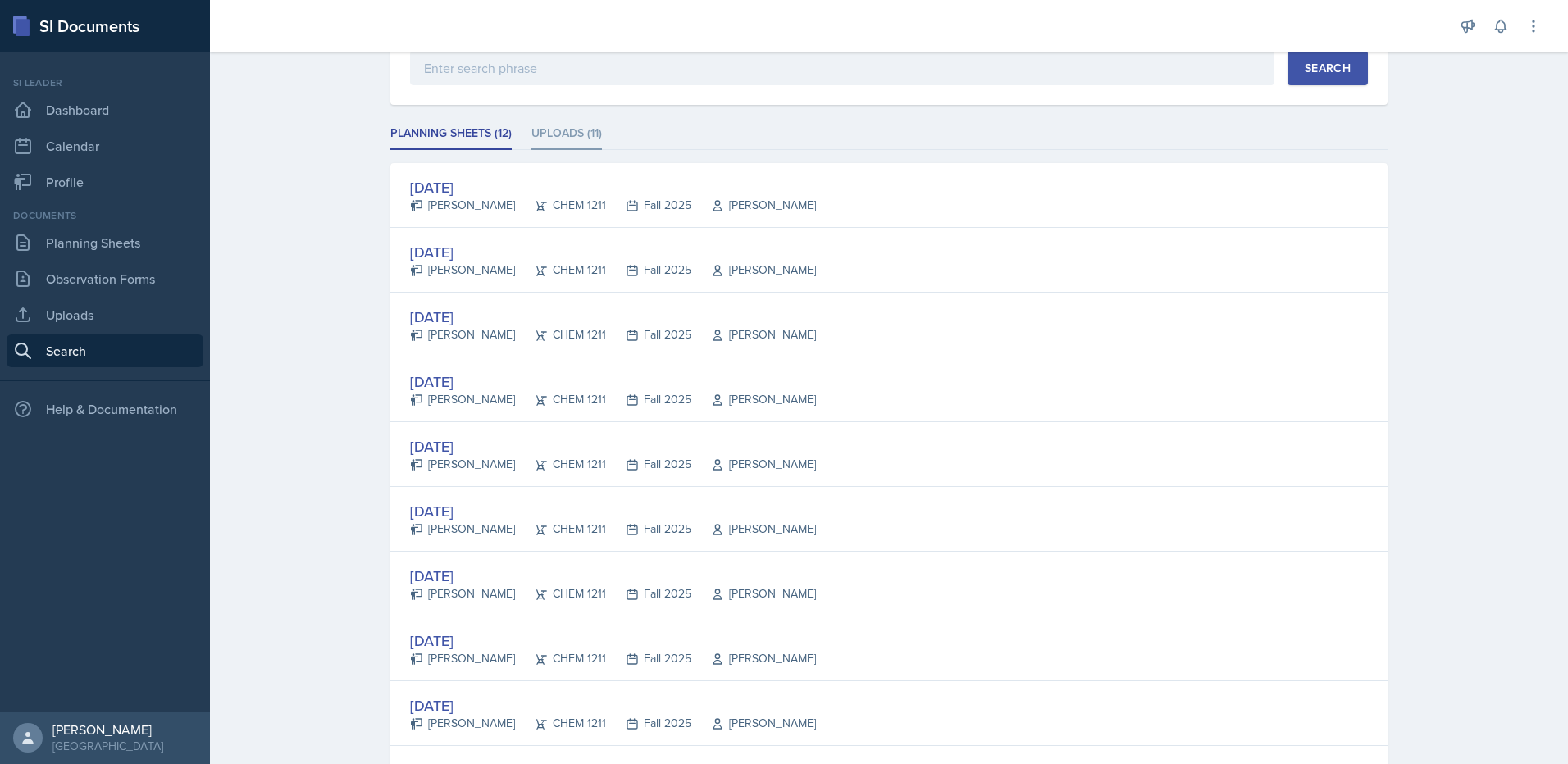
click at [556, 120] on li "Uploads (11)" at bounding box center [567, 134] width 71 height 32
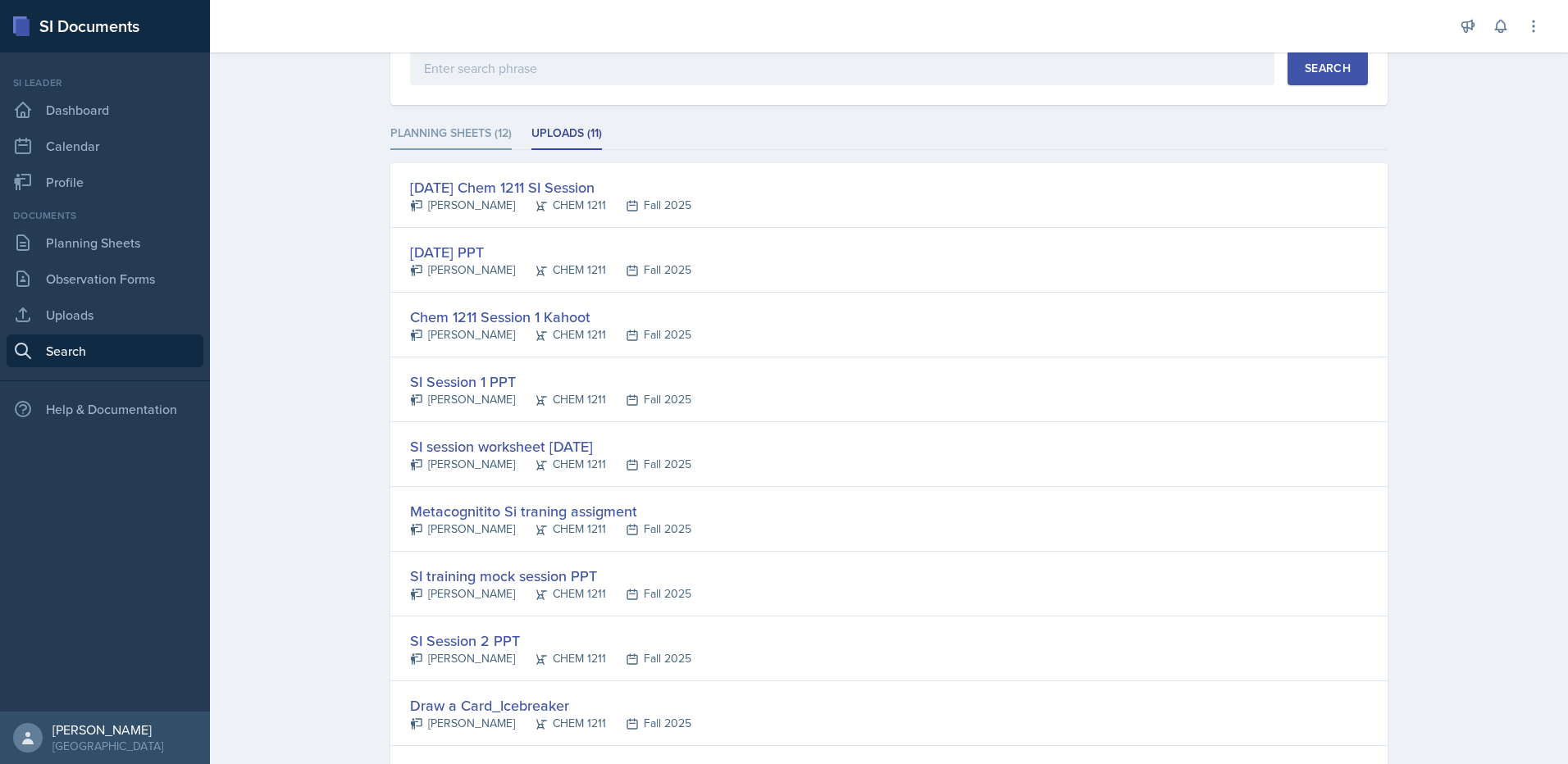
click at [498, 130] on li "Planning Sheets (12)" at bounding box center [451, 134] width 121 height 32
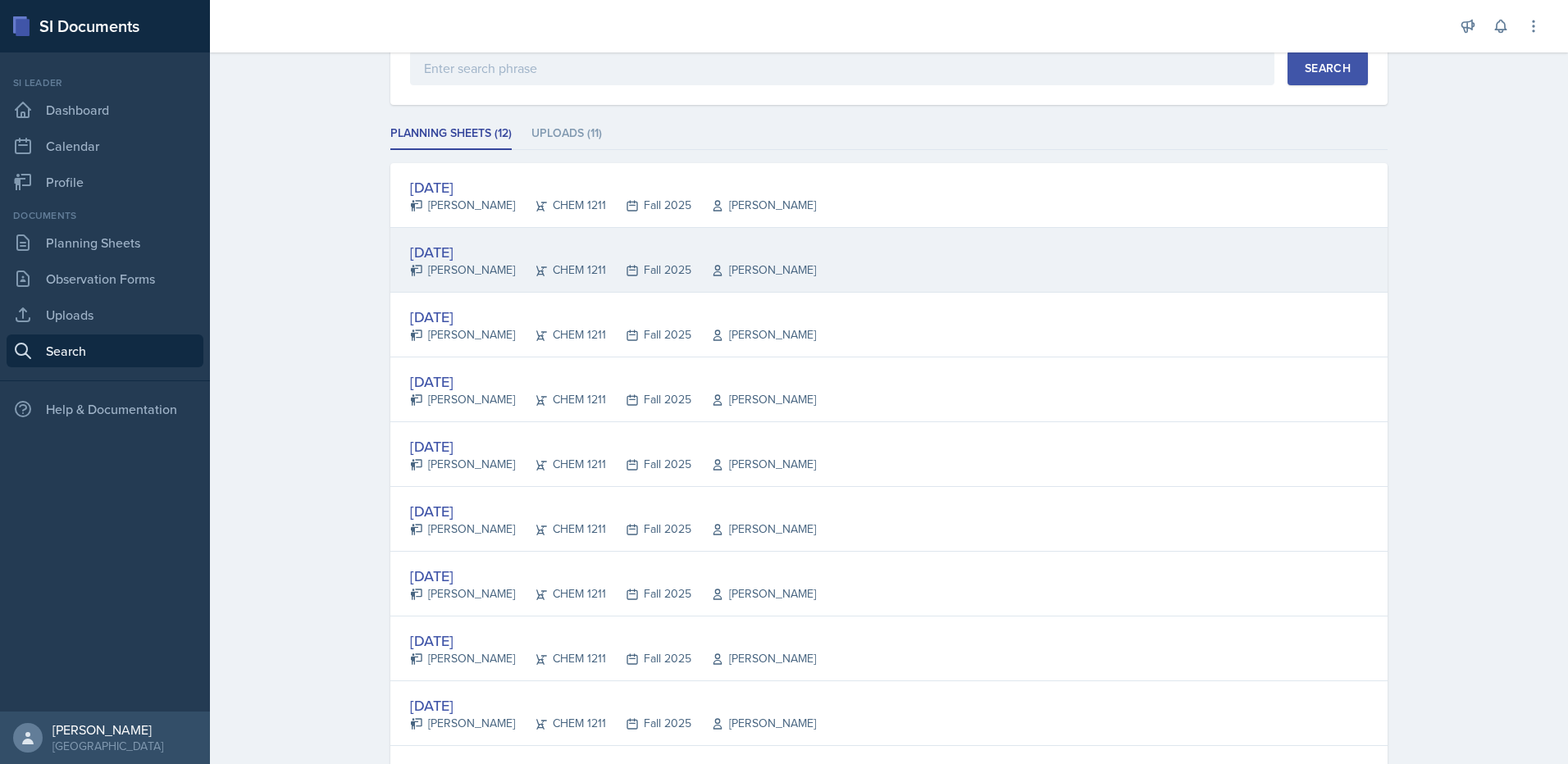
click at [484, 252] on div "[DATE]" at bounding box center [612, 252] width 406 height 22
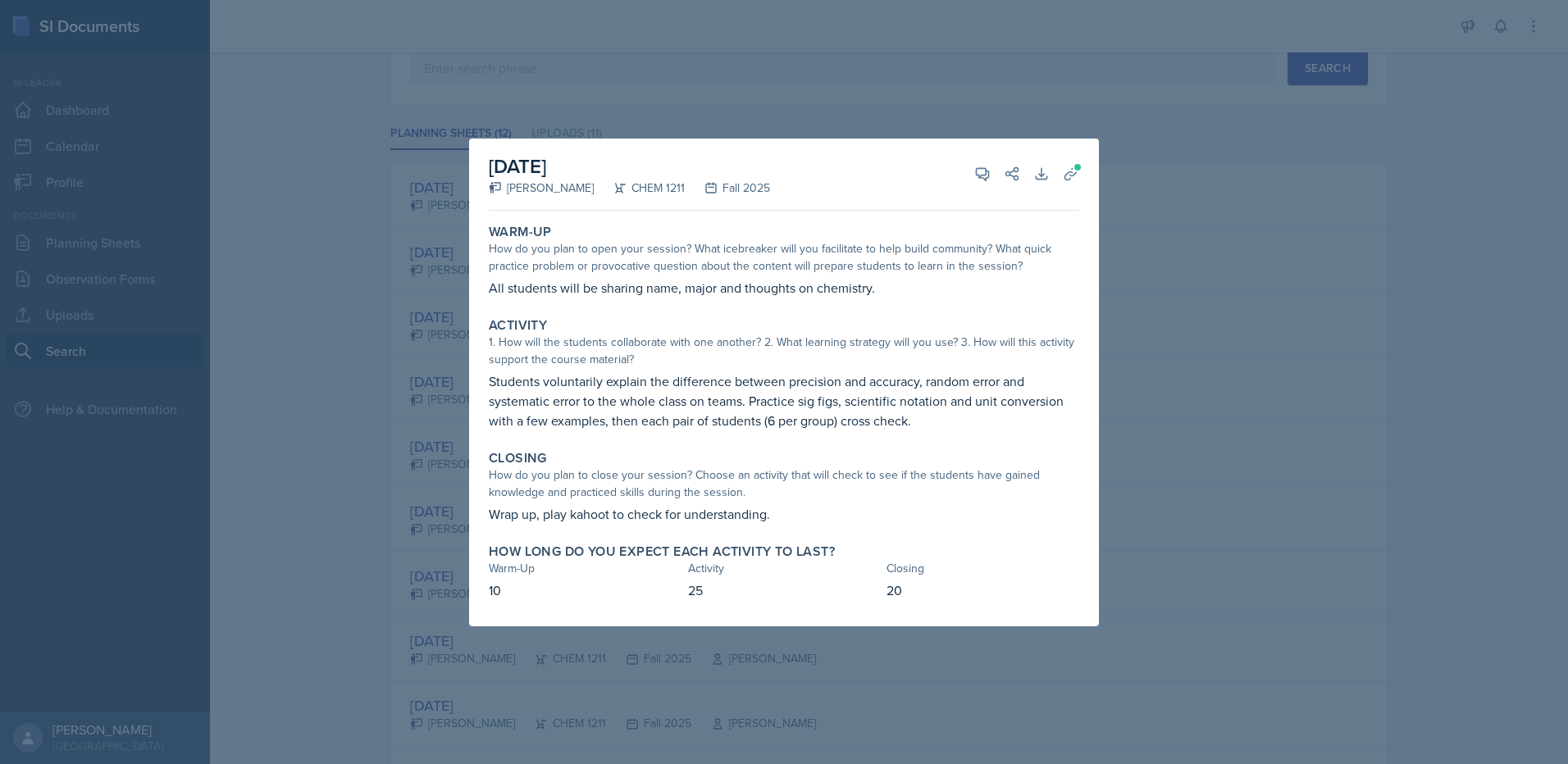
click at [923, 492] on div "How do you plan to close your session? Choose an activity that will check to se…" at bounding box center [784, 483] width 591 height 34
click at [413, 389] on div at bounding box center [784, 382] width 1568 height 764
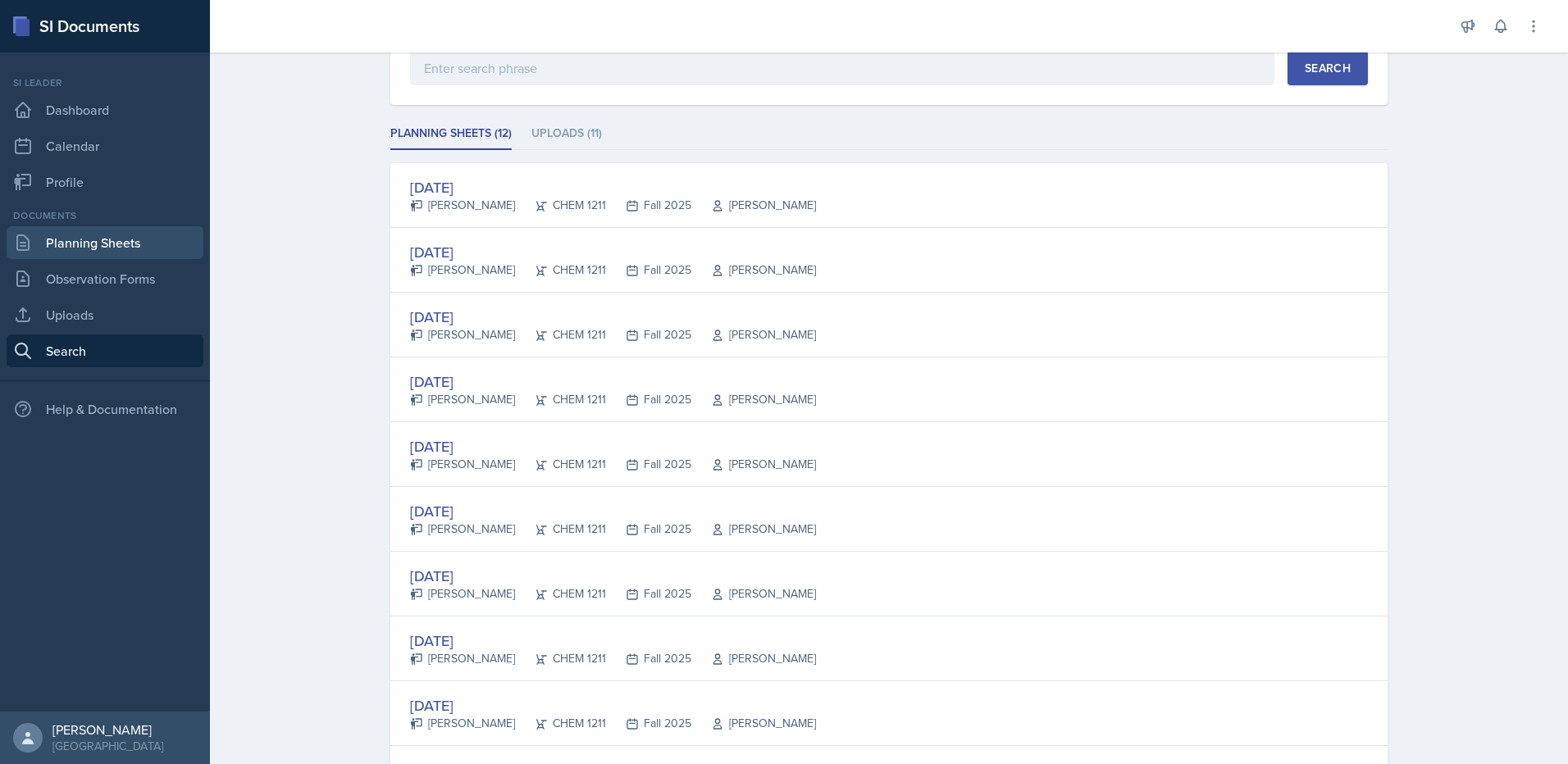
click at [62, 245] on link "Planning Sheets" at bounding box center [105, 242] width 197 height 32
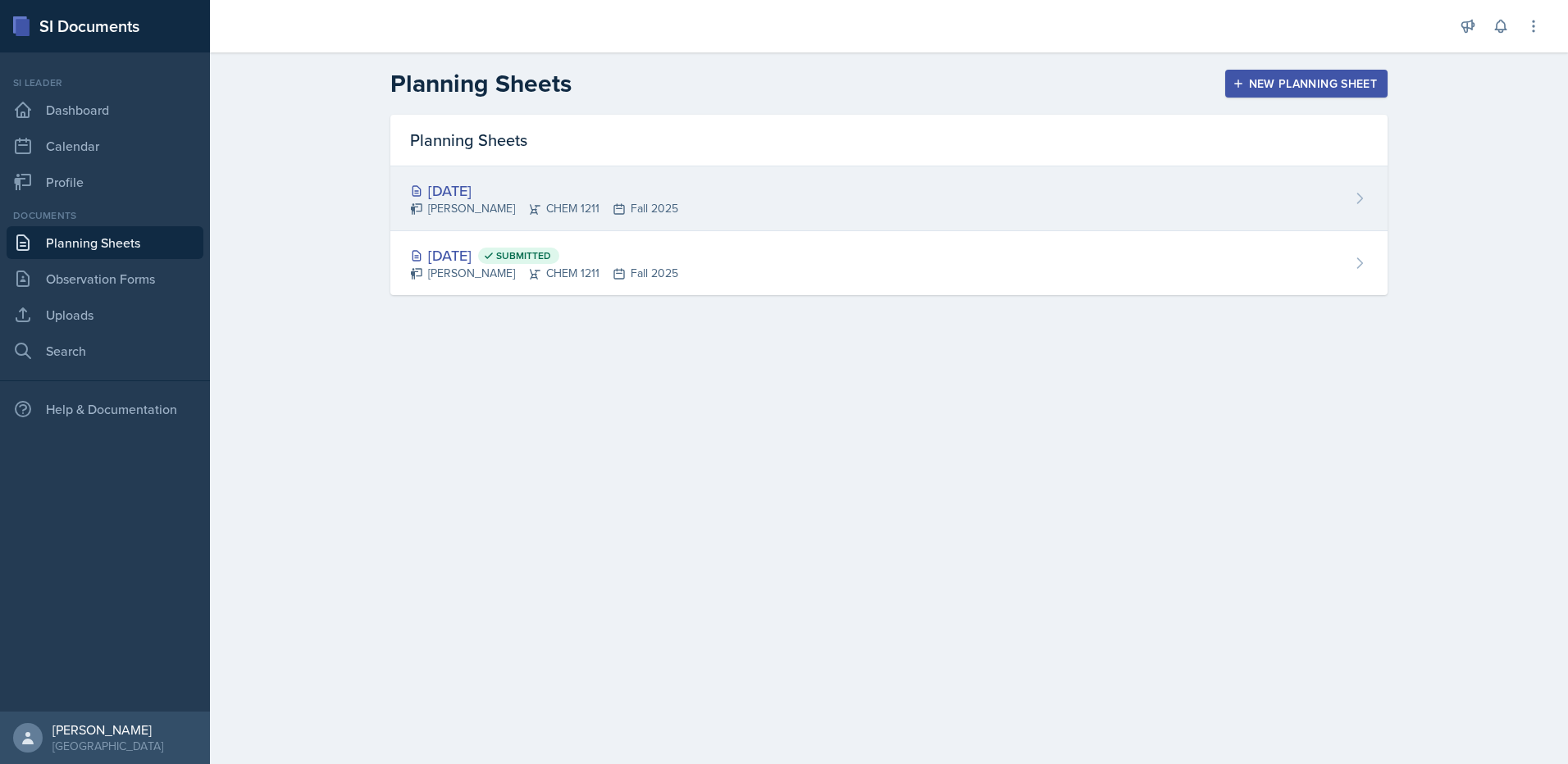
click at [730, 208] on div "[DATE] [PERSON_NAME] CHEM 1211 Fall 2025" at bounding box center [889, 198] width 997 height 65
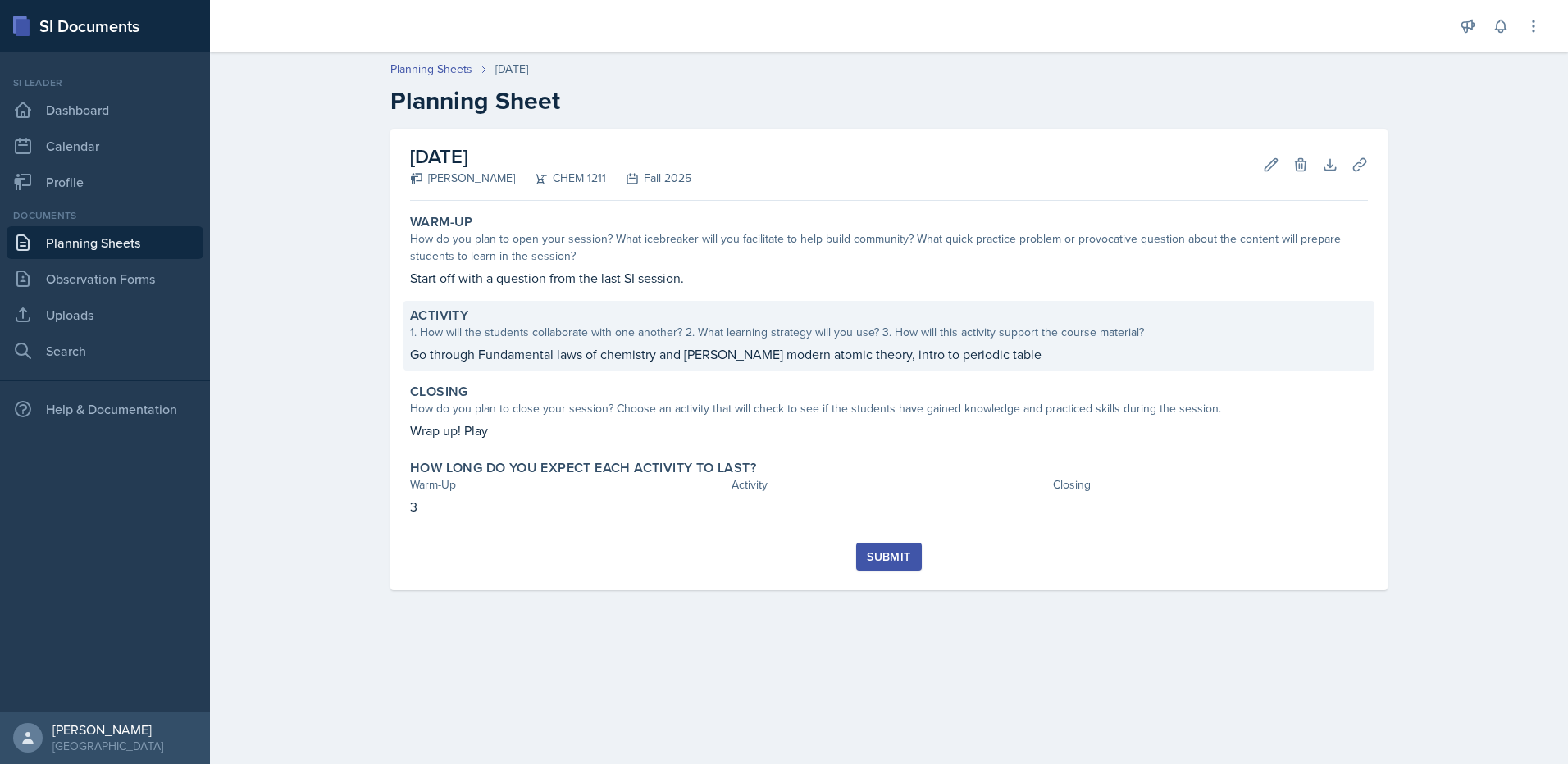
click at [739, 361] on p "Go through Fundamental laws of chemistry and [PERSON_NAME] modern atomic theory…" at bounding box center [888, 355] width 958 height 20
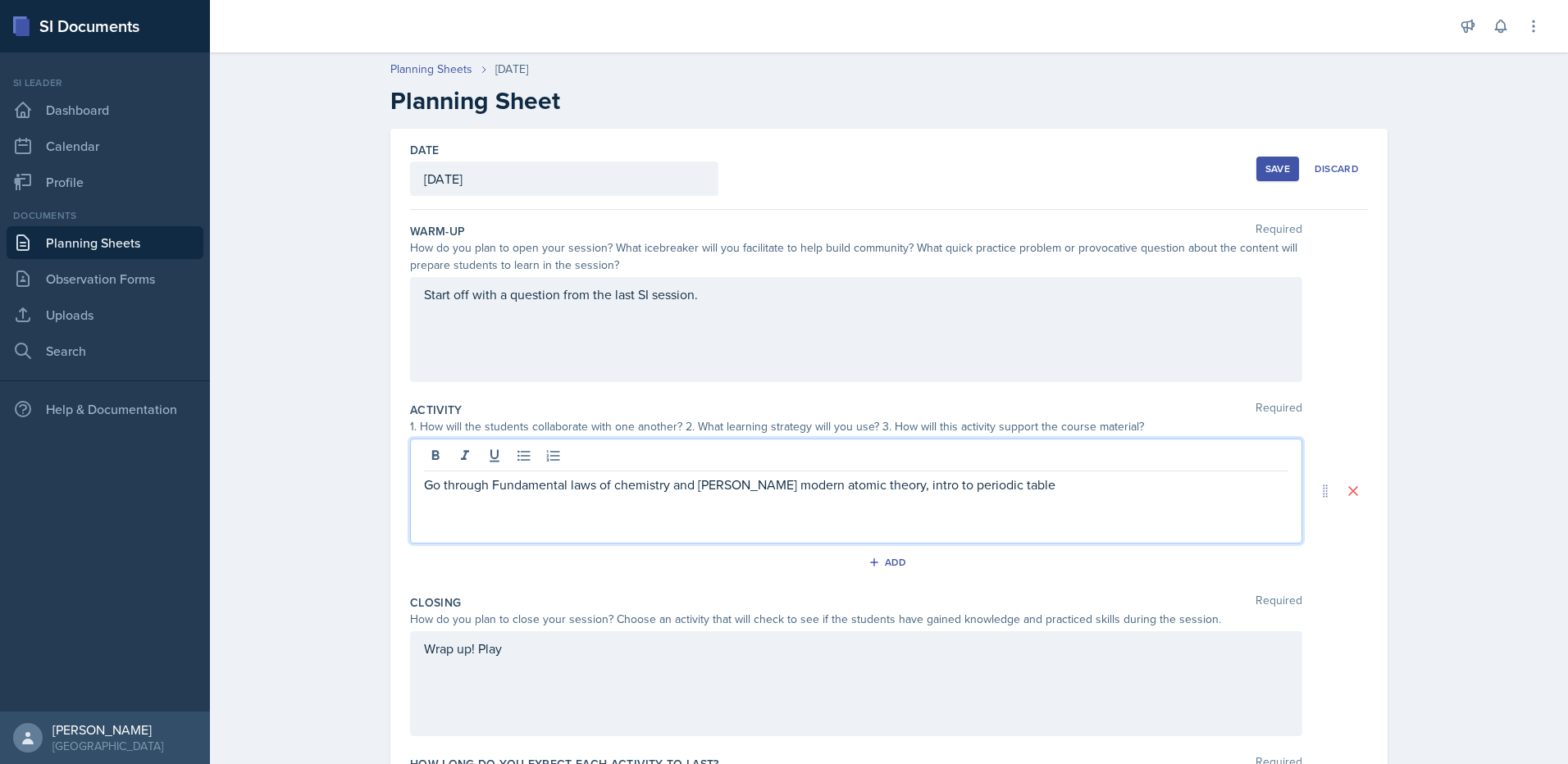
click at [1037, 463] on div "Go through Fundamental laws of chemistry and [PERSON_NAME] modern atomic theory…" at bounding box center [856, 491] width 892 height 105
click at [898, 569] on button "Add" at bounding box center [889, 562] width 53 height 25
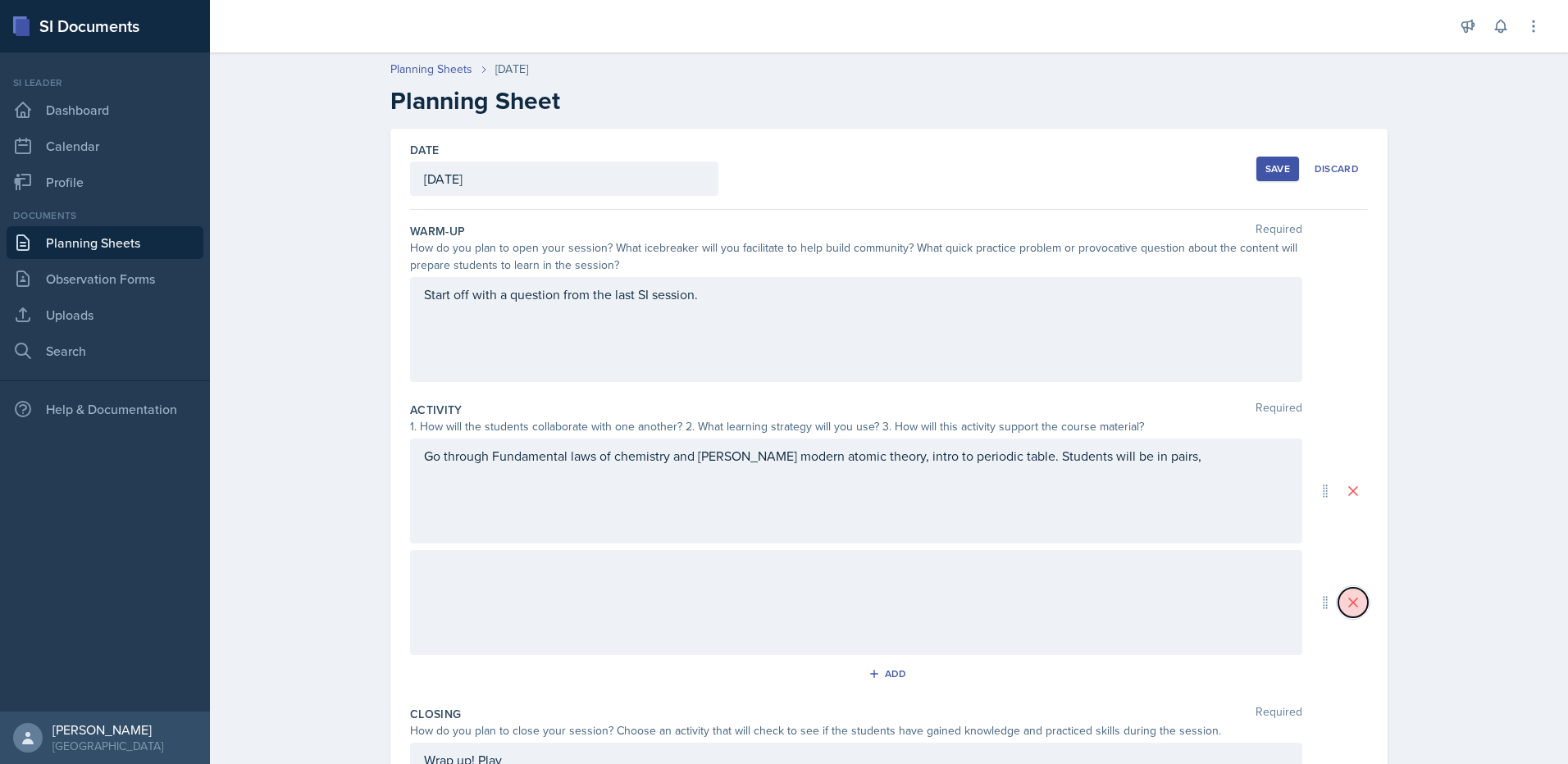
click at [1346, 609] on icon at bounding box center [1354, 603] width 17 height 17
